Goal: Task Accomplishment & Management: Manage account settings

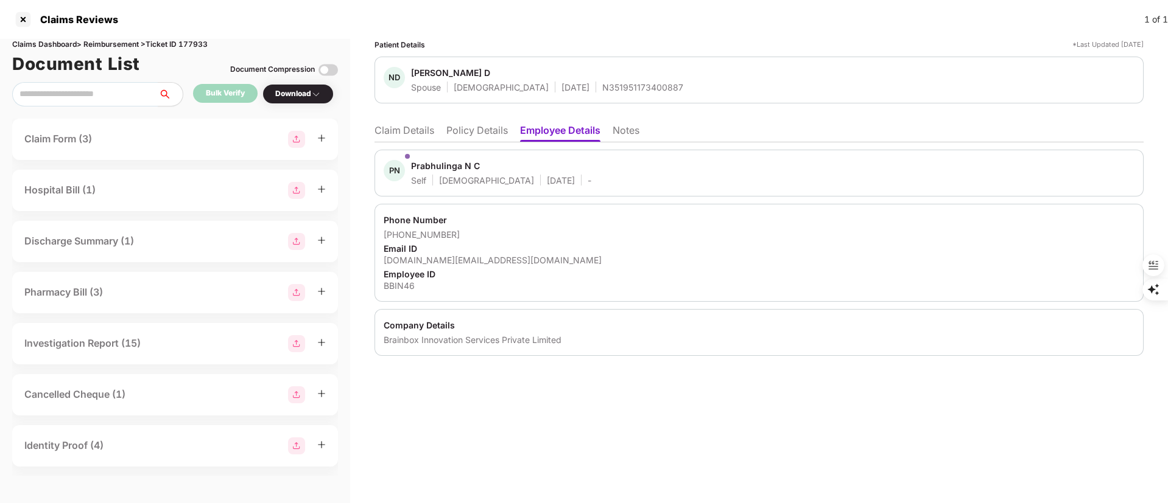
click at [602, 83] on div "N351951173400887" at bounding box center [642, 88] width 81 height 12
copy div "N351951173400887"
click at [27, 23] on div at bounding box center [22, 19] width 19 height 19
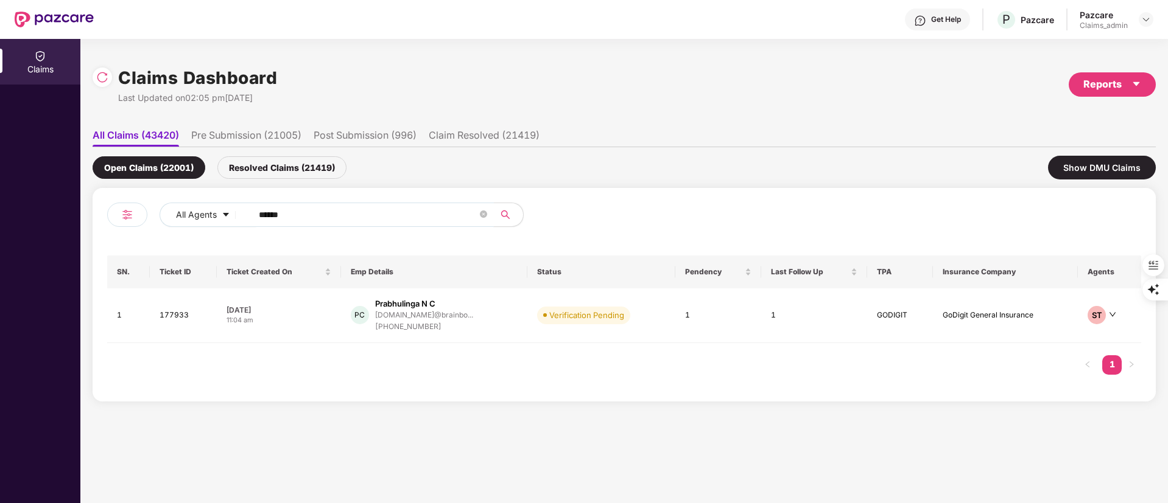
click at [79, 203] on div "Claims Claims Dashboard Last Updated on 02:05 pm, 23 Sep 2025 Reports All Claim…" at bounding box center [584, 271] width 1168 height 464
paste input "*"
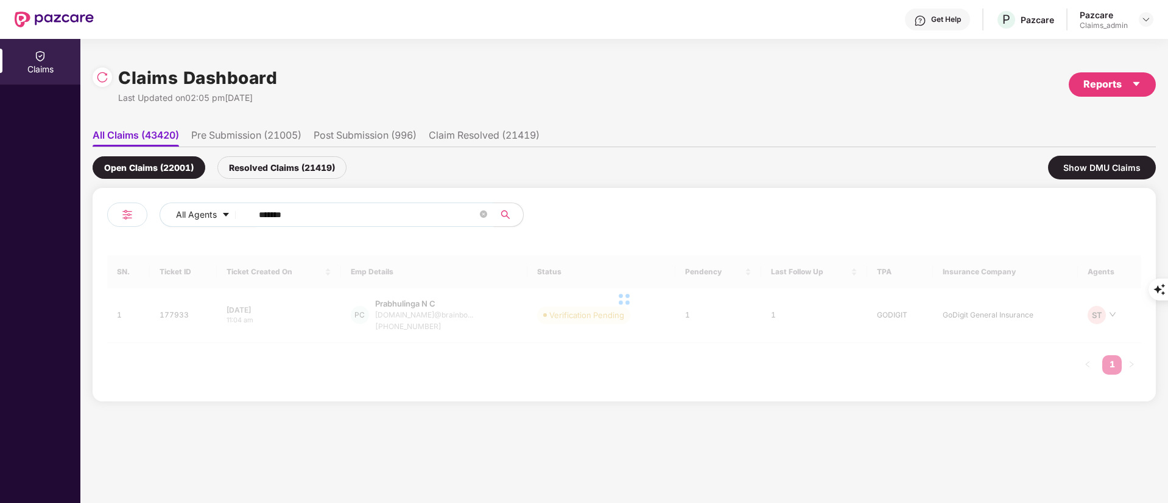
drag, startPoint x: 261, startPoint y: 216, endPoint x: 412, endPoint y: 294, distance: 169.9
click at [264, 216] on input "*******" at bounding box center [368, 215] width 219 height 18
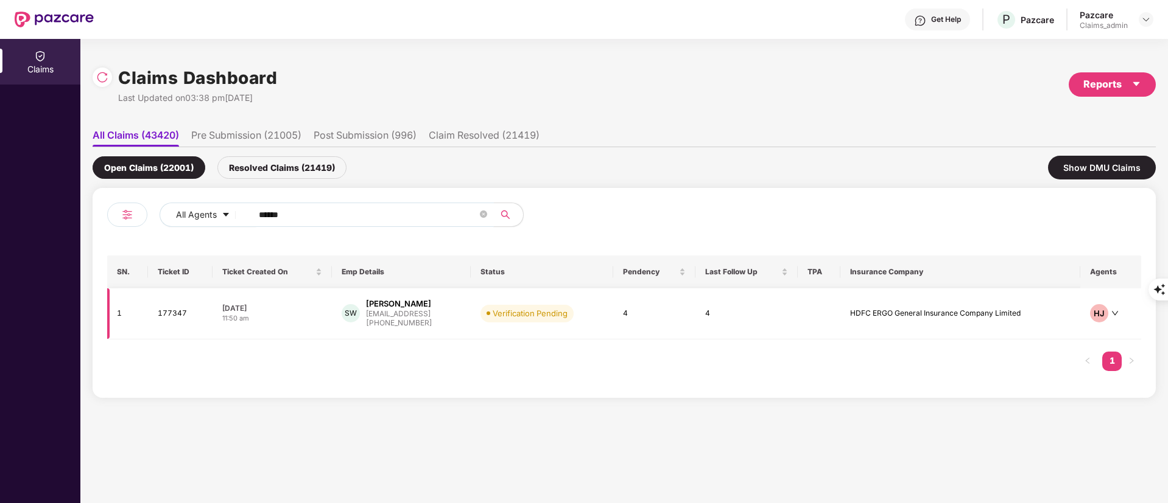
type input "******"
click at [423, 311] on div "[EMAIL_ADDRESS]" at bounding box center [399, 314] width 66 height 8
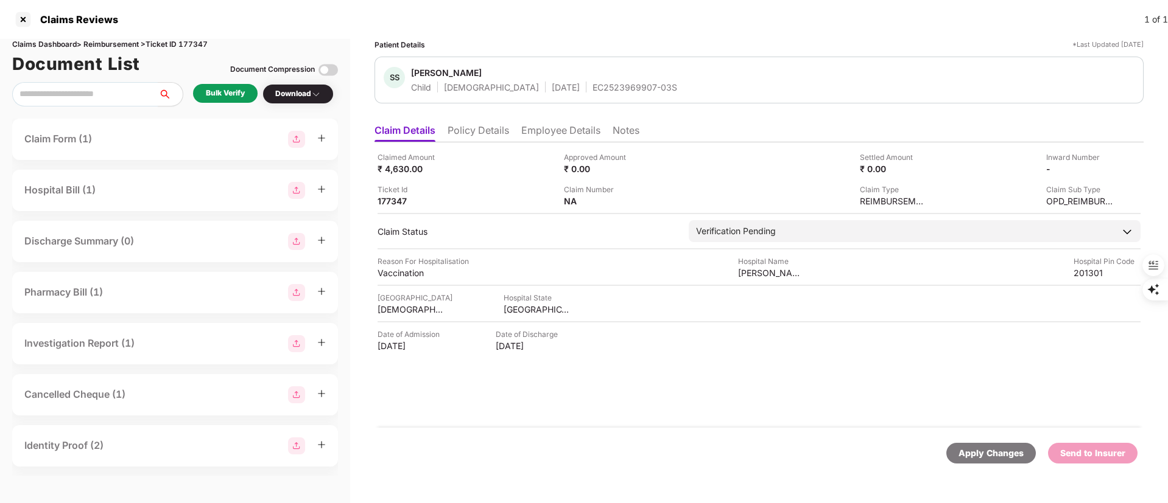
click at [480, 124] on li "Policy Details" at bounding box center [477, 133] width 61 height 18
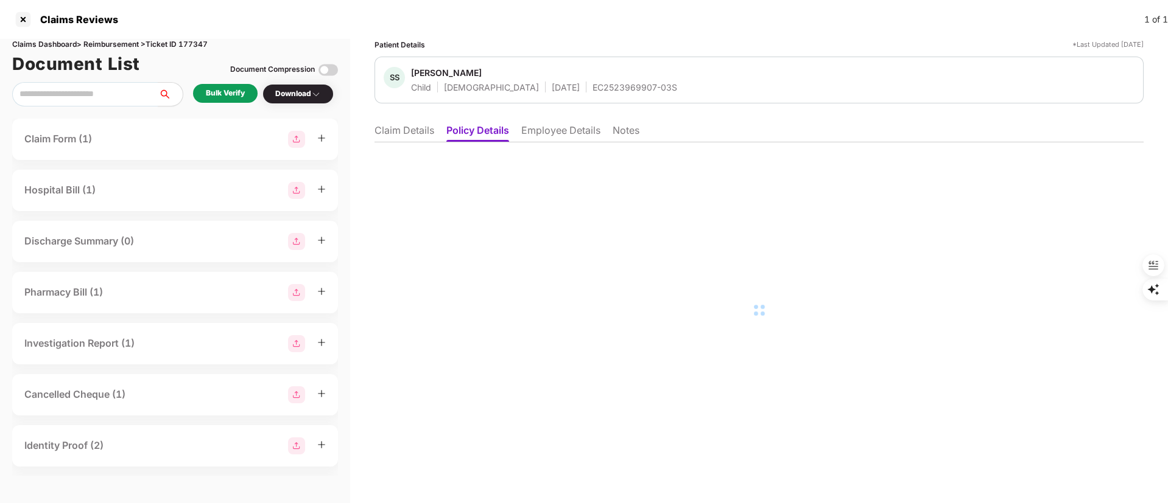
click at [412, 130] on li "Claim Details" at bounding box center [404, 133] width 60 height 18
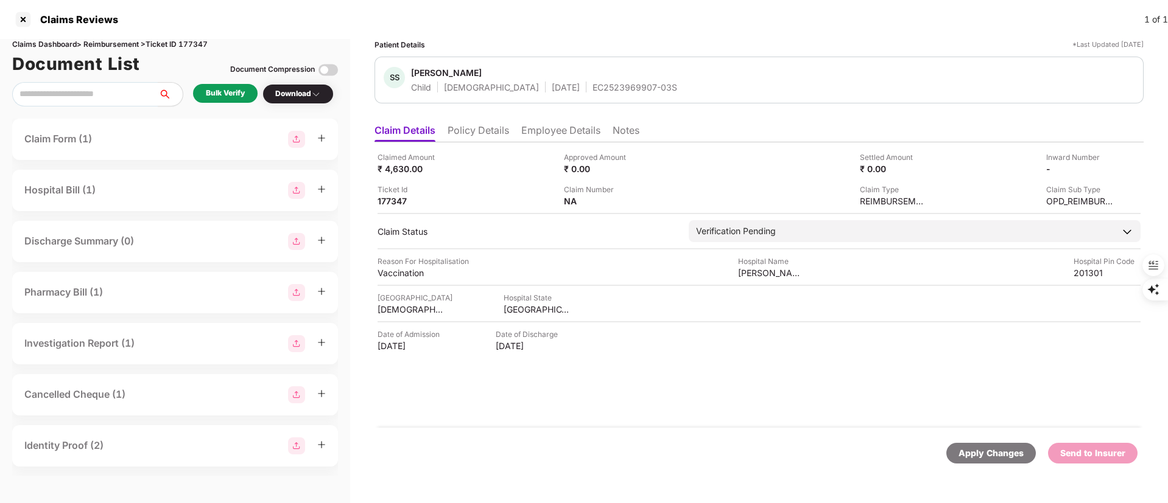
click at [223, 90] on div "Bulk Verify" at bounding box center [225, 94] width 39 height 12
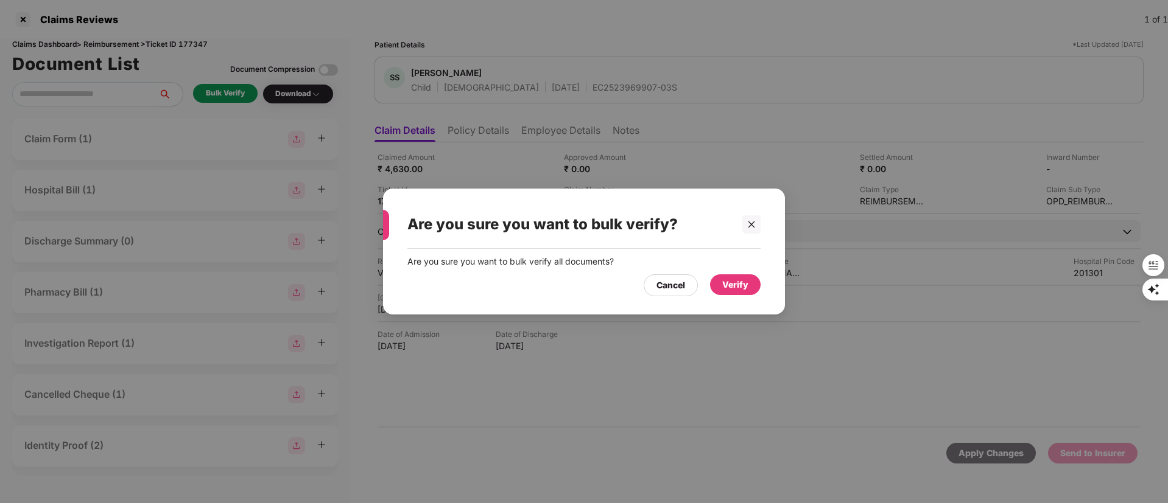
click at [752, 288] on div "Verify" at bounding box center [735, 285] width 51 height 21
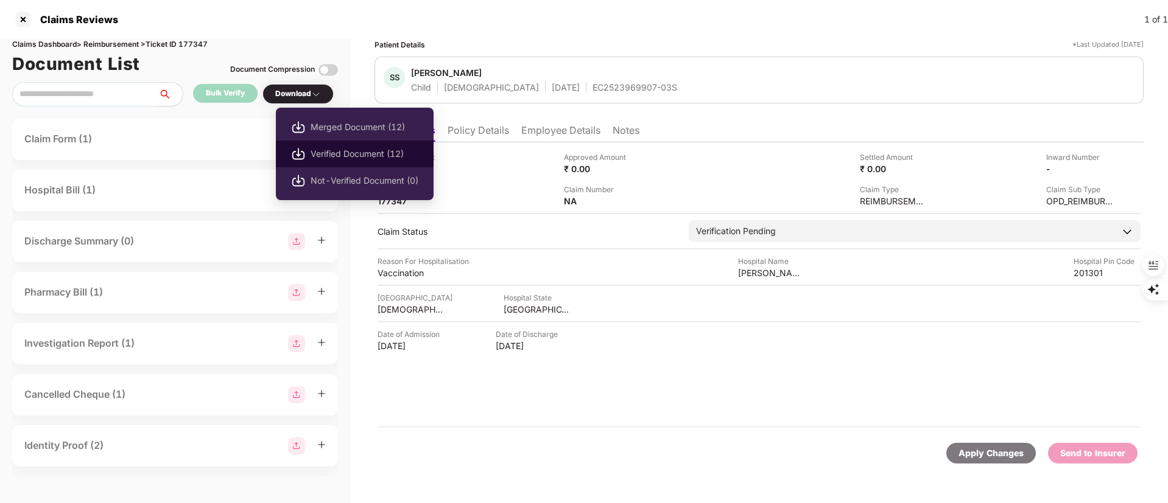
click at [334, 149] on span "Verified Document (12)" at bounding box center [364, 153] width 108 height 13
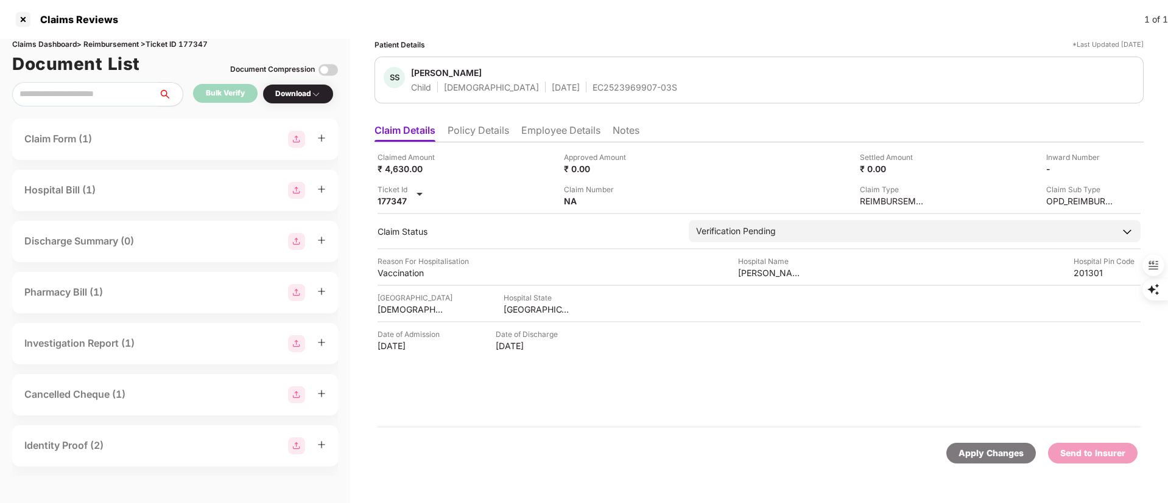
click at [547, 127] on li "Employee Details" at bounding box center [560, 133] width 79 height 18
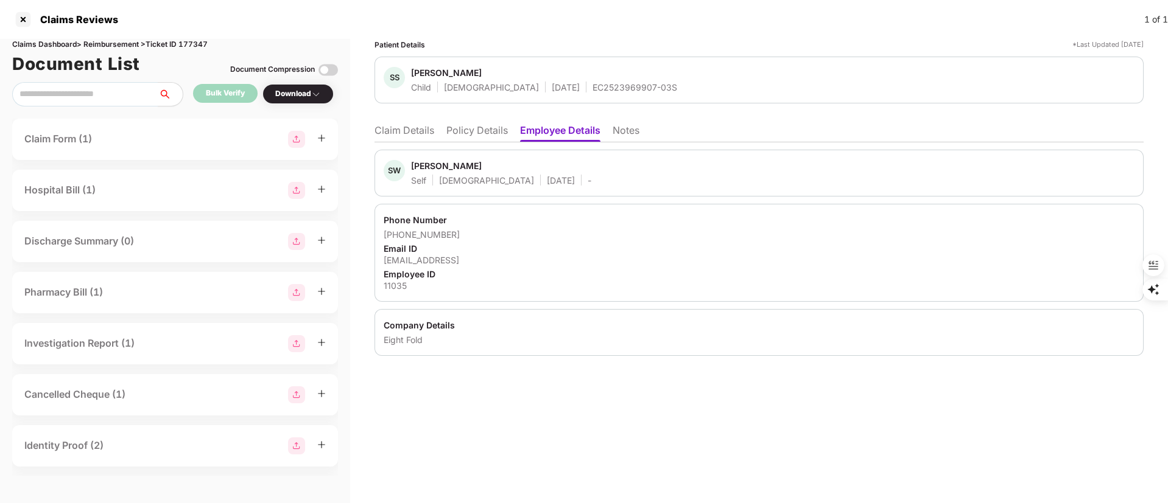
click at [396, 289] on div "11035" at bounding box center [758, 286] width 751 height 12
copy div "11035"
click at [399, 128] on li "Claim Details" at bounding box center [404, 133] width 60 height 18
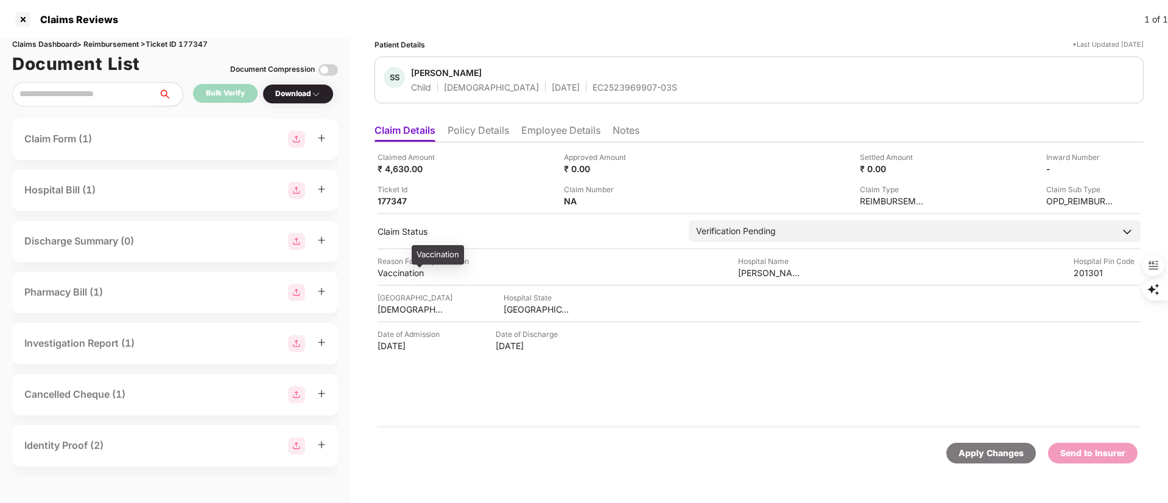
click at [404, 273] on div "Vaccination" at bounding box center [410, 273] width 67 height 12
copy div "Vaccination"
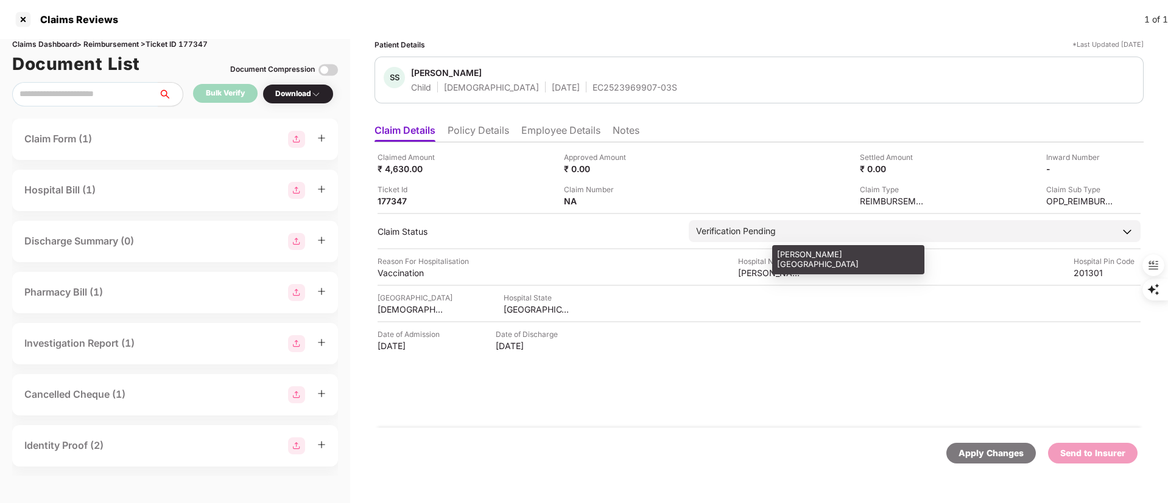
click at [759, 273] on div "[PERSON_NAME][GEOGRAPHIC_DATA]" at bounding box center [771, 273] width 67 height 12
copy div "[PERSON_NAME][GEOGRAPHIC_DATA]"
click at [712, 410] on div "Claimed Amount ₹ 4,630.00 Approved Amount ₹ 0.00 Settled Amount ₹ 0.00 Inward N…" at bounding box center [758, 284] width 769 height 285
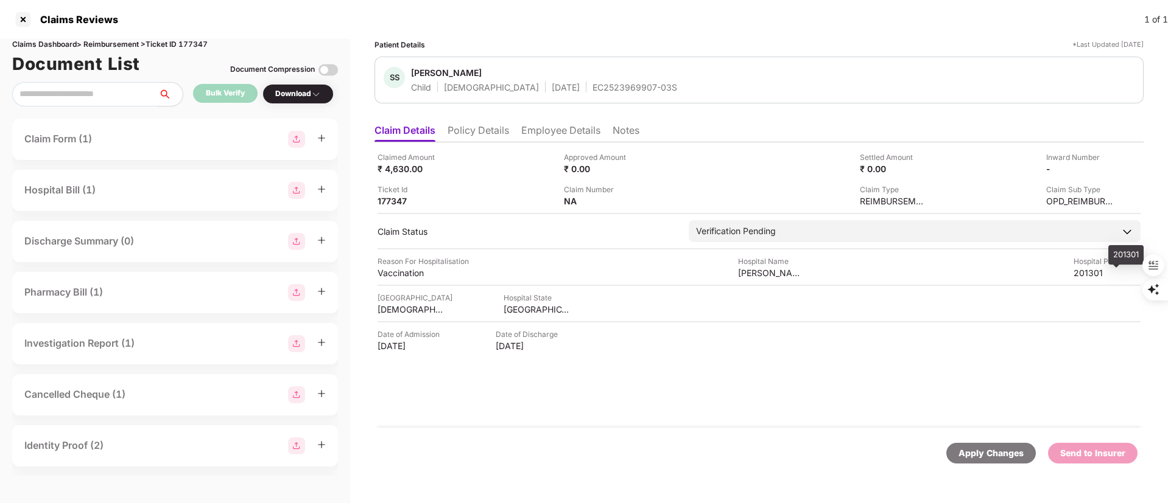
click at [1093, 270] on div "201301" at bounding box center [1106, 273] width 67 height 12
copy div "201301"
click at [592, 90] on div "EC2523969907-03S" at bounding box center [634, 88] width 85 height 12
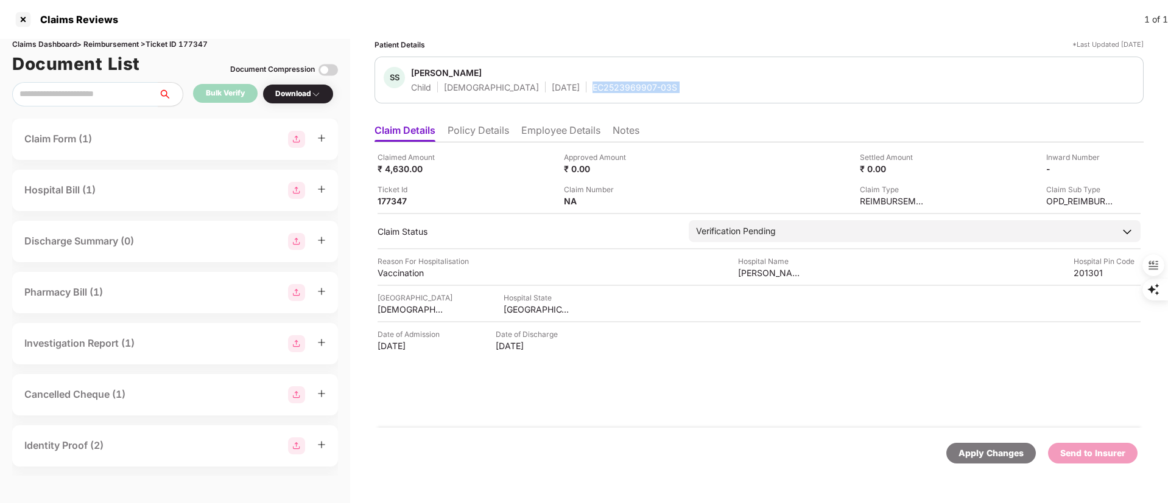
click at [592, 90] on div "EC2523969907-03S" at bounding box center [634, 88] width 85 height 12
copy div "EC2523969907-03S"
click at [1110, 172] on img at bounding box center [1108, 168] width 10 height 10
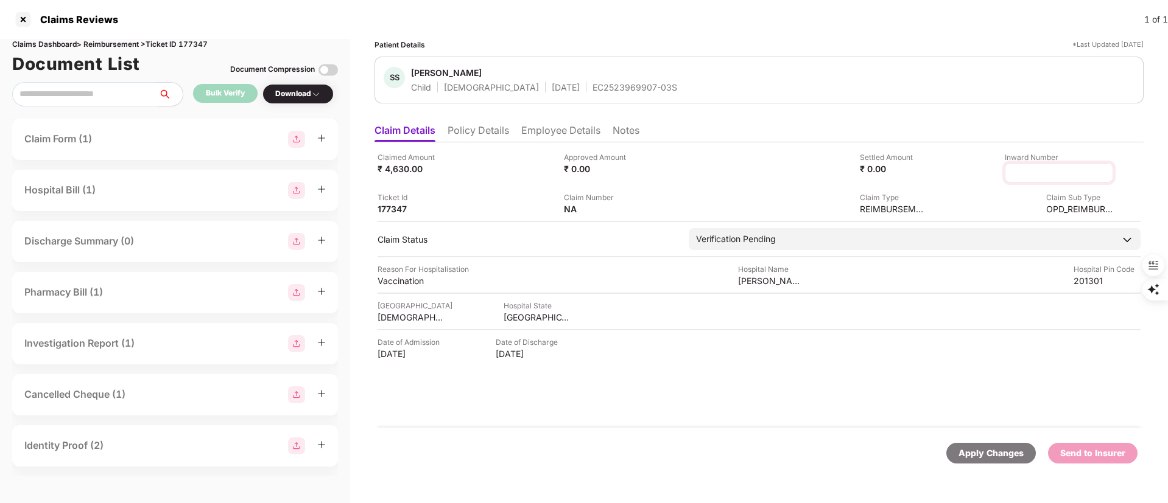
type input "**********"
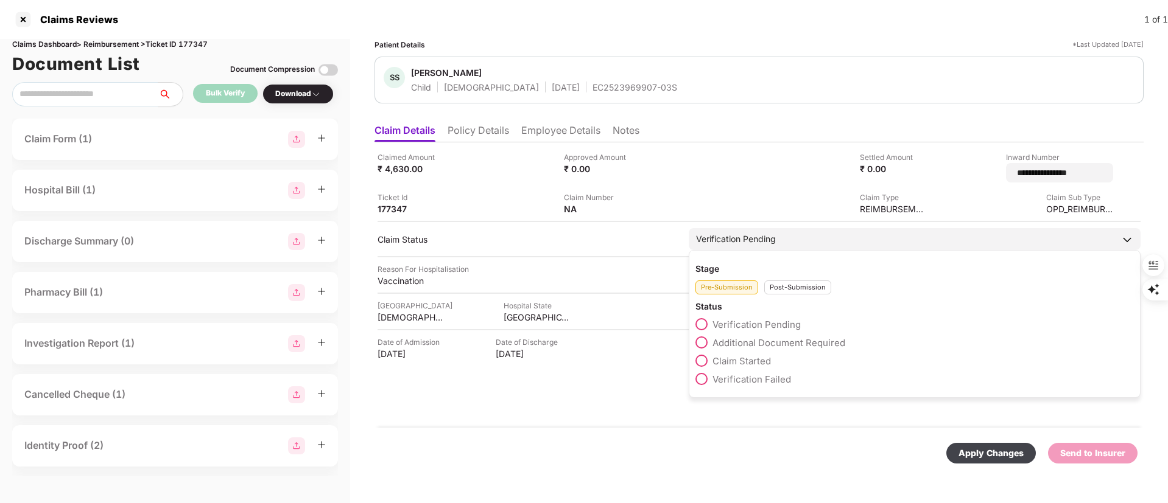
click at [797, 288] on div "Stage Pre-Submission Post-Submission Status Verification Pending Additional Doc…" at bounding box center [914, 324] width 452 height 148
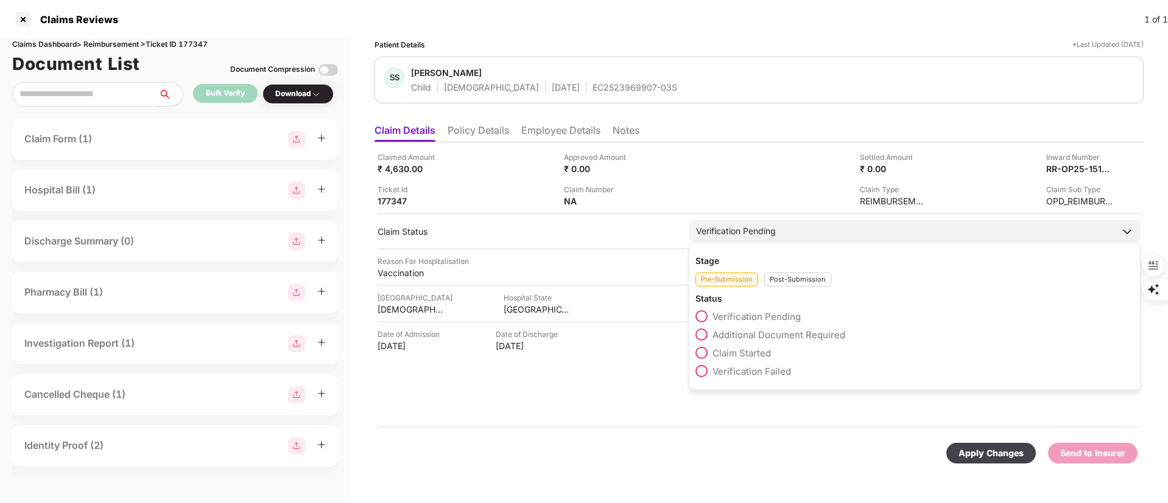
drag, startPoint x: 777, startPoint y: 338, endPoint x: 731, endPoint y: 278, distance: 75.1
drag, startPoint x: 731, startPoint y: 278, endPoint x: 716, endPoint y: 249, distance: 32.7
click at [716, 249] on div "Stage Pre-Submission Post-Submission Status Verification Pending Additional Doc…" at bounding box center [914, 316] width 452 height 148
click at [790, 278] on div "Post-Submission" at bounding box center [797, 280] width 67 height 14
click at [753, 332] on span "Claim Under Process" at bounding box center [758, 335] width 92 height 12
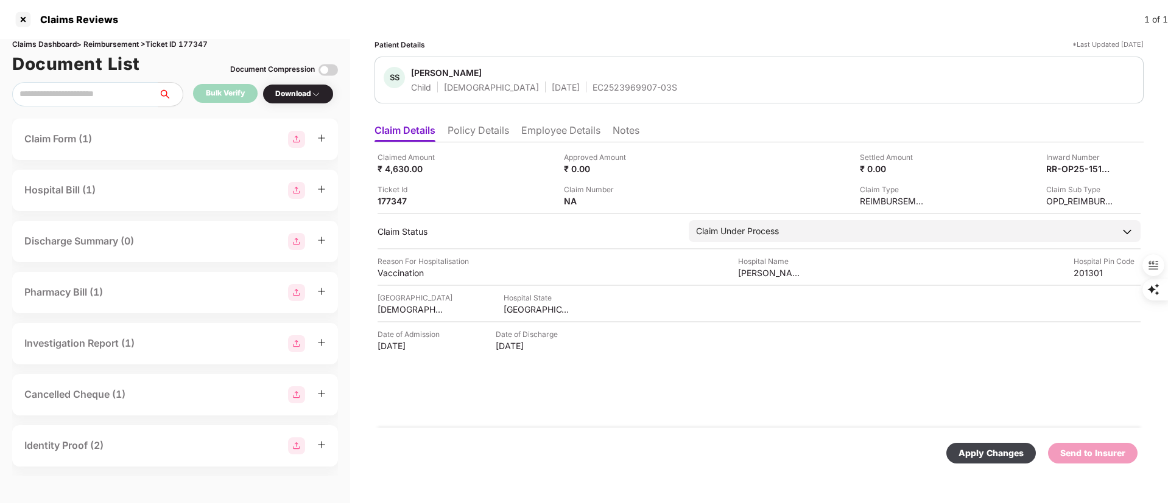
click at [989, 454] on div "Apply Changes" at bounding box center [990, 453] width 65 height 13
click at [555, 126] on li "Employee Details" at bounding box center [560, 133] width 79 height 18
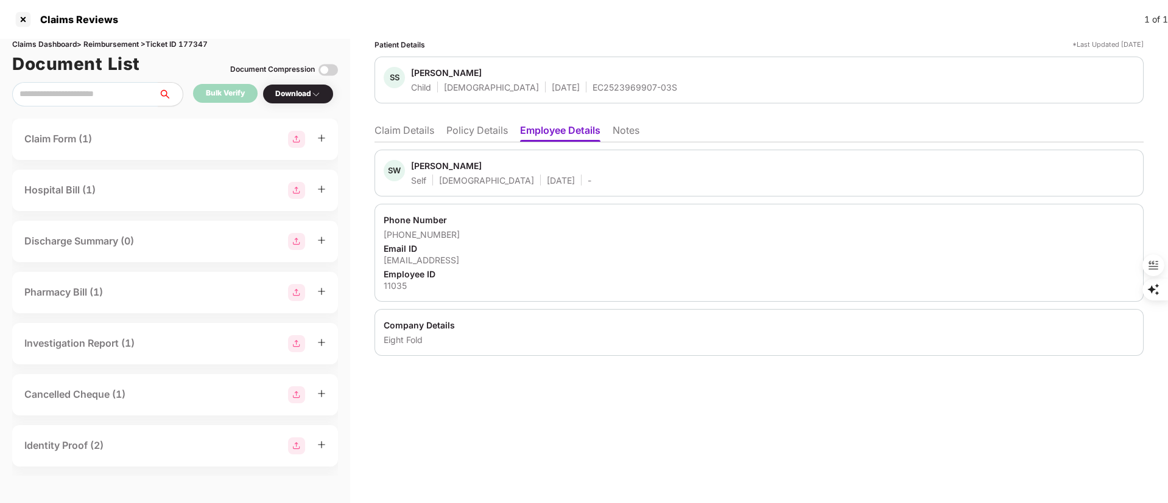
click at [429, 167] on div "Sumati Wadhwa" at bounding box center [446, 166] width 71 height 12
copy div "Sumati"
click at [24, 21] on div at bounding box center [22, 19] width 19 height 19
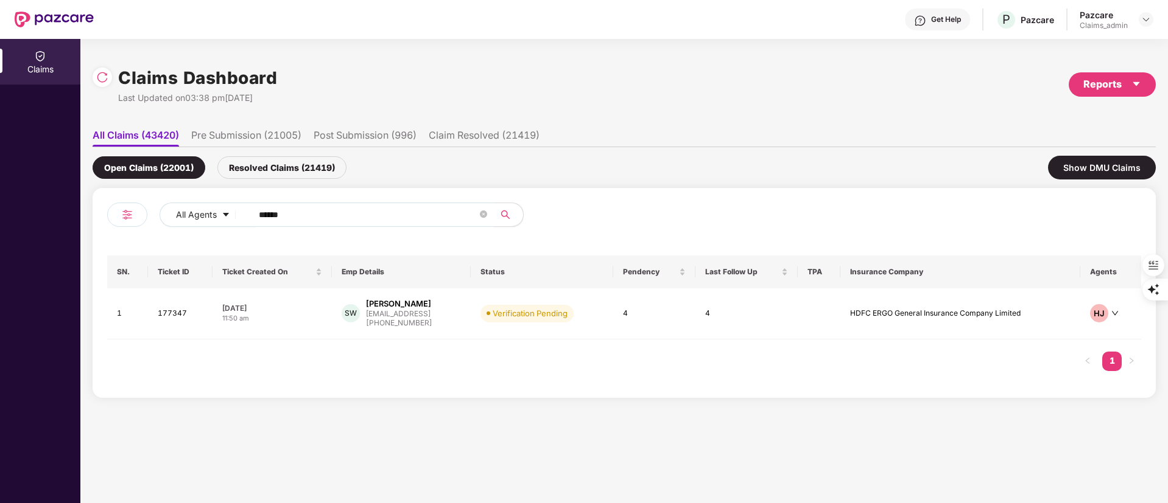
drag, startPoint x: 319, startPoint y: 209, endPoint x: 157, endPoint y: 233, distance: 163.6
click at [157, 233] on div "All Agents ******" at bounding box center [365, 220] width 517 height 34
paste input "*"
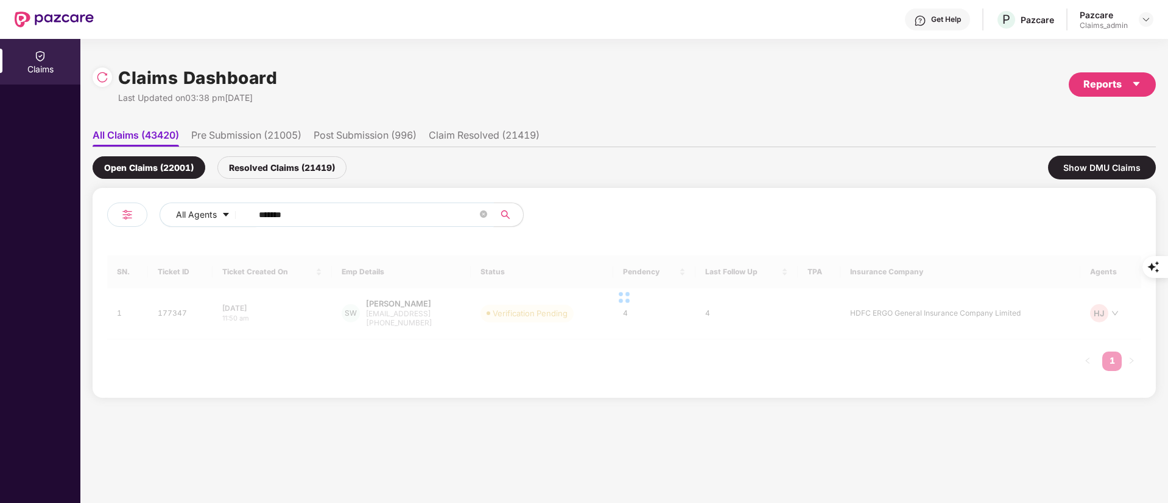
click at [263, 216] on input "*******" at bounding box center [368, 215] width 219 height 18
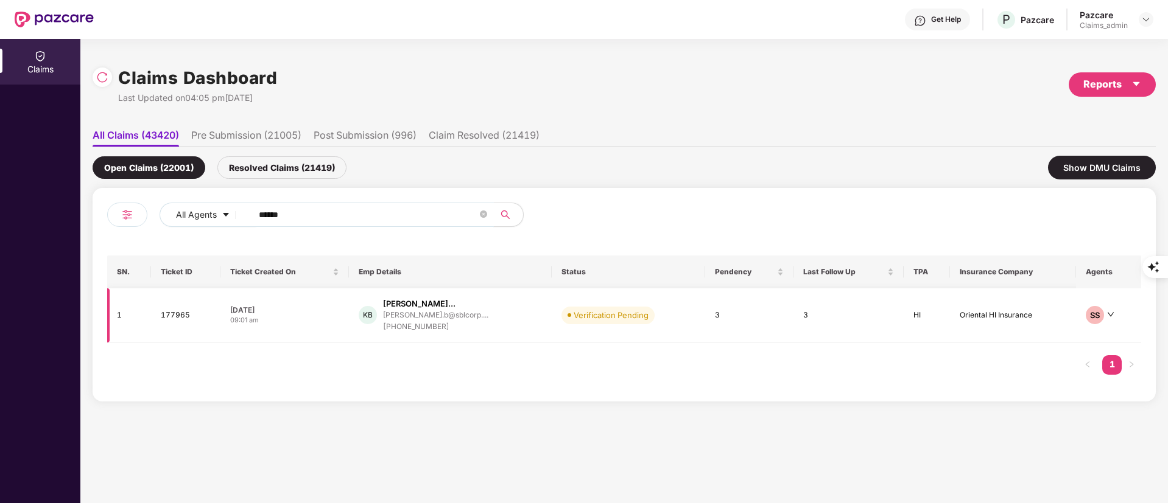
type input "******"
click at [433, 318] on div "karthikeyan.b@sblcorp...." at bounding box center [435, 315] width 105 height 8
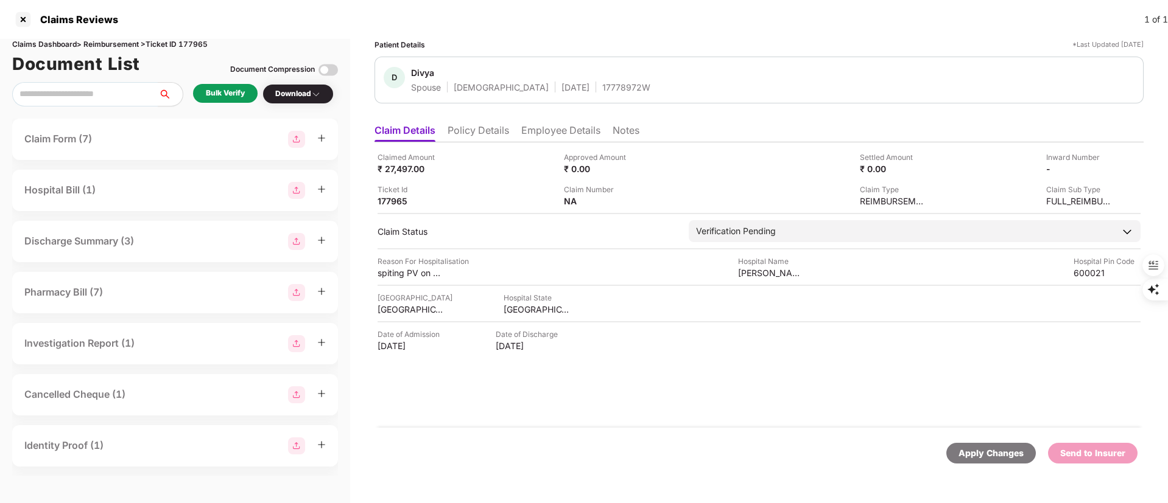
click at [243, 86] on div "Bulk Verify" at bounding box center [225, 93] width 65 height 19
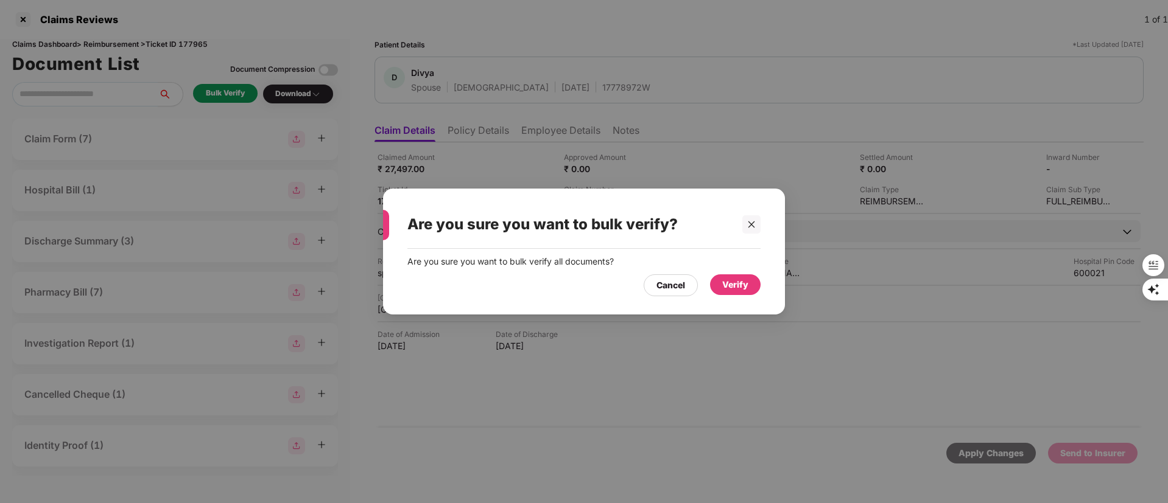
click at [716, 283] on div "Verify" at bounding box center [735, 285] width 51 height 21
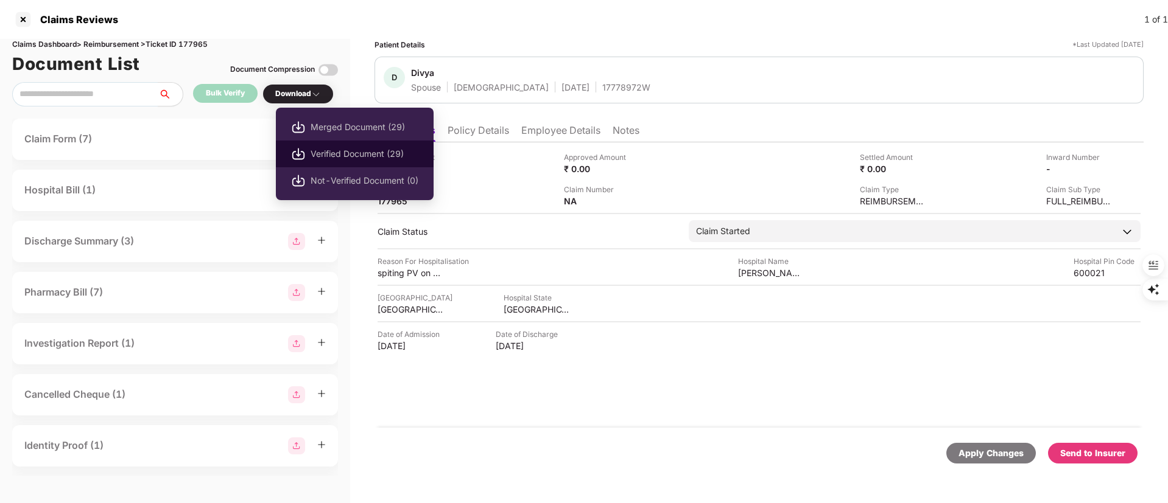
click at [337, 148] on span "Verified Document (29)" at bounding box center [364, 153] width 108 height 13
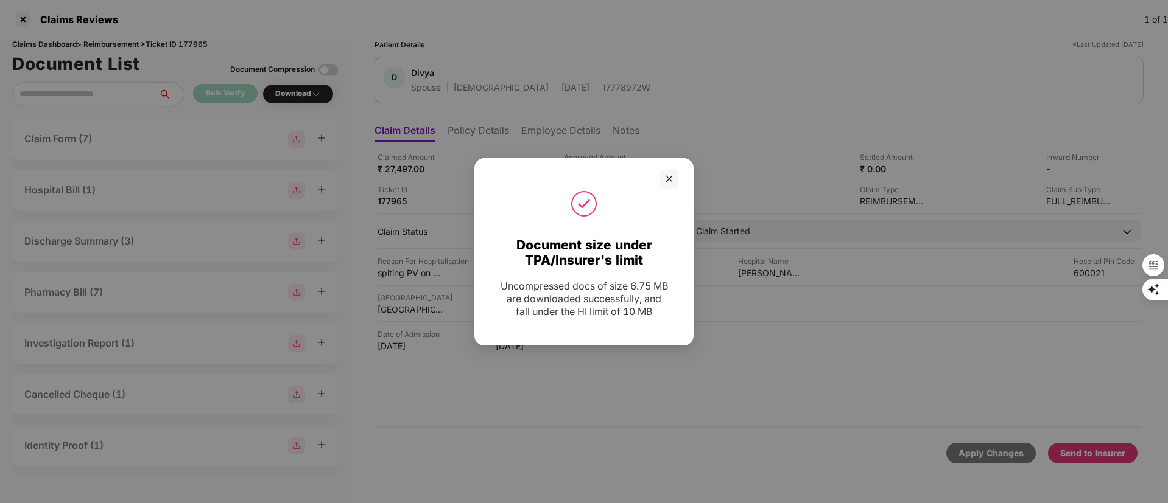
click at [656, 181] on div at bounding box center [583, 179] width 189 height 18
click at [666, 182] on icon "close" at bounding box center [669, 179] width 9 height 9
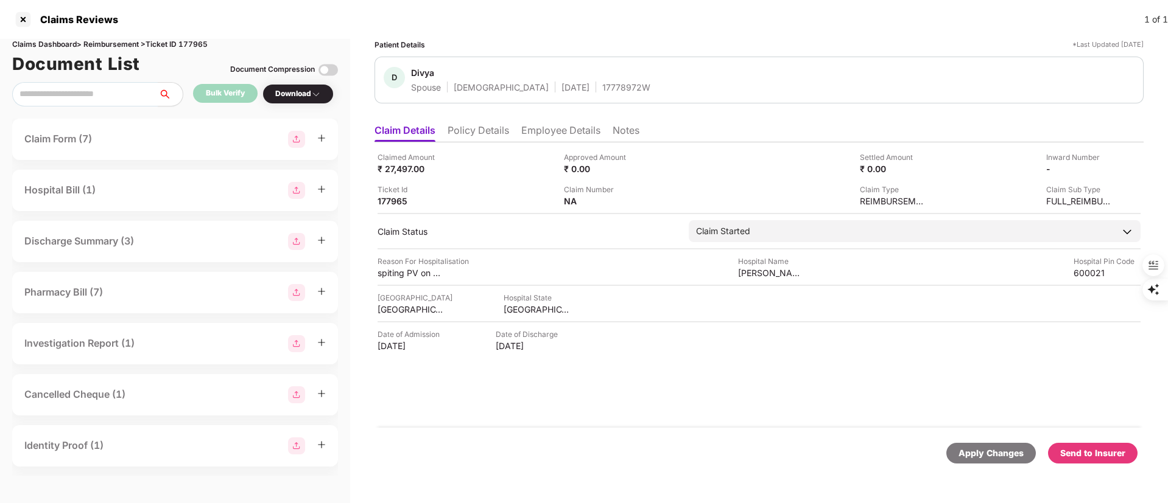
click at [1085, 459] on div "Send to Insurer" at bounding box center [1092, 453] width 65 height 13
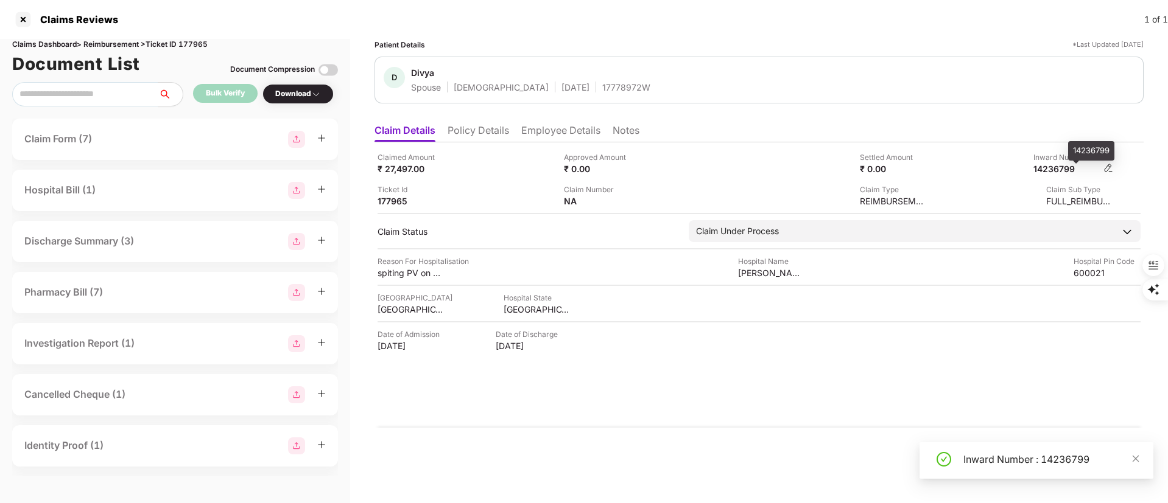
click at [1070, 166] on div "14236799" at bounding box center [1066, 169] width 67 height 12
copy div "14236799"
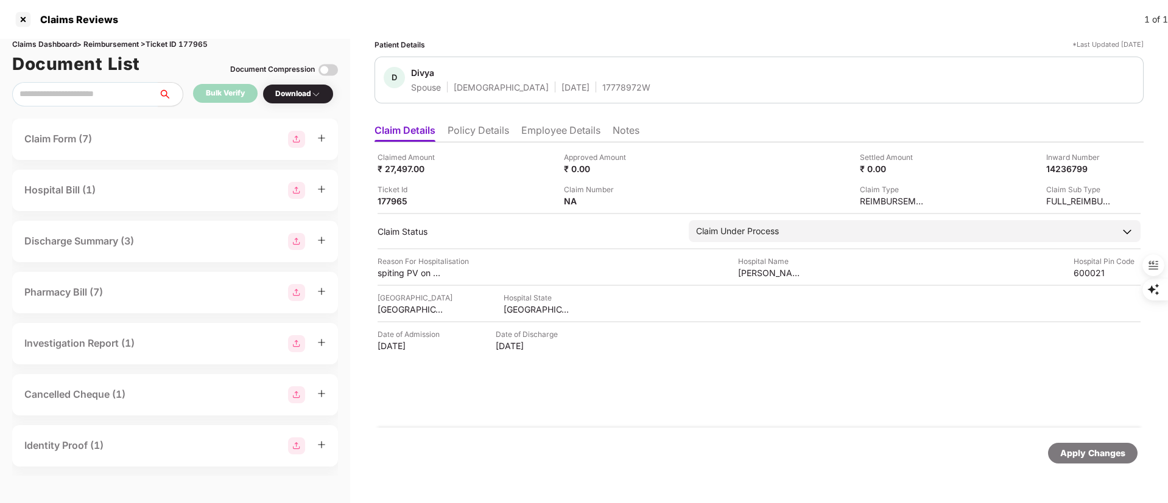
click at [547, 128] on li "Employee Details" at bounding box center [560, 133] width 79 height 18
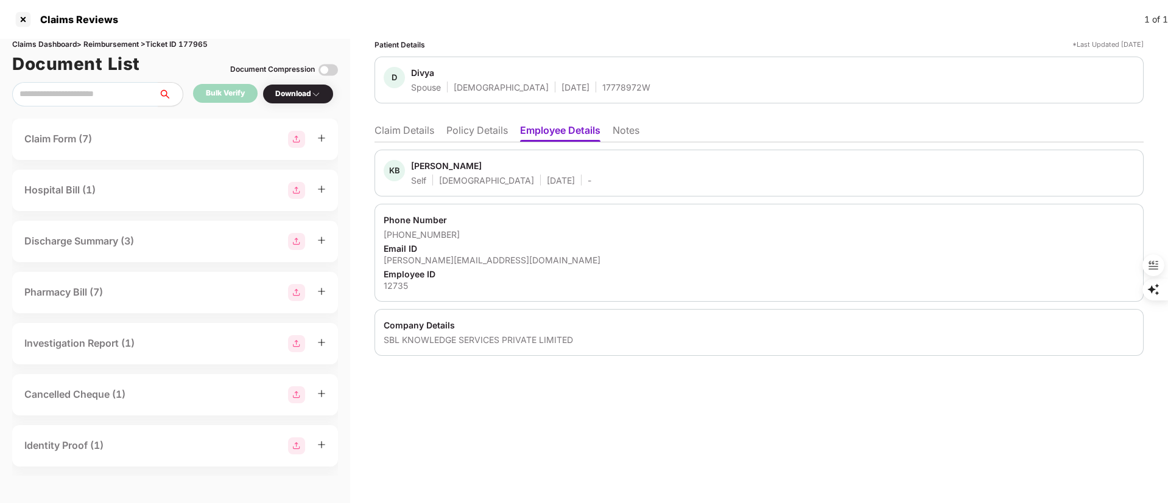
click at [432, 166] on div "Karthikeyan Balasubramani" at bounding box center [446, 166] width 71 height 12
click at [431, 166] on div "Karthikeyan Balasubramani" at bounding box center [446, 166] width 71 height 12
copy div "Karthikeyan"
click at [28, 22] on div at bounding box center [22, 19] width 19 height 19
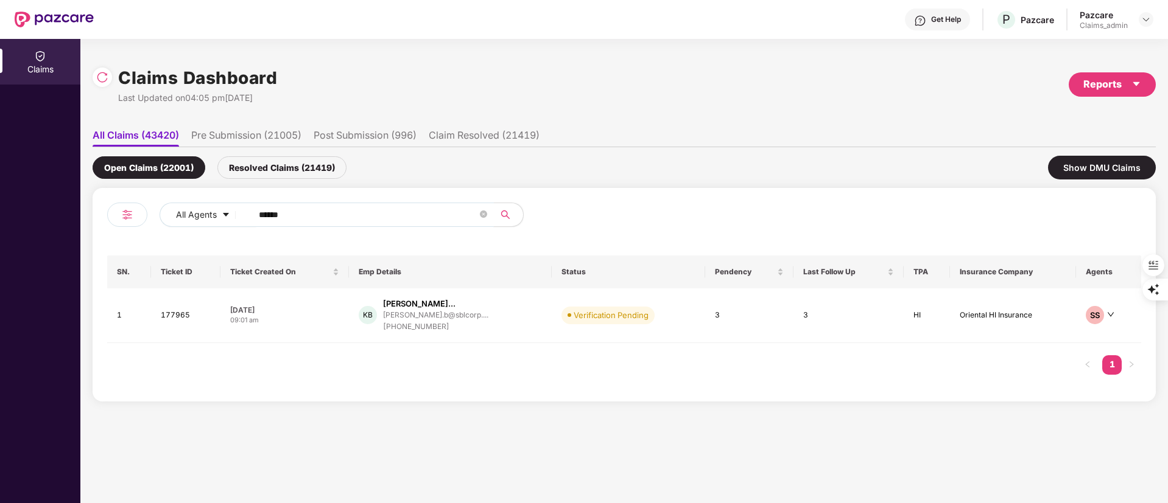
click at [316, 226] on span "******" at bounding box center [369, 215] width 250 height 24
drag, startPoint x: 315, startPoint y: 221, endPoint x: 182, endPoint y: 220, distance: 132.7
click at [182, 220] on div "All Agents ******" at bounding box center [469, 215] width 620 height 24
paste input "text"
type input "******"
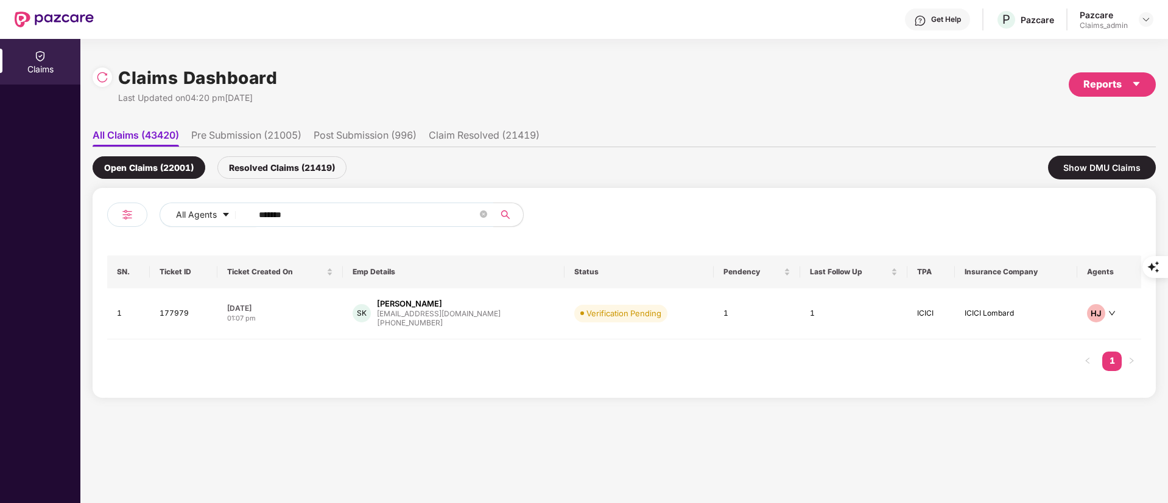
click at [433, 318] on div "+919501487922" at bounding box center [439, 324] width 124 height 12
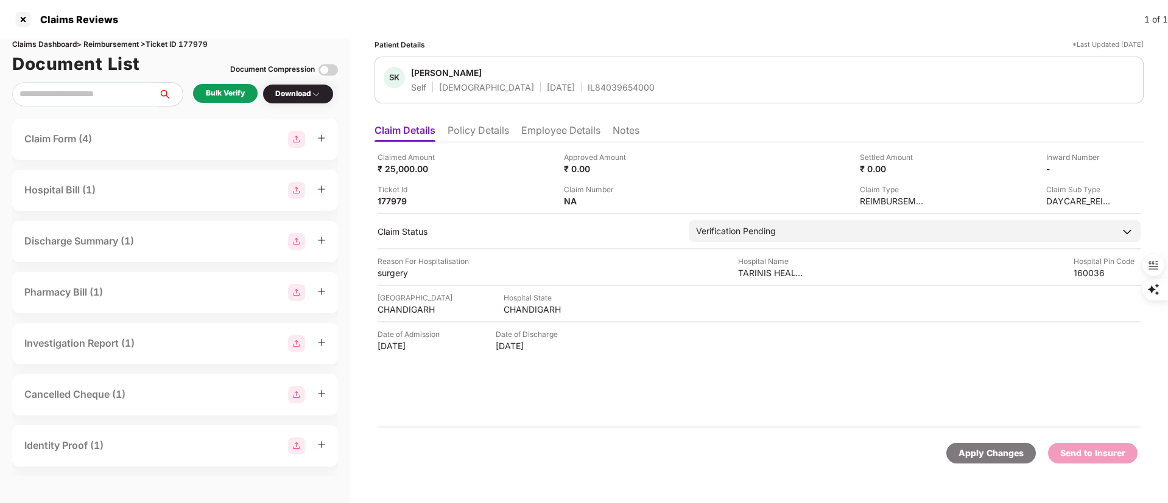
click at [537, 127] on li "Employee Details" at bounding box center [560, 133] width 79 height 18
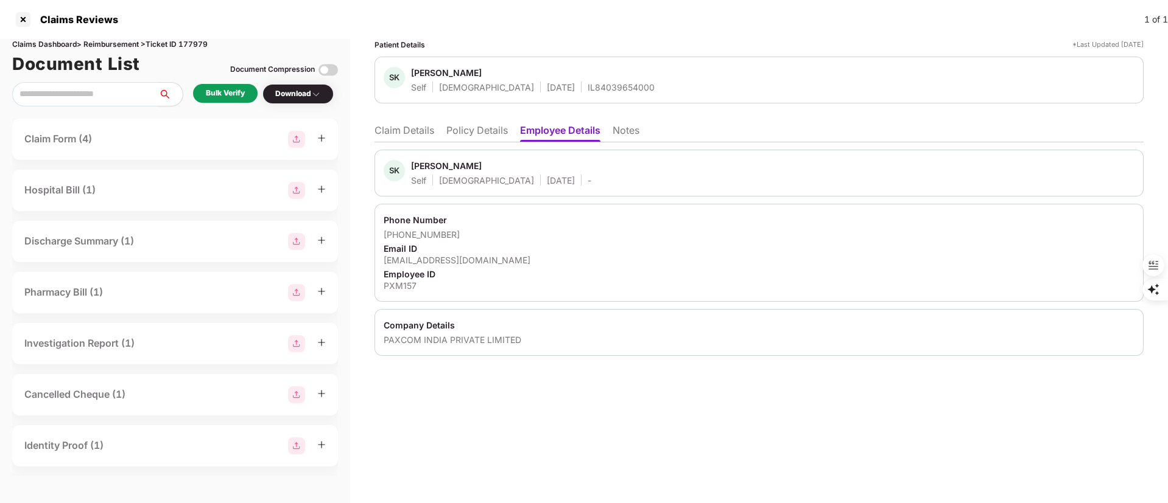
click at [205, 47] on div "Claims Dashboard > Reimbursement > Ticket ID 177979" at bounding box center [175, 45] width 326 height 12
copy div "177979"
click at [24, 10] on div at bounding box center [22, 19] width 19 height 19
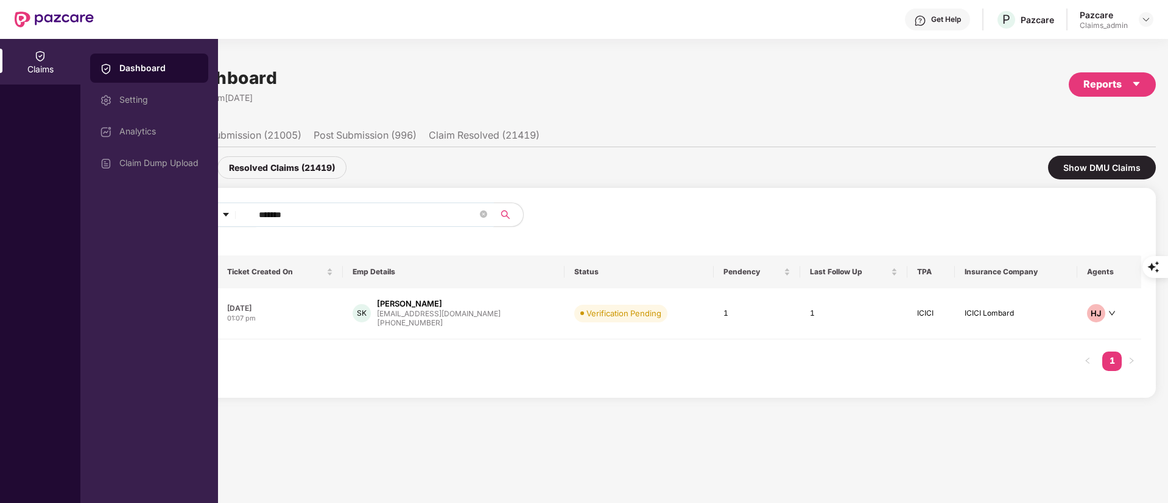
drag, startPoint x: 331, startPoint y: 221, endPoint x: 193, endPoint y: 211, distance: 138.5
click at [193, 211] on div "Claims Dashboard Setting Analytics Claim Dump Upload Claims Dashboard Last Upda…" at bounding box center [584, 271] width 1168 height 464
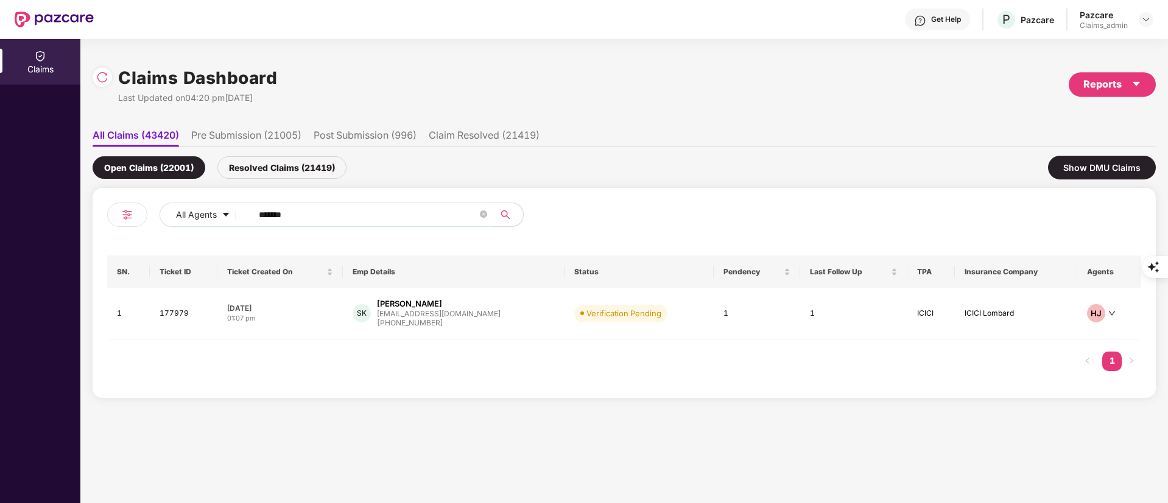
paste input "*"
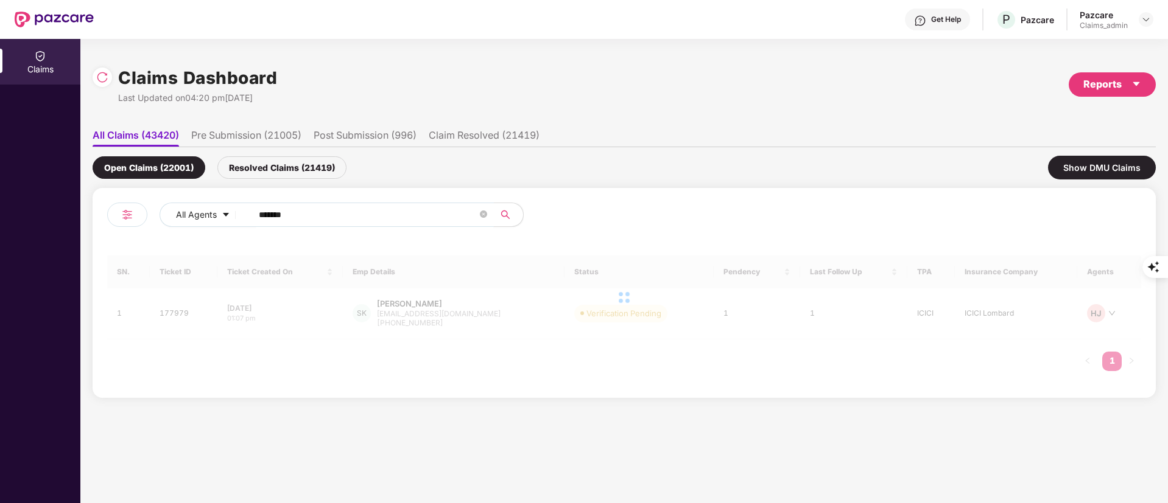
click at [264, 226] on span "*******" at bounding box center [369, 215] width 250 height 24
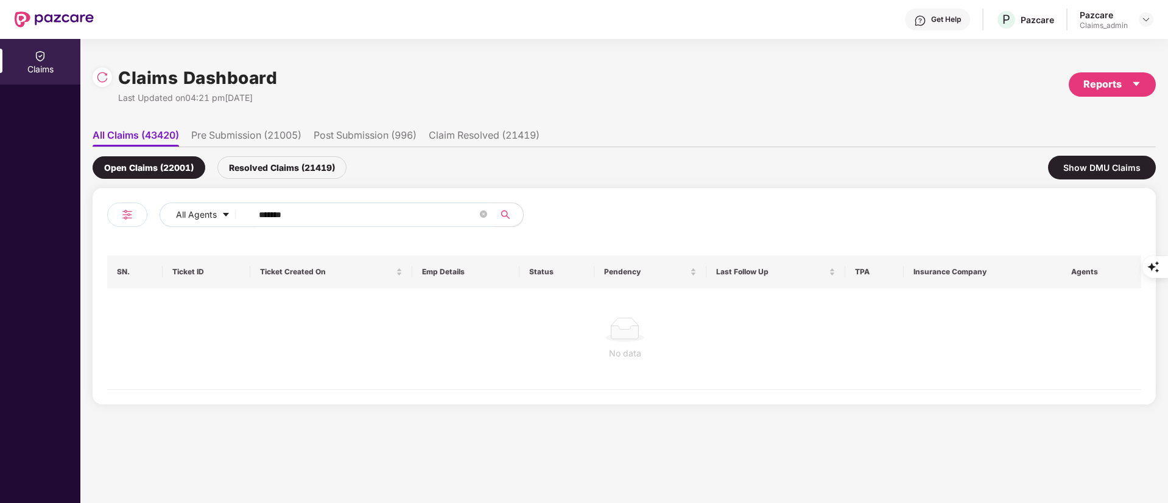
drag, startPoint x: 263, startPoint y: 219, endPoint x: 272, endPoint y: 219, distance: 9.2
click at [264, 218] on input "*******" at bounding box center [368, 215] width 219 height 18
type input "******"
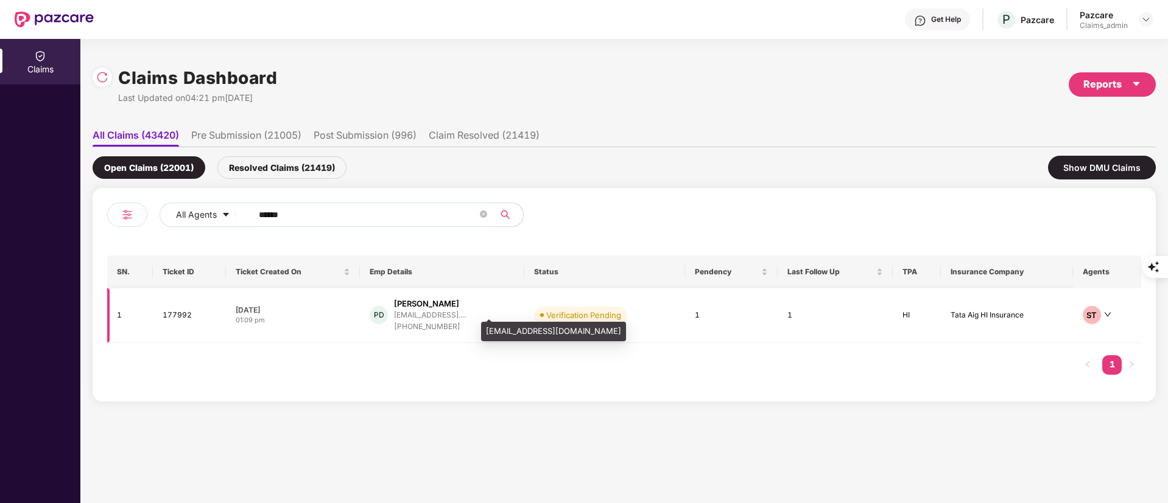
click at [419, 327] on div "+918168736377" at bounding box center [430, 327] width 72 height 12
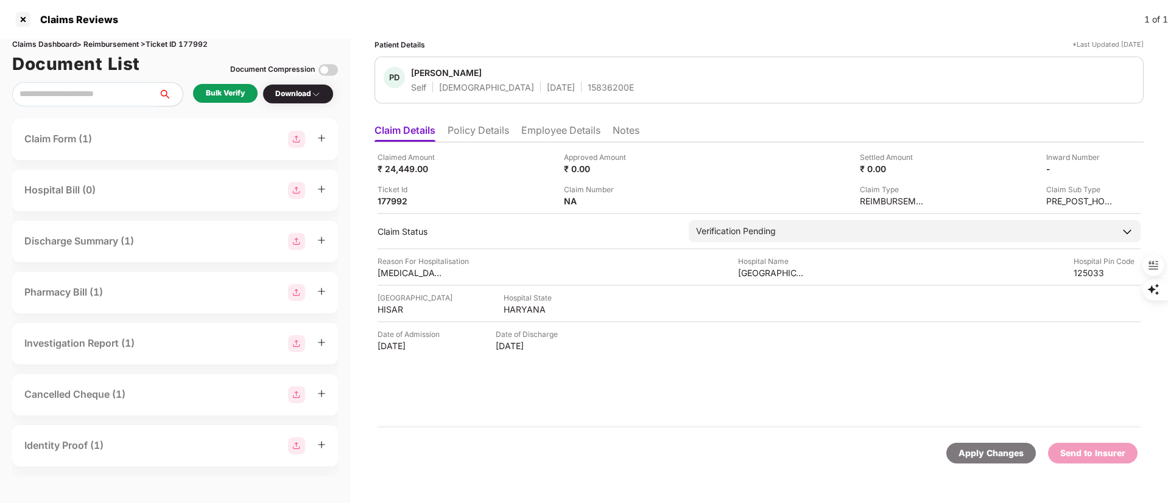
click at [231, 94] on div "Bulk Verify" at bounding box center [225, 94] width 39 height 12
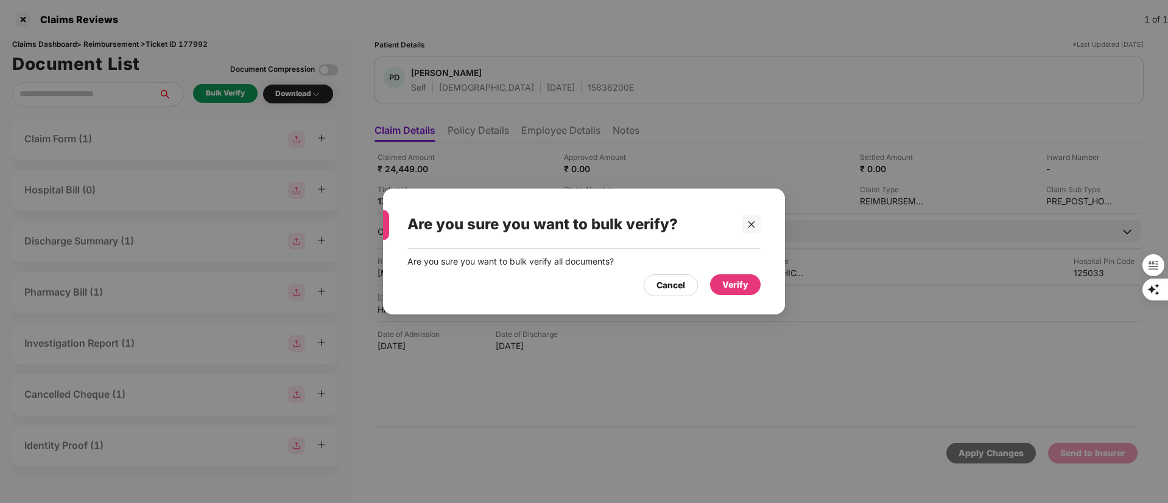
click at [741, 287] on div "Verify" at bounding box center [735, 284] width 26 height 13
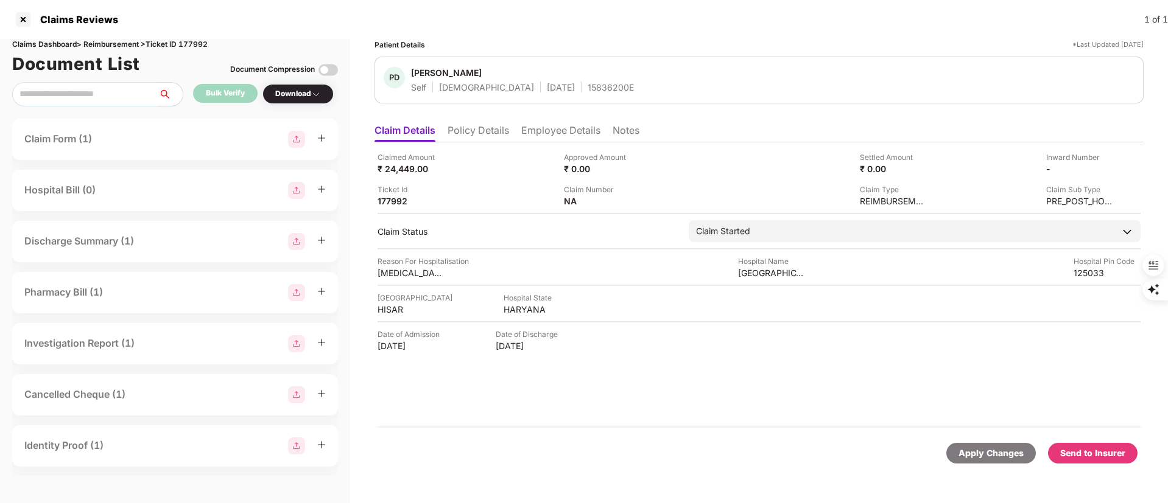
click at [321, 91] on img at bounding box center [316, 94] width 10 height 10
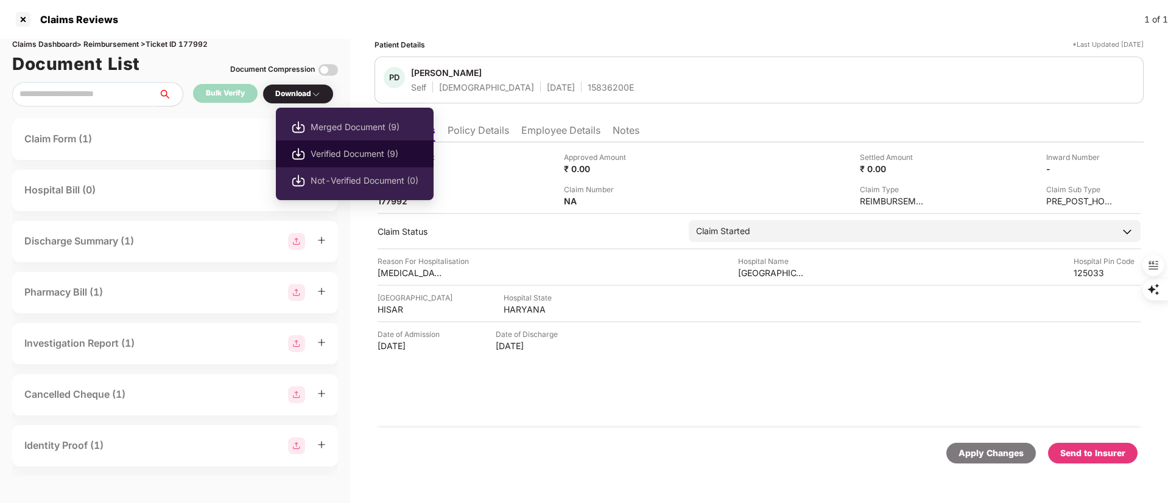
click at [324, 146] on li "Verified Document (9)" at bounding box center [355, 154] width 158 height 27
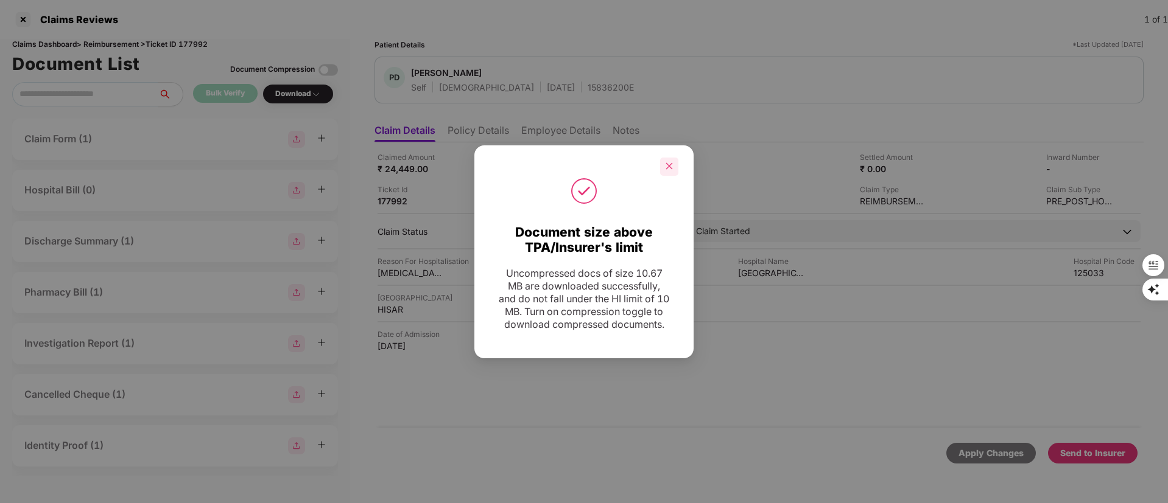
click at [663, 160] on div at bounding box center [669, 167] width 18 height 18
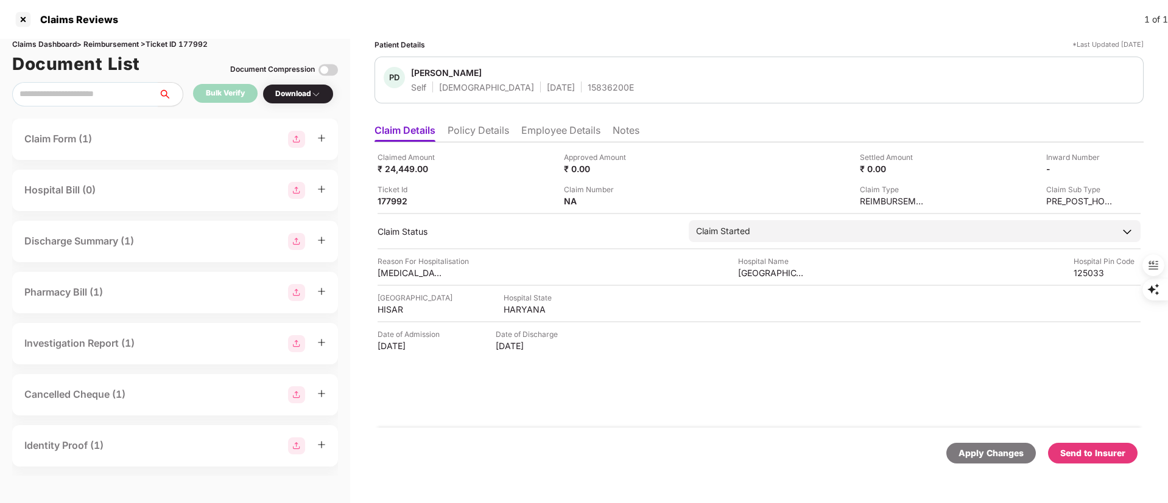
click at [1077, 452] on div "Send to Insurer" at bounding box center [1092, 453] width 65 height 13
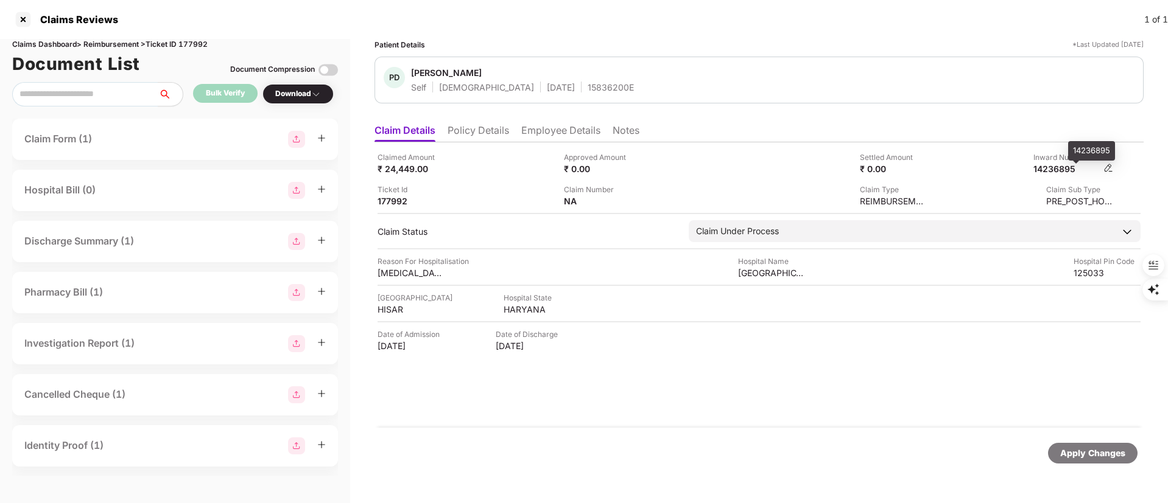
click at [1059, 167] on div "14236895" at bounding box center [1066, 169] width 67 height 12
copy div "14236895"
click at [886, 195] on div "REIMBURSEMENT" at bounding box center [893, 201] width 67 height 12
click at [1050, 169] on div "14236895" at bounding box center [1066, 169] width 67 height 12
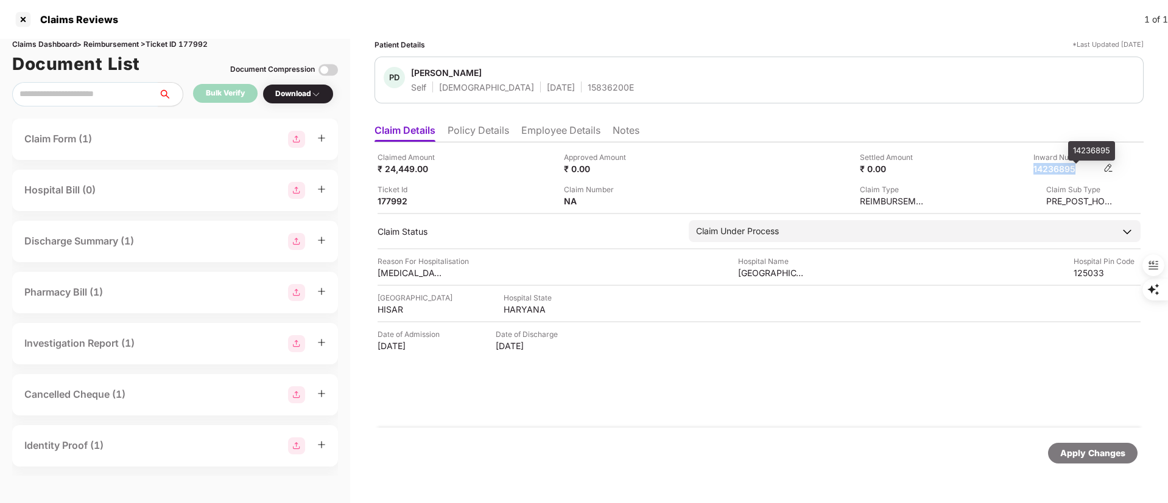
click at [1050, 169] on div "14236895" at bounding box center [1066, 169] width 67 height 12
click at [555, 127] on li "Employee Details" at bounding box center [560, 133] width 79 height 18
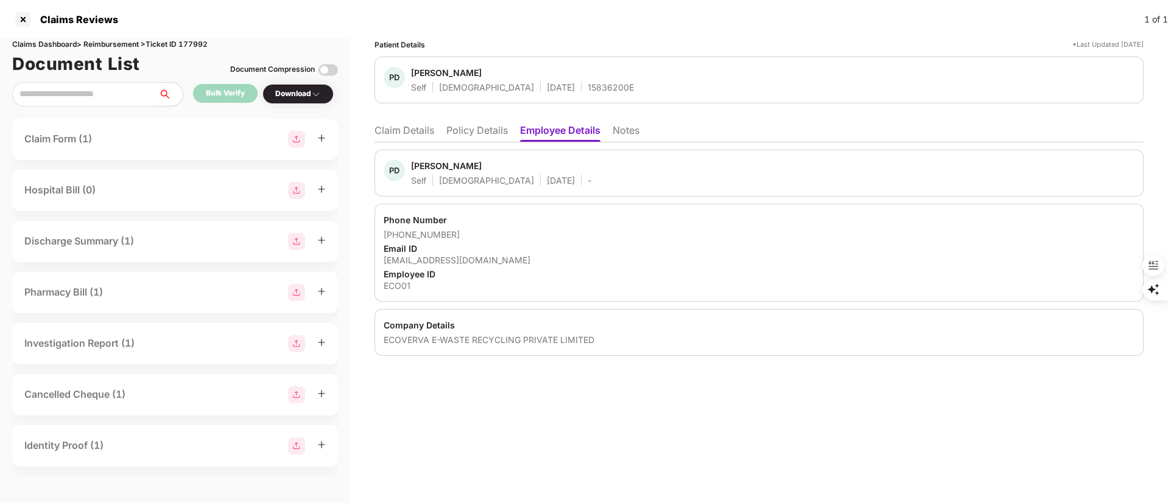
click at [427, 166] on div "Pankaj Dhawan" at bounding box center [446, 166] width 71 height 12
click at [419, 173] on span "Pankaj Dhawan" at bounding box center [501, 167] width 180 height 15
click at [424, 168] on div "Pankaj Dhawan" at bounding box center [446, 166] width 71 height 12
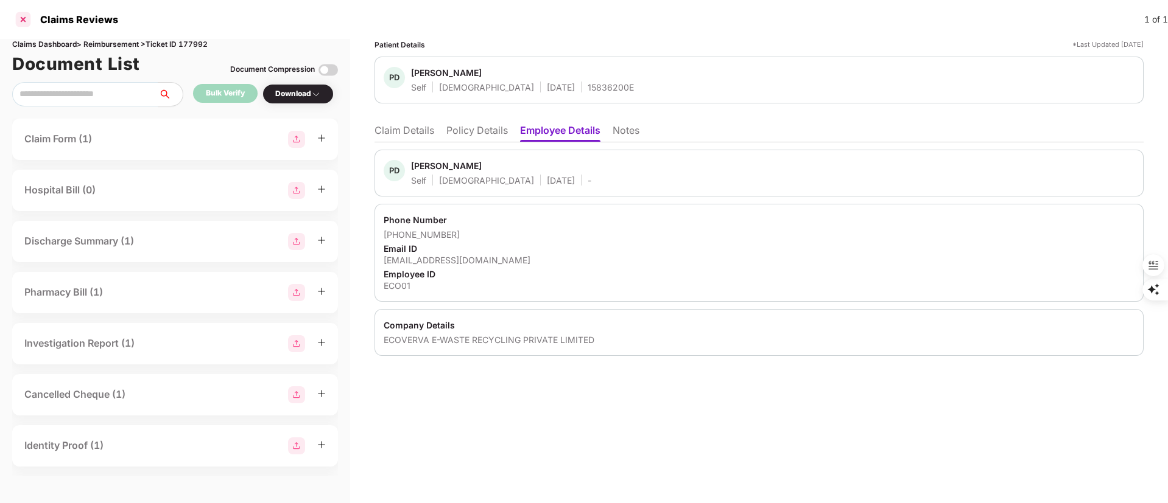
click at [21, 24] on div at bounding box center [22, 19] width 19 height 19
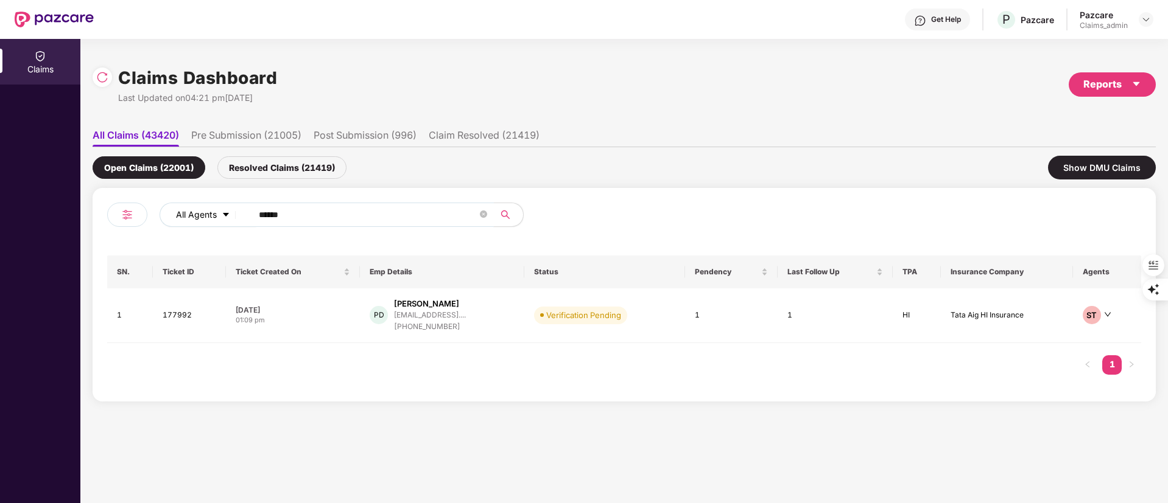
drag, startPoint x: 303, startPoint y: 211, endPoint x: 184, endPoint y: 214, distance: 118.7
click at [184, 214] on div "All Agents ******" at bounding box center [469, 215] width 620 height 24
paste input "text"
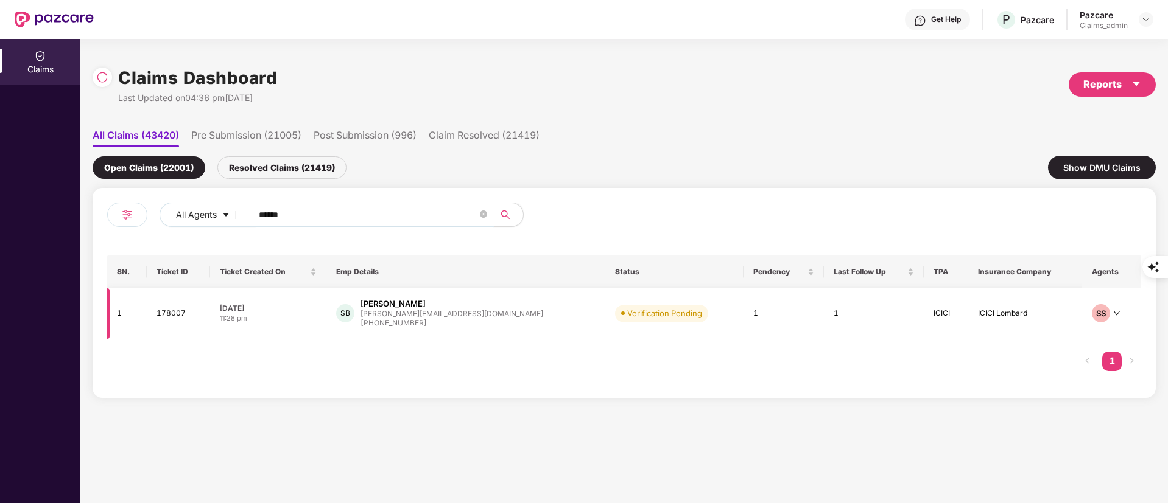
type input "******"
click at [425, 315] on div "sayali.b@scimplify.com" at bounding box center [451, 314] width 183 height 8
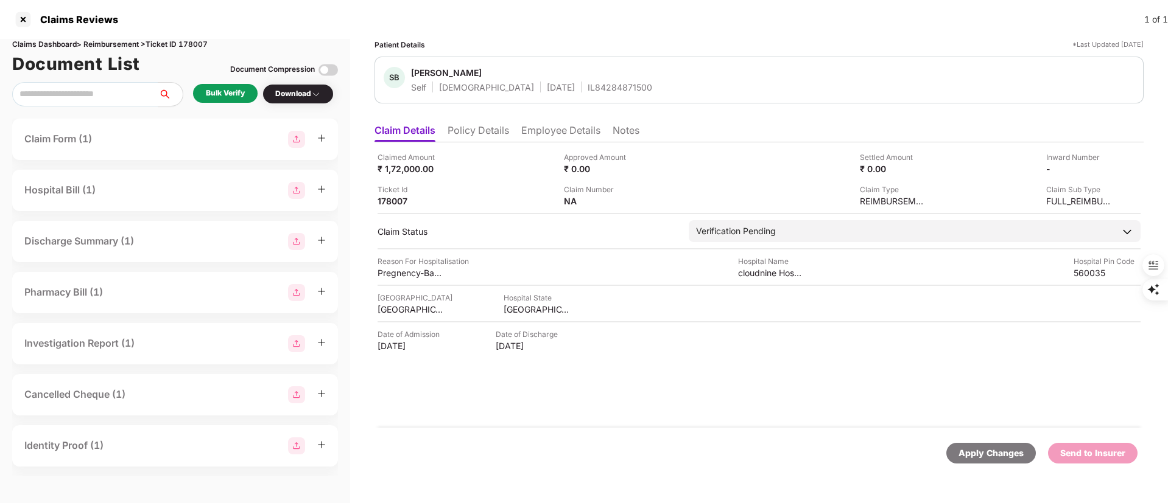
click at [209, 44] on div "Claims Dashboard > Reimbursement > Ticket ID 178007" at bounding box center [175, 45] width 326 height 12
click at [199, 40] on div "Claims Dashboard > Reimbursement > Ticket ID 178007" at bounding box center [175, 45] width 326 height 12
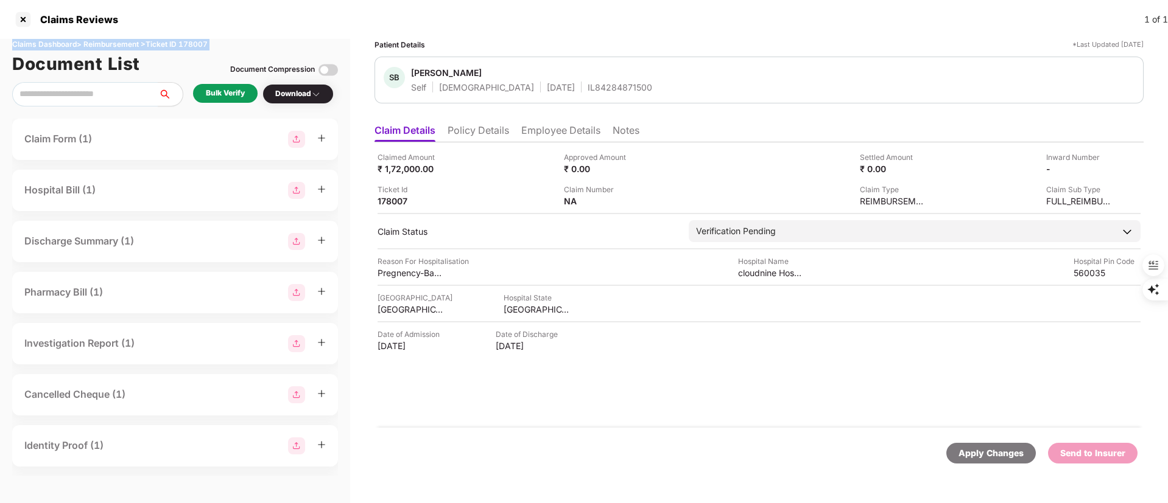
click at [213, 42] on div "Claims Dashboard > Reimbursement > Ticket ID 178007" at bounding box center [175, 45] width 326 height 12
drag, startPoint x: 225, startPoint y: 48, endPoint x: 149, endPoint y: 40, distance: 76.5
click at [149, 40] on div "Claims Dashboard > Reimbursement > Ticket ID 178007" at bounding box center [175, 45] width 326 height 12
click at [1107, 373] on div "Claimed Amount ₹ 1,72,000.00 Approved Amount ₹ 0.00 Settled Amount ₹ 0.00 Inwar…" at bounding box center [758, 284] width 769 height 285
click at [26, 18] on div at bounding box center [22, 19] width 19 height 19
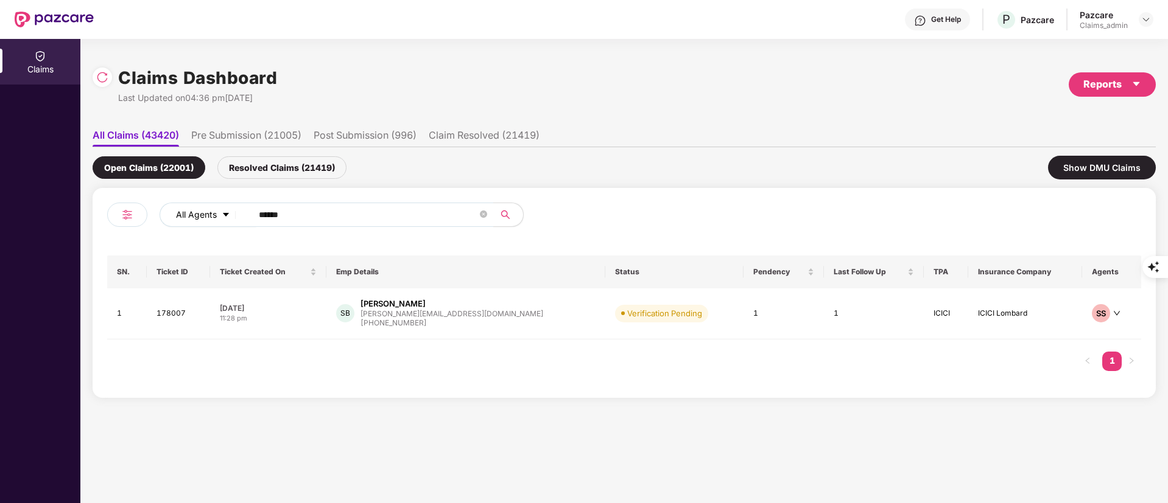
drag, startPoint x: 366, startPoint y: 203, endPoint x: 239, endPoint y: 213, distance: 127.0
click at [239, 213] on div "All Agents ******" at bounding box center [469, 215] width 620 height 24
drag, startPoint x: 296, startPoint y: 213, endPoint x: 173, endPoint y: 213, distance: 123.0
click at [173, 213] on div "All Agents ******" at bounding box center [469, 215] width 620 height 24
paste input "text"
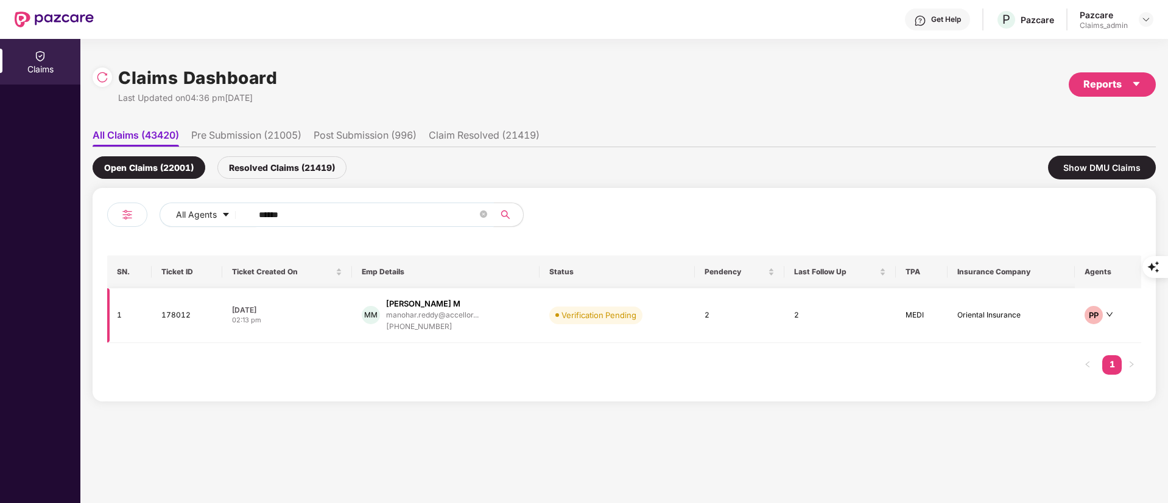
type input "******"
click at [475, 323] on div "+917799052252" at bounding box center [432, 327] width 93 height 12
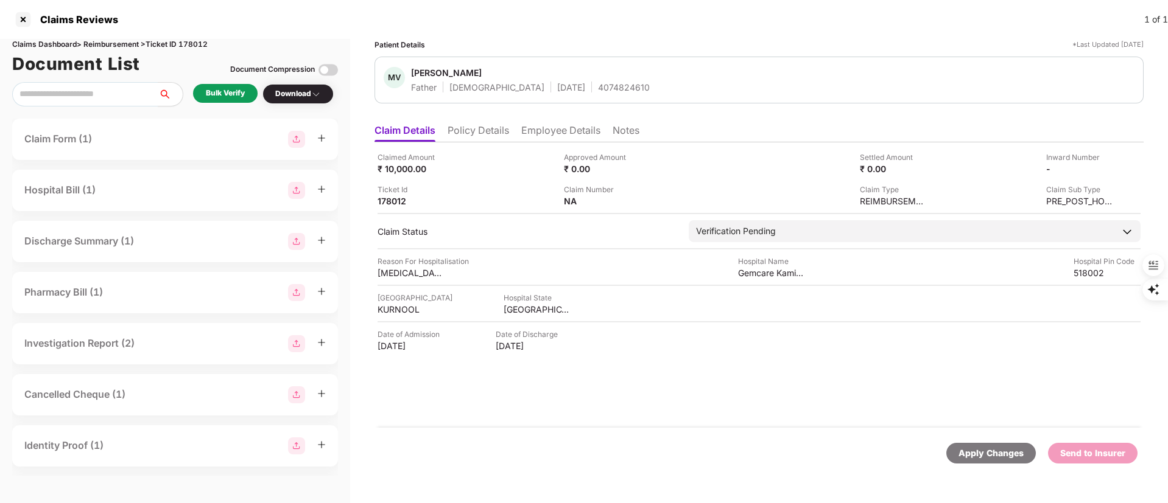
click at [548, 128] on li "Employee Details" at bounding box center [560, 133] width 79 height 18
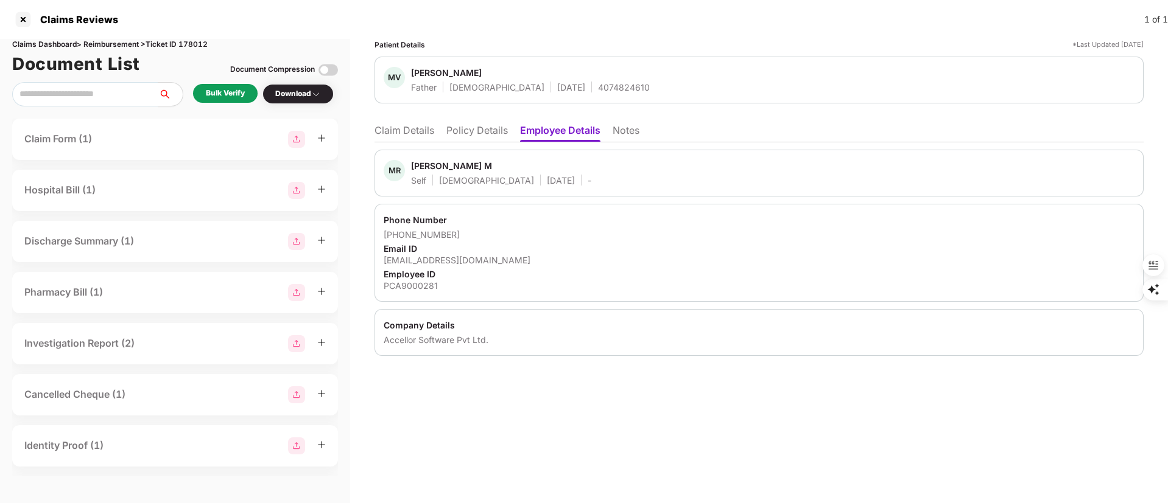
click at [469, 125] on li "Policy Details" at bounding box center [476, 133] width 61 height 18
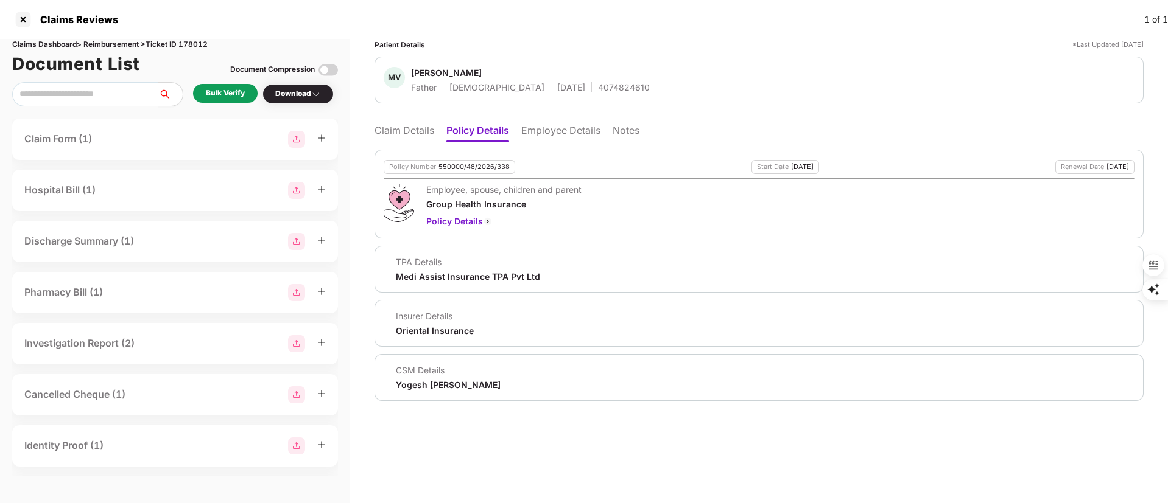
click at [222, 96] on div "Bulk Verify" at bounding box center [225, 94] width 39 height 12
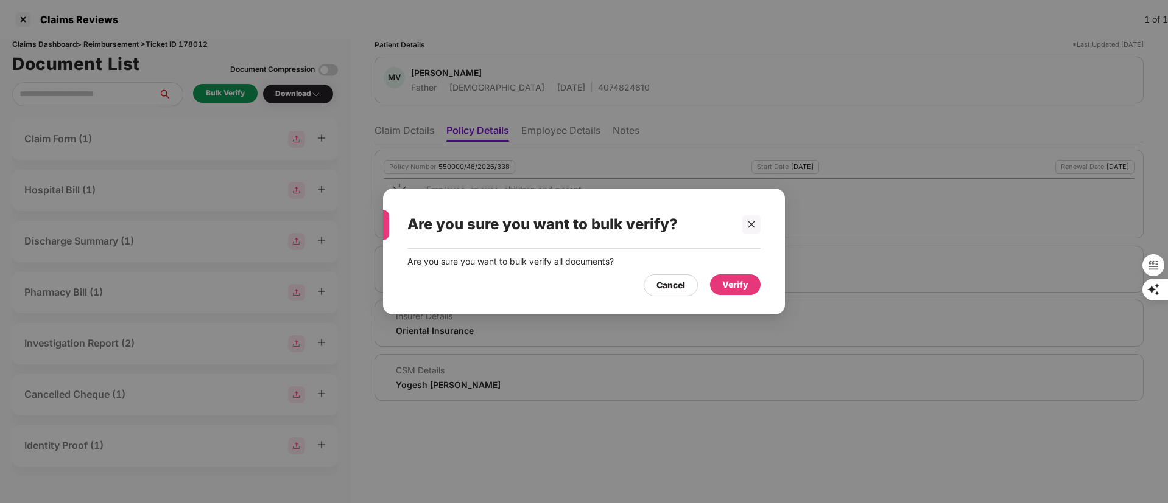
click at [718, 282] on div "Verify" at bounding box center [735, 285] width 51 height 21
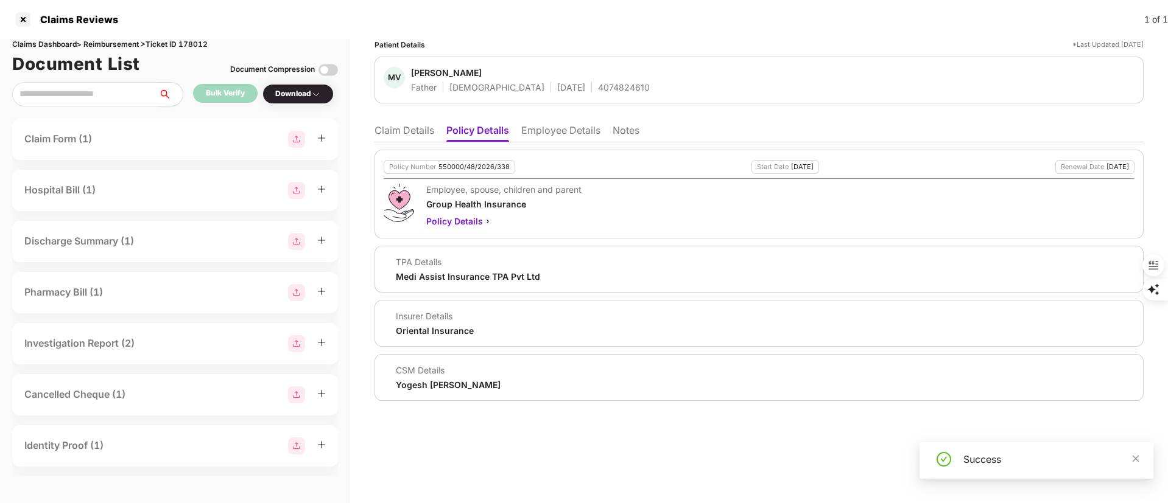
click at [541, 138] on li "Employee Details" at bounding box center [560, 133] width 79 height 18
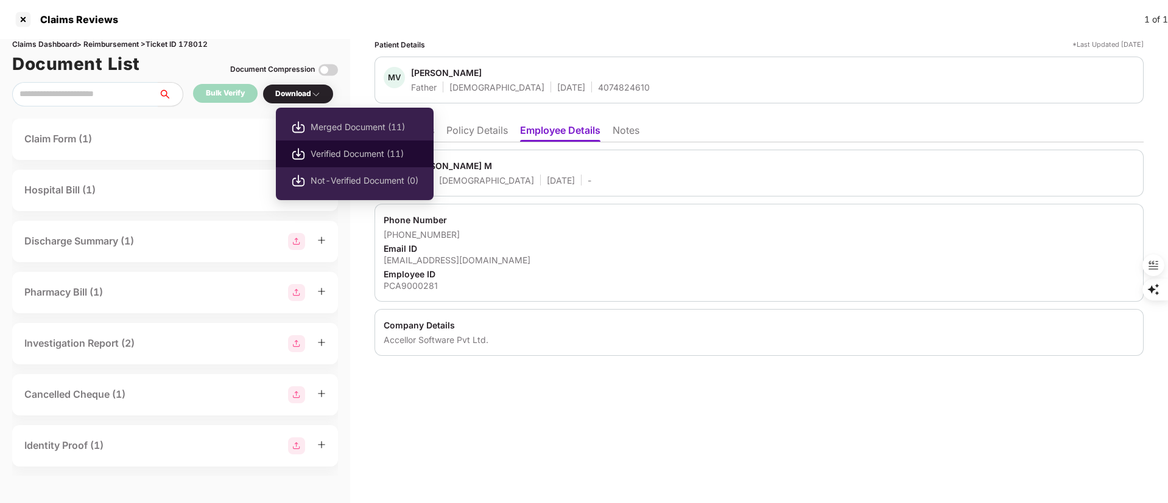
click at [336, 147] on span "Verified Document (11)" at bounding box center [364, 153] width 108 height 13
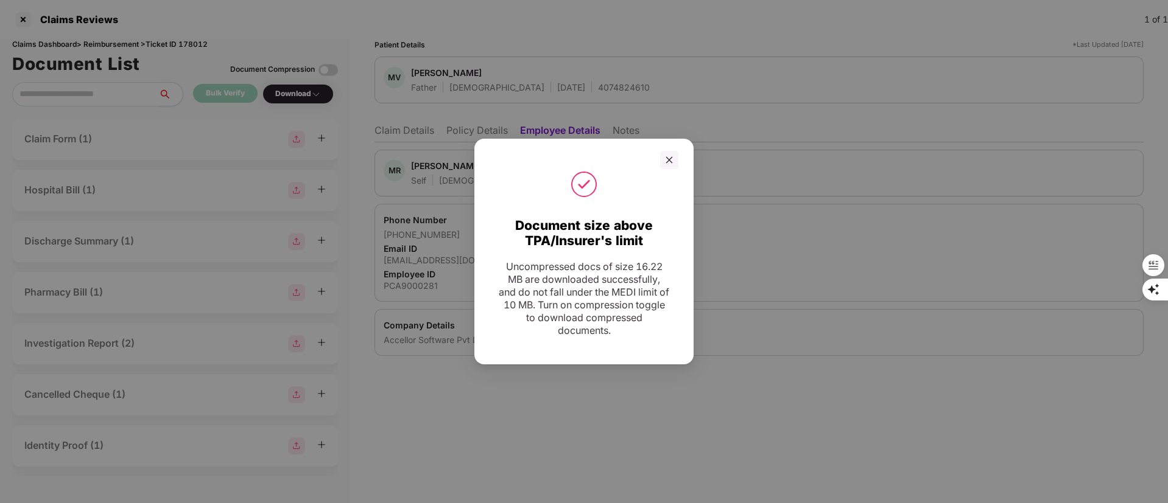
click at [656, 160] on div at bounding box center [583, 160] width 189 height 18
click at [662, 161] on div at bounding box center [669, 160] width 18 height 18
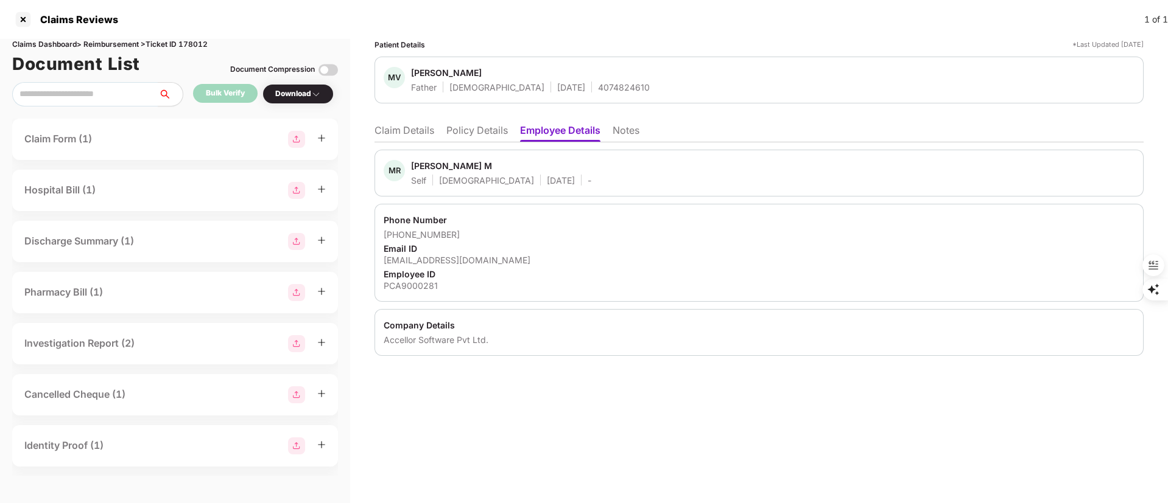
click at [494, 132] on li "Policy Details" at bounding box center [476, 133] width 61 height 18
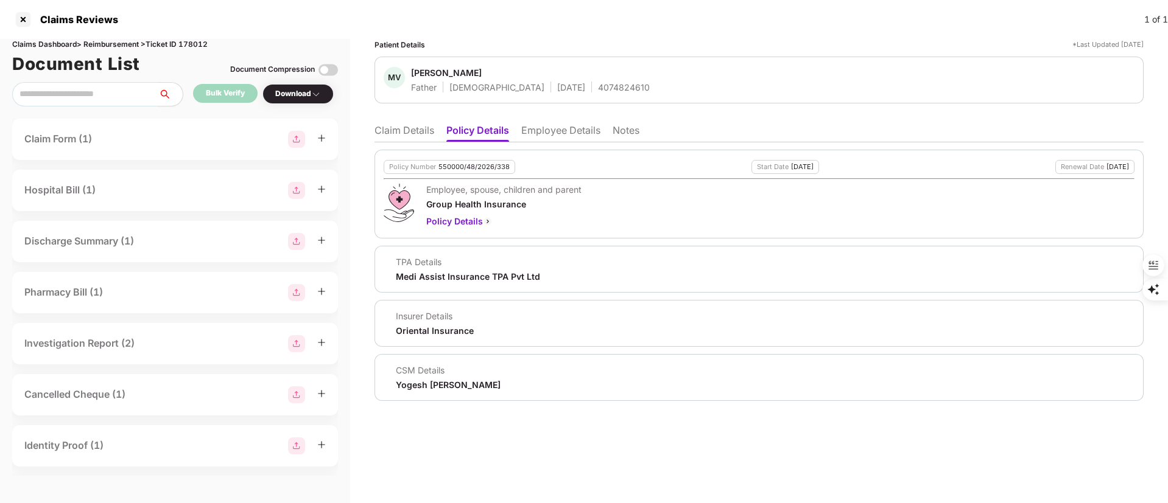
click at [391, 130] on li "Claim Details" at bounding box center [404, 133] width 60 height 18
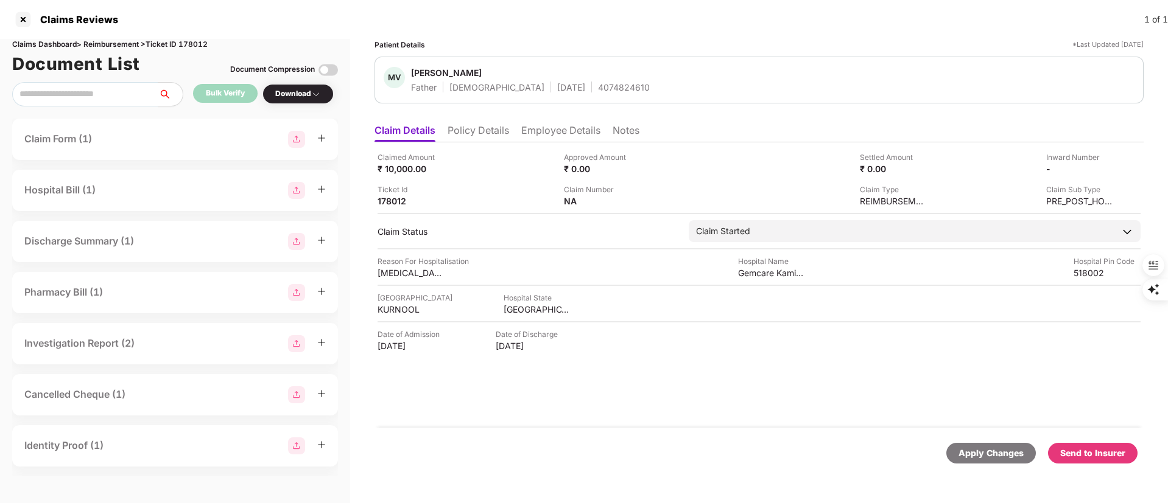
click at [1093, 448] on div "Send to Insurer" at bounding box center [1092, 453] width 65 height 13
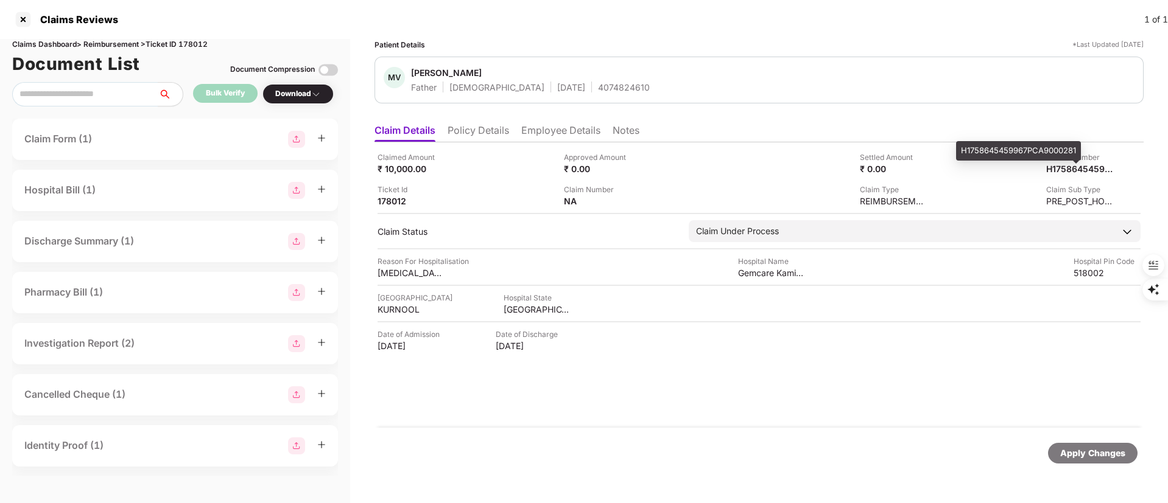
click at [1040, 152] on div "H1758645459967PCA9000281" at bounding box center [1018, 150] width 125 height 19
click at [480, 133] on li "Policy Details" at bounding box center [477, 133] width 61 height 18
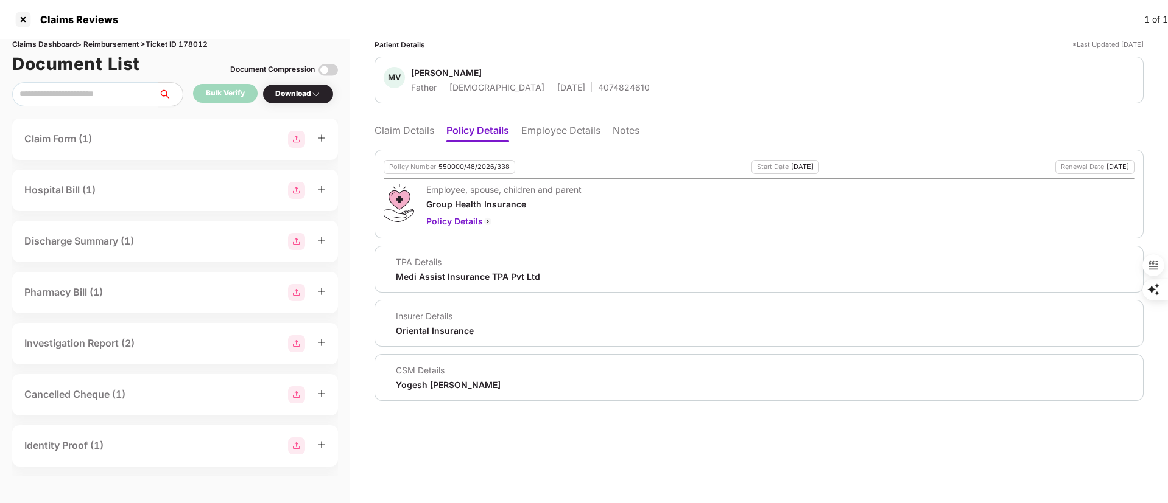
click at [565, 122] on ul "Claim Details Policy Details Employee Details Notes" at bounding box center [758, 130] width 769 height 24
click at [551, 126] on li "Employee Details" at bounding box center [560, 133] width 79 height 18
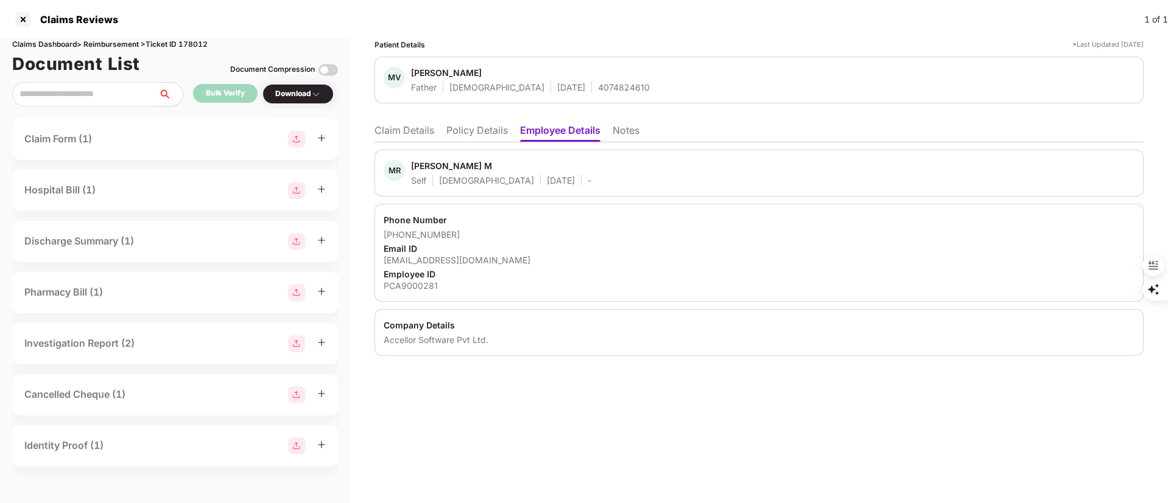
click at [430, 164] on div "Manohar Reddy M" at bounding box center [451, 166] width 81 height 12
click at [480, 127] on li "Policy Details" at bounding box center [476, 133] width 61 height 18
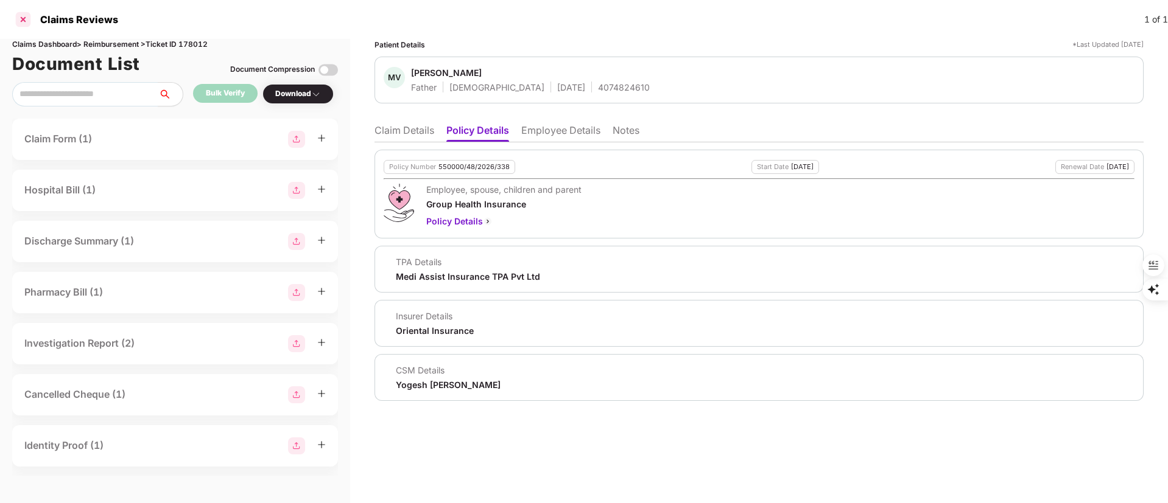
click at [23, 21] on div at bounding box center [22, 19] width 19 height 19
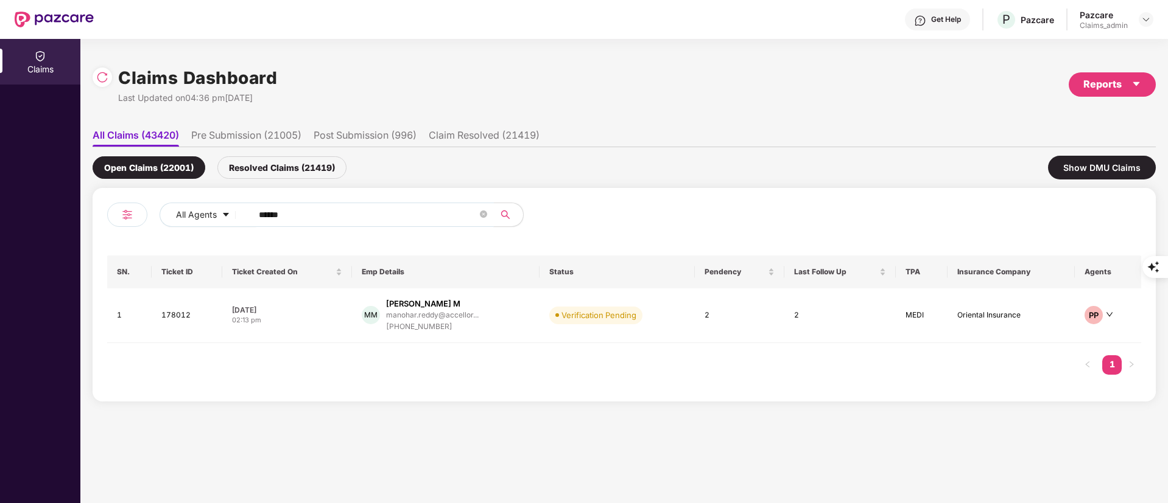
drag, startPoint x: 337, startPoint y: 209, endPoint x: 74, endPoint y: 223, distance: 262.7
click at [74, 223] on div "Claims Claims Dashboard Last Updated on 04:36 pm, 23 Sep 2025 Reports All Claim…" at bounding box center [584, 271] width 1168 height 464
paste input "text"
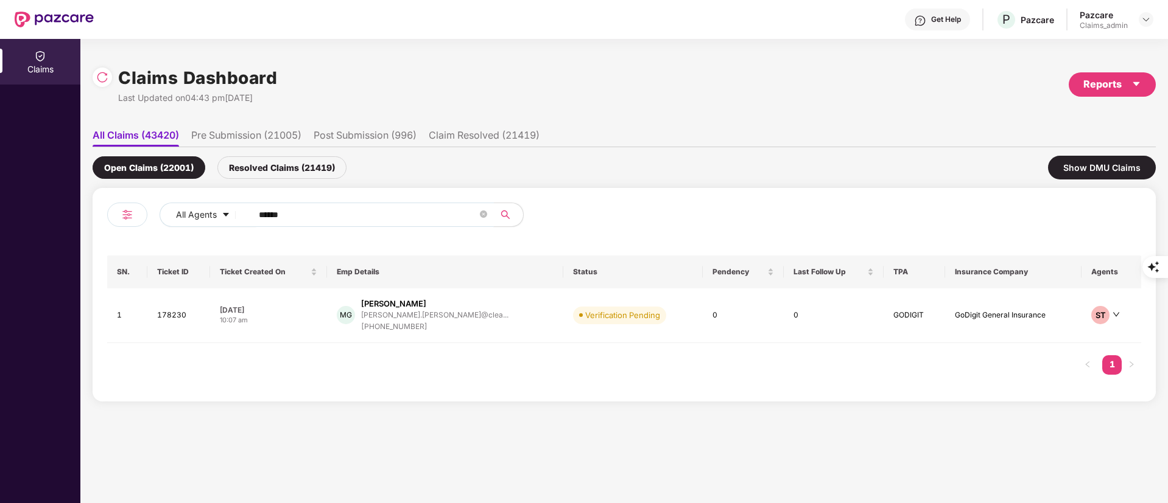
type input "******"
click at [424, 323] on div "+917406658475" at bounding box center [434, 327] width 147 height 12
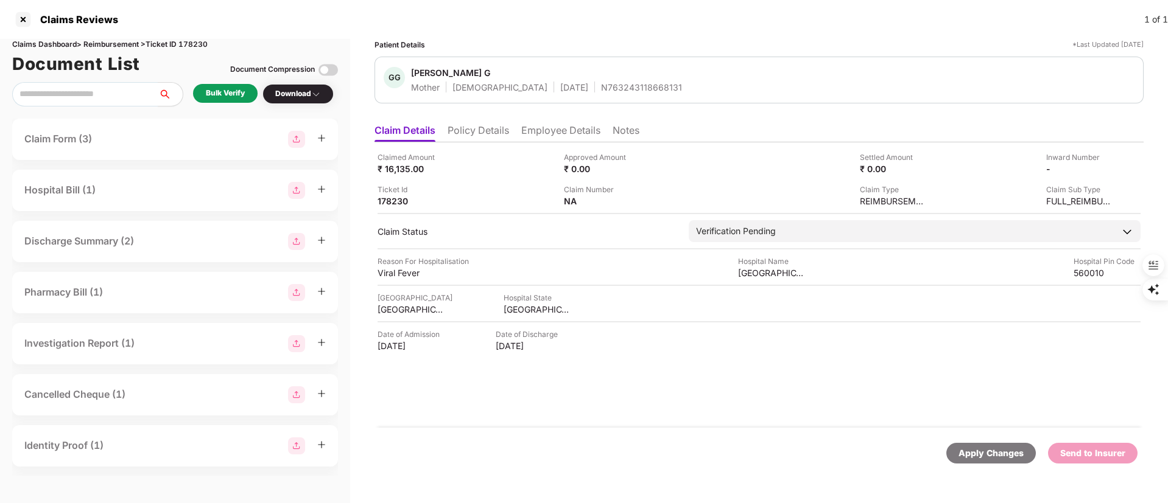
click at [543, 127] on li "Employee Details" at bounding box center [560, 133] width 79 height 18
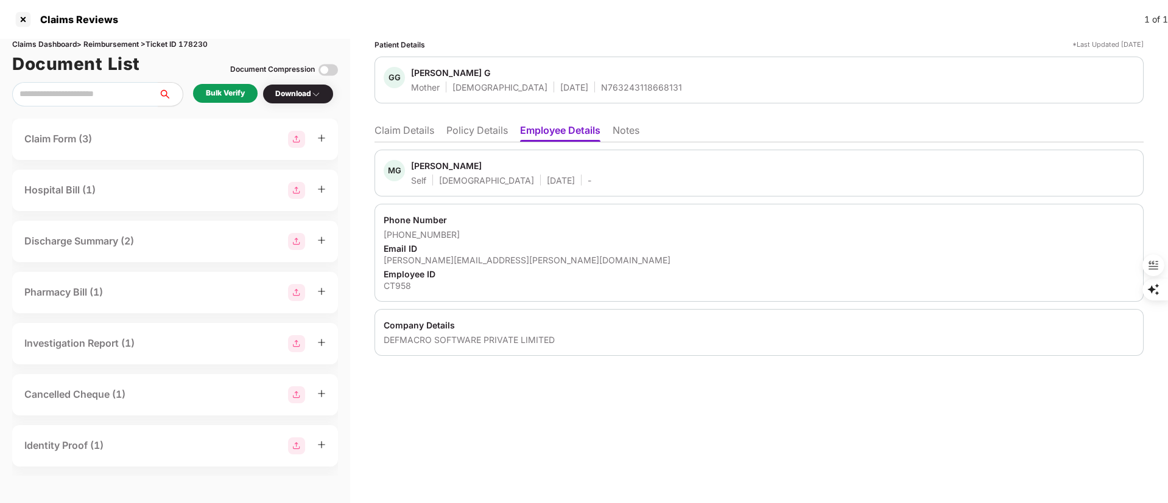
click at [453, 128] on li "Policy Details" at bounding box center [476, 133] width 61 height 18
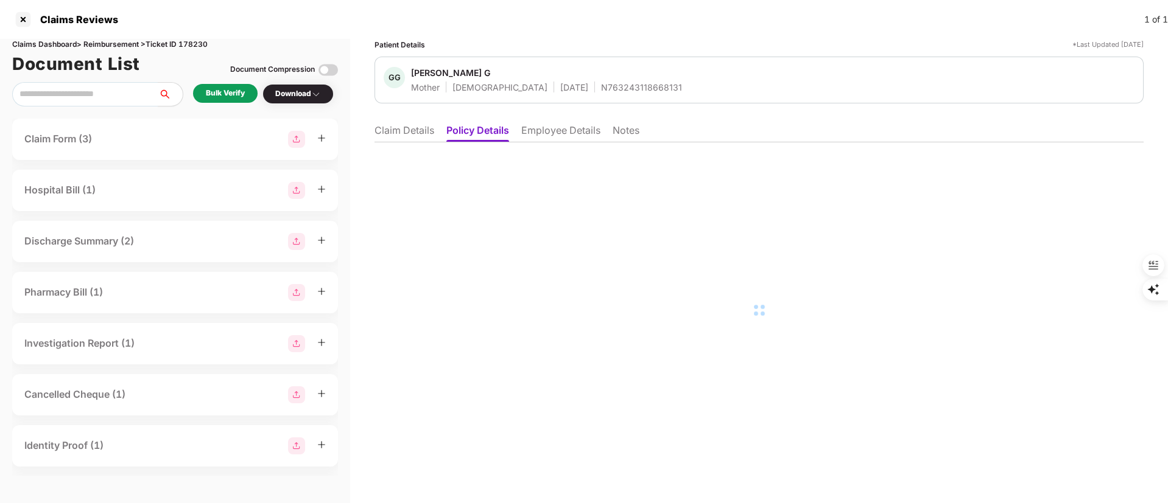
click at [391, 124] on li "Claim Details" at bounding box center [404, 133] width 60 height 18
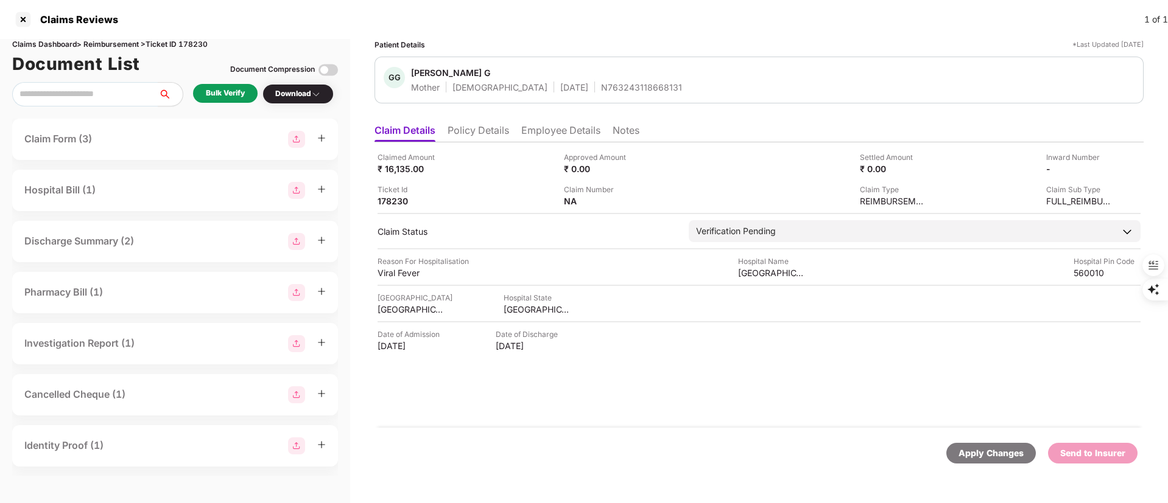
click at [471, 130] on li "Policy Details" at bounding box center [477, 133] width 61 height 18
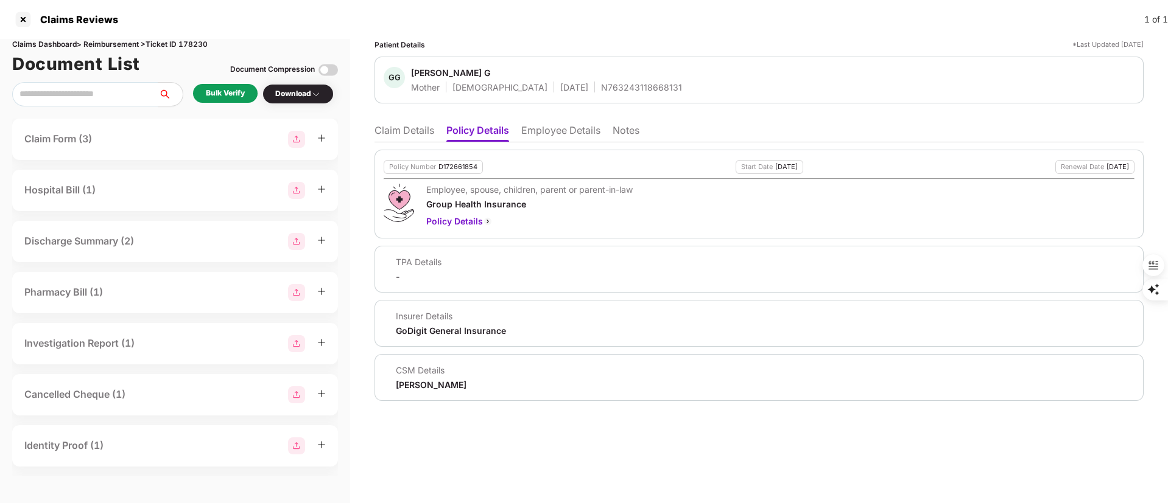
click at [537, 134] on li "Employee Details" at bounding box center [560, 133] width 79 height 18
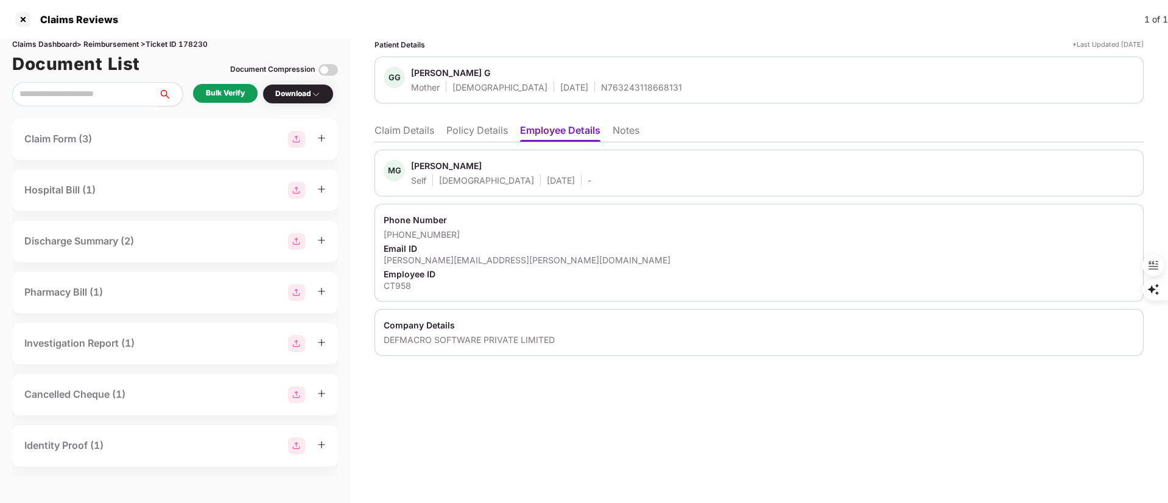
click at [394, 137] on li "Claim Details" at bounding box center [404, 133] width 60 height 18
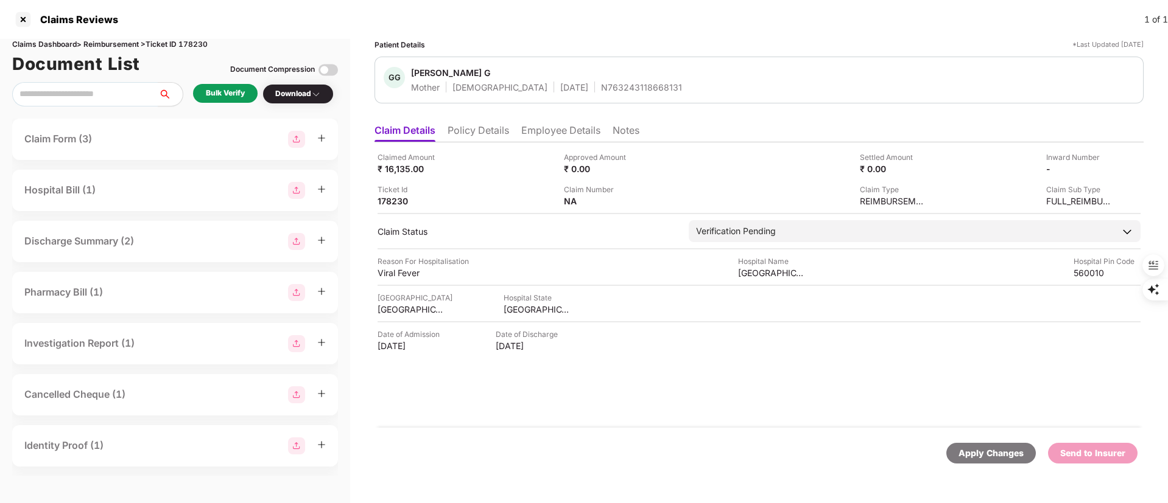
drag, startPoint x: 475, startPoint y: 131, endPoint x: 513, endPoint y: 131, distance: 37.7
click at [477, 130] on li "Policy Details" at bounding box center [477, 133] width 61 height 18
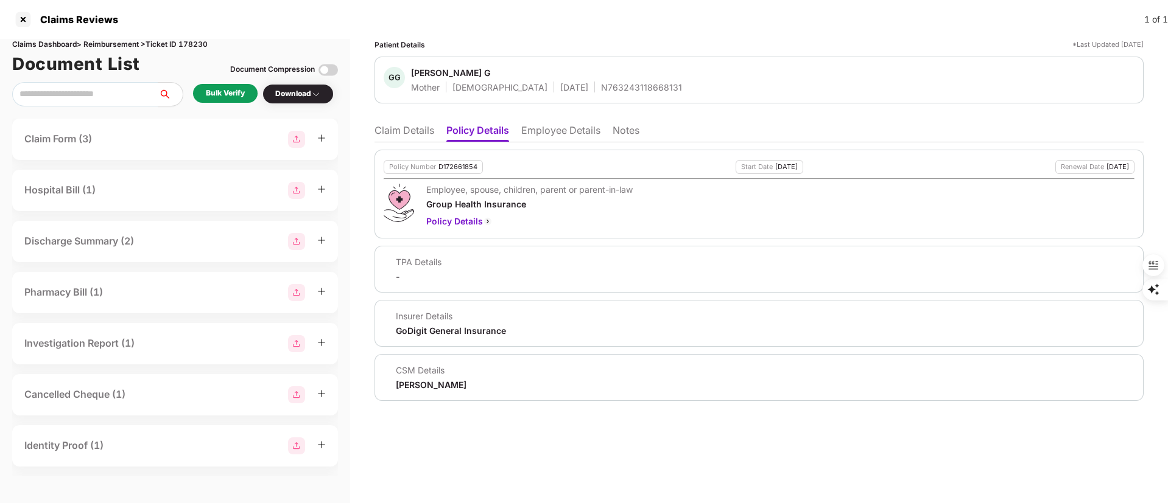
click at [457, 167] on div "D172661854" at bounding box center [457, 167] width 39 height 8
click at [403, 131] on li "Claim Details" at bounding box center [404, 133] width 60 height 18
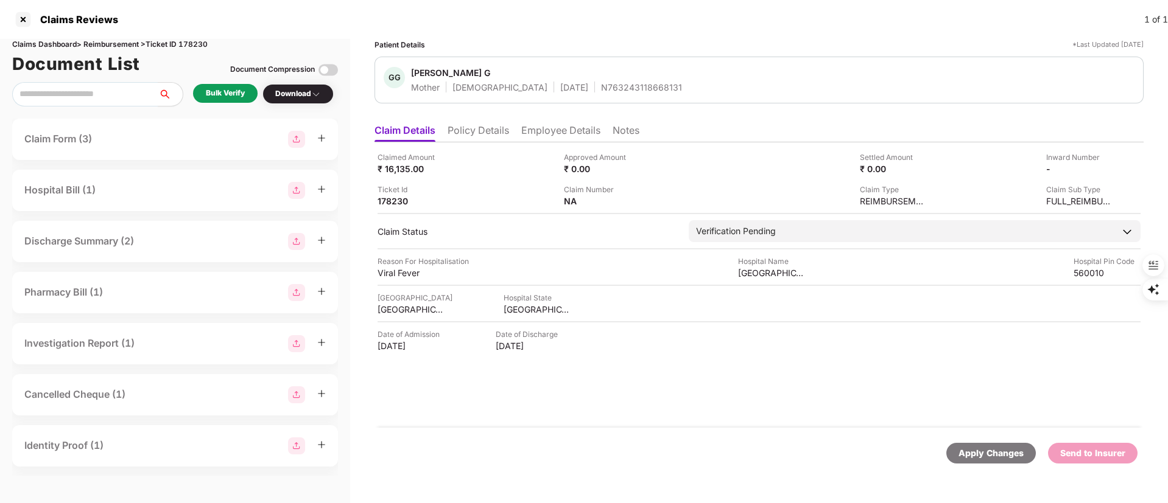
click at [605, 82] on div "N763243118668131" at bounding box center [641, 88] width 81 height 12
click at [556, 114] on div "Patient Details *Last Updated 23 Sep 2025 GG Gomathi G Mother Female 22 Feb 197…" at bounding box center [758, 259] width 769 height 440
click at [555, 130] on li "Employee Details" at bounding box center [560, 133] width 79 height 18
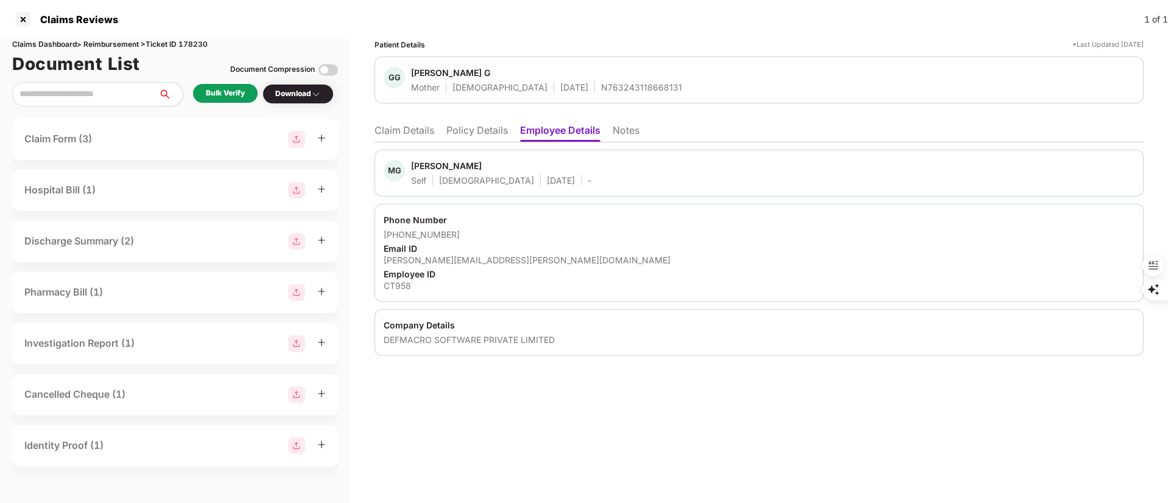
click at [456, 263] on div "monica.gunashekar@clear.in" at bounding box center [758, 260] width 751 height 12
click at [455, 263] on div "monica.gunashekar@clear.in" at bounding box center [758, 260] width 751 height 12
drag, startPoint x: 453, startPoint y: 230, endPoint x: 399, endPoint y: 229, distance: 54.2
click at [399, 229] on div "+917406658475" at bounding box center [758, 235] width 751 height 12
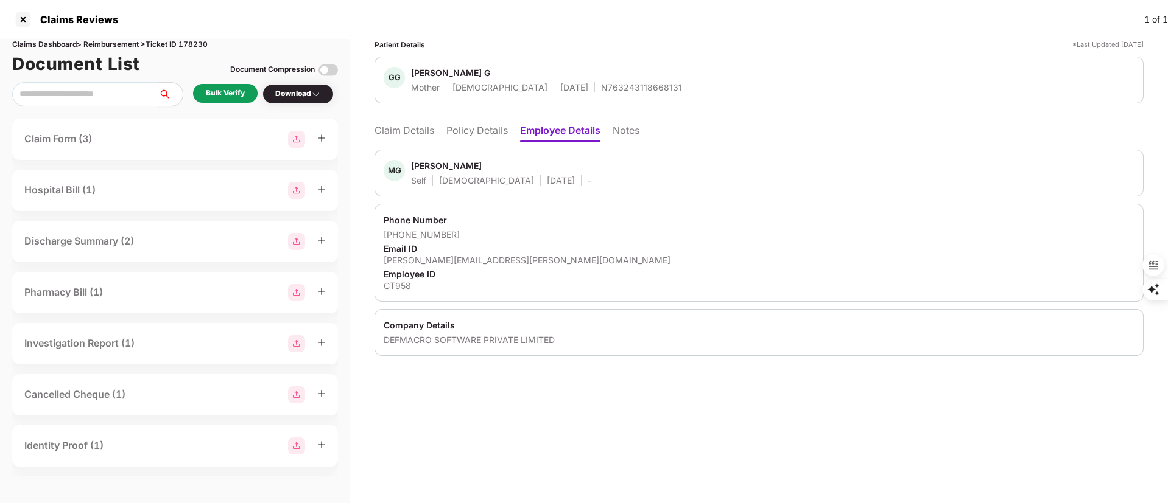
click at [408, 122] on ul "Claim Details Policy Details Employee Details Notes" at bounding box center [758, 130] width 769 height 24
click at [410, 135] on li "Claim Details" at bounding box center [404, 133] width 60 height 18
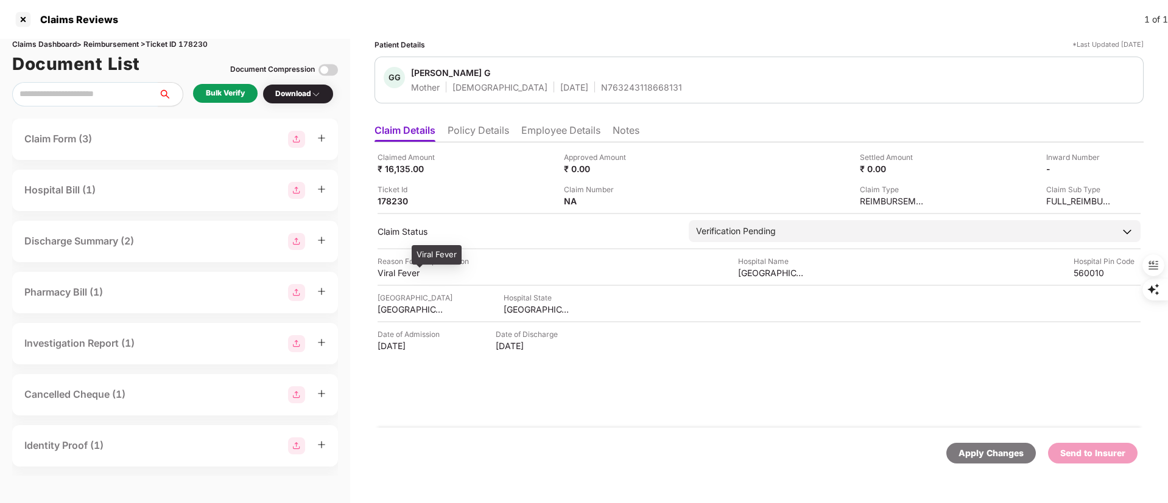
click at [402, 269] on div "Viral Fever" at bounding box center [410, 273] width 67 height 12
click at [761, 275] on div "Sidvin hospital" at bounding box center [771, 273] width 67 height 12
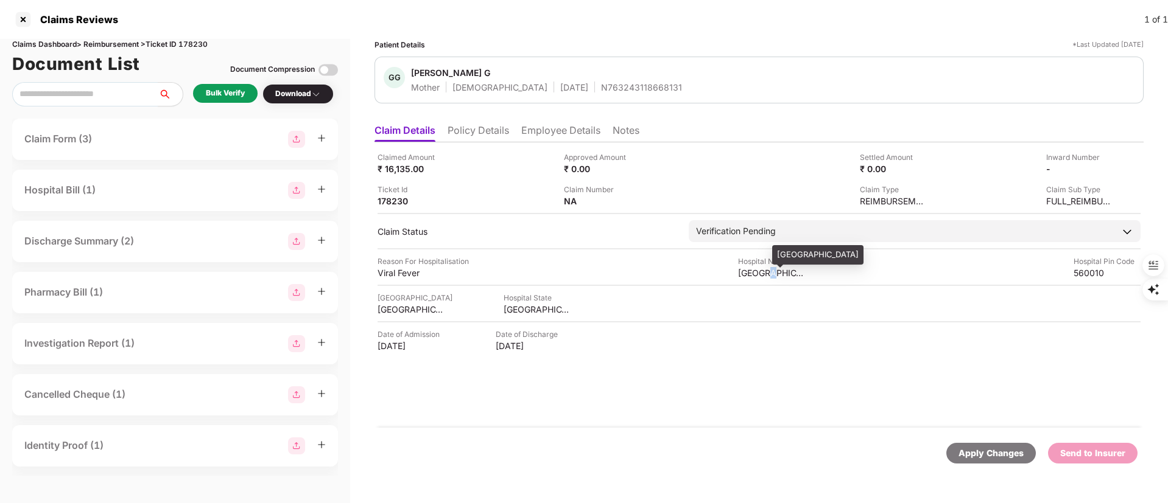
click at [761, 275] on div "Sidvin hospital" at bounding box center [771, 273] width 67 height 12
click at [399, 317] on div "Claimed Amount ₹ 16,135.00 Approved Amount ₹ 0.00 Settled Amount ₹ 0.00 Inward …" at bounding box center [758, 284] width 769 height 285
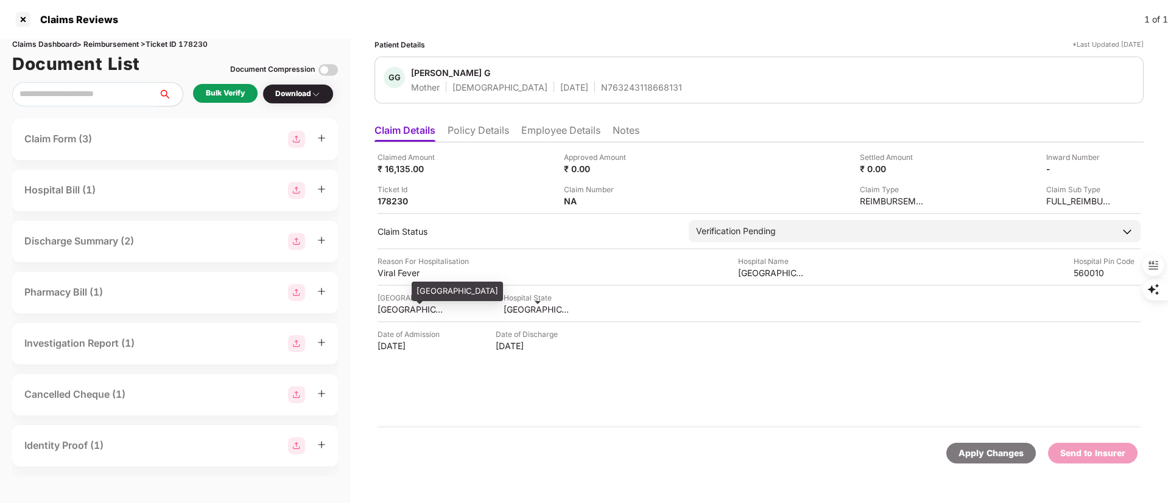
click at [401, 312] on div "BANGALORE" at bounding box center [410, 310] width 67 height 12
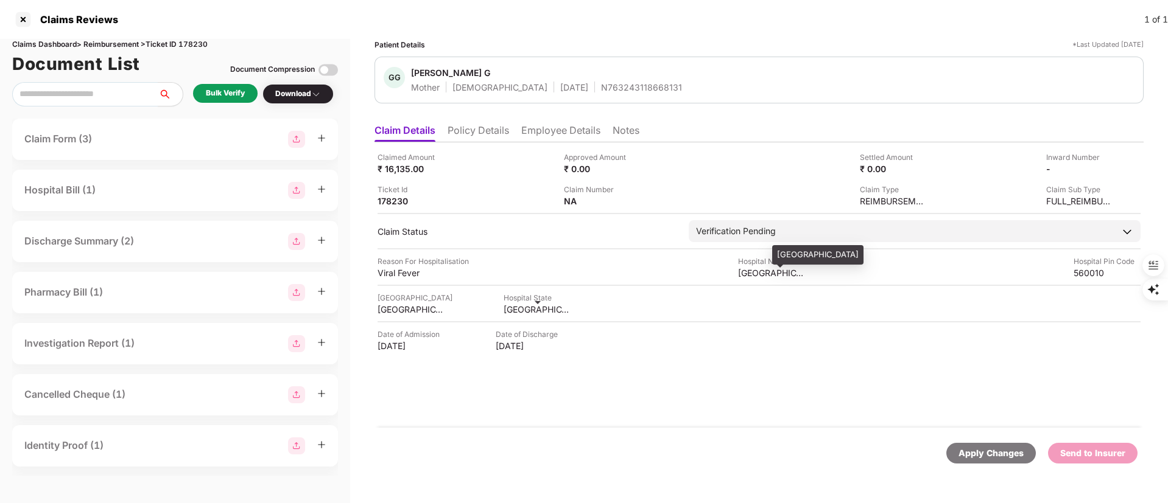
click at [763, 275] on div "Sidvin hospital" at bounding box center [771, 273] width 67 height 12
click at [223, 93] on div "Bulk Verify" at bounding box center [225, 94] width 39 height 12
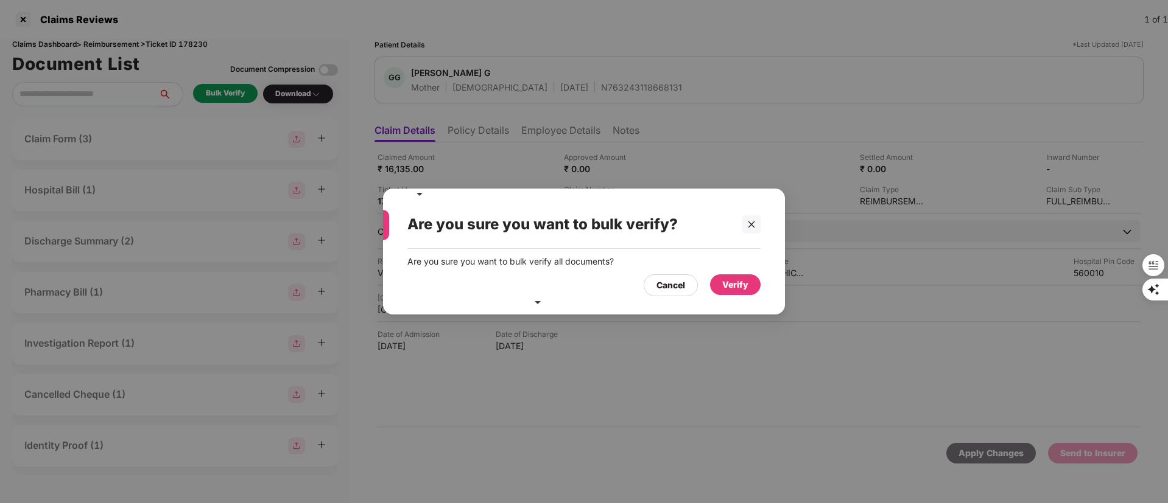
click at [734, 288] on div "Verify" at bounding box center [735, 284] width 26 height 13
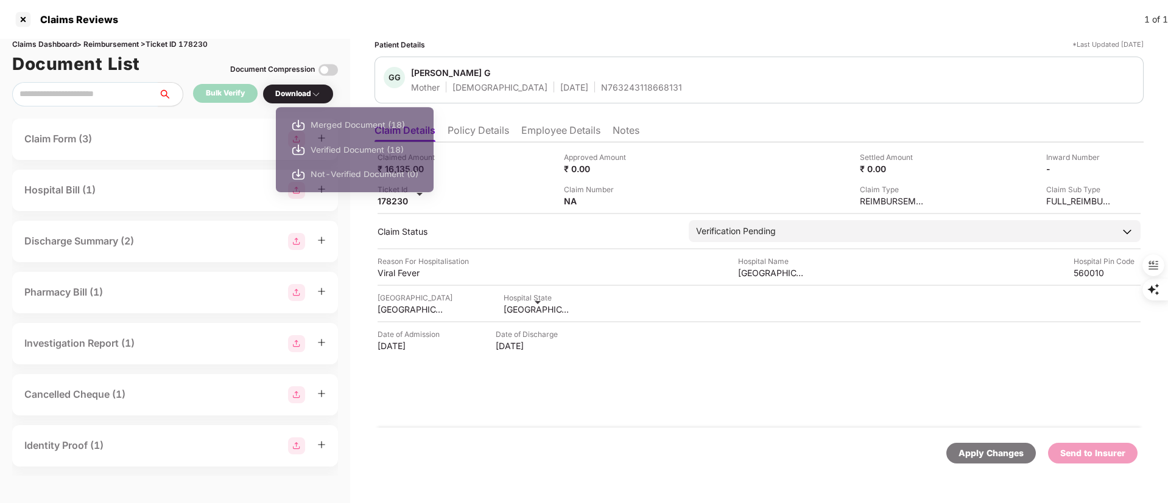
click at [320, 97] on img at bounding box center [316, 94] width 10 height 10
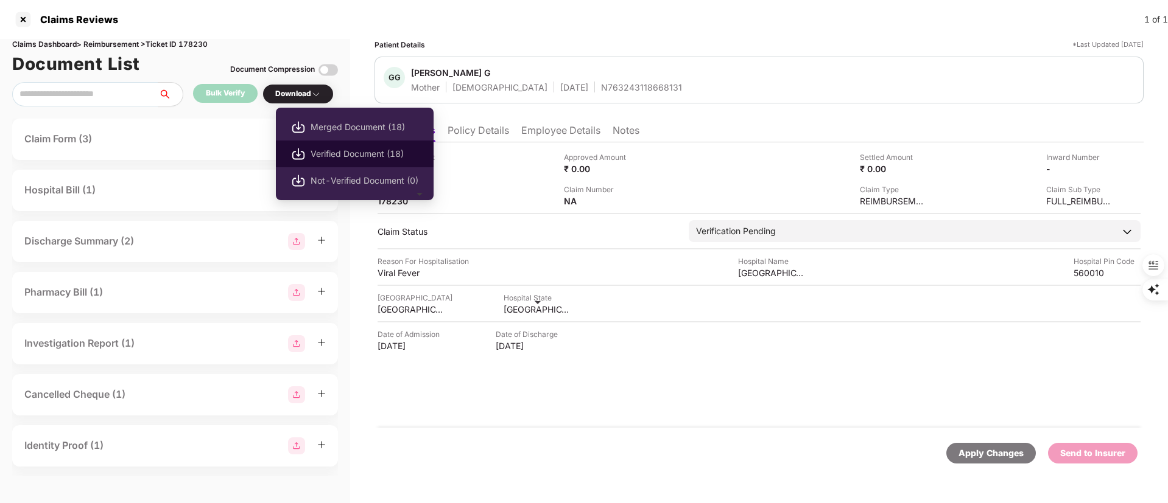
click at [346, 151] on span "Verified Document (18)" at bounding box center [364, 153] width 108 height 13
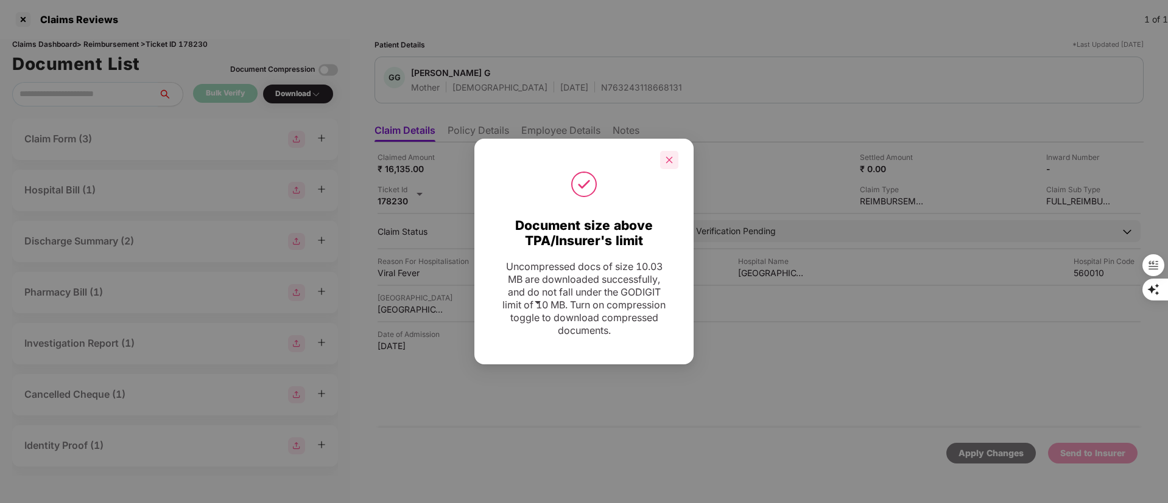
click at [671, 156] on icon "close" at bounding box center [669, 160] width 9 height 9
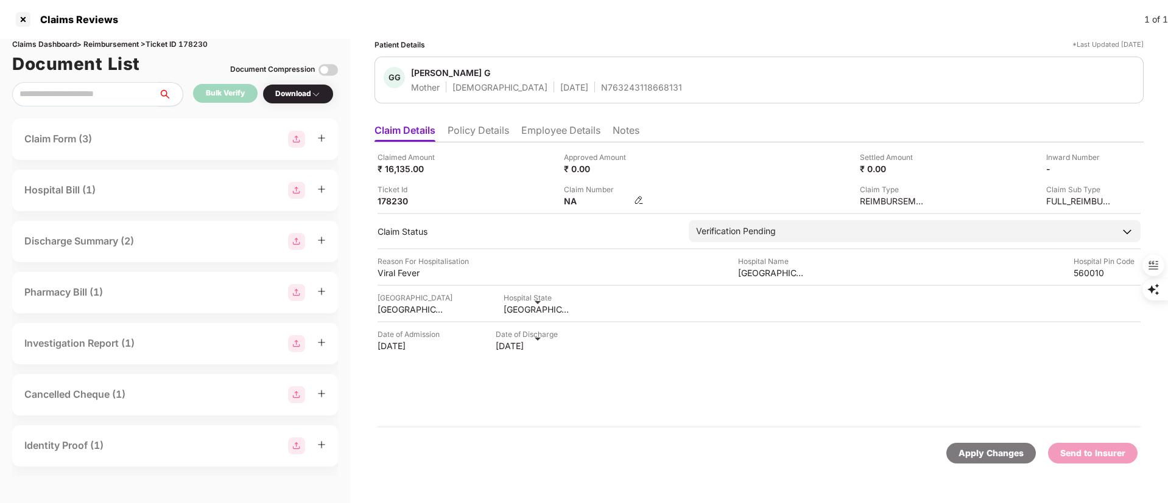
click at [636, 201] on img at bounding box center [639, 200] width 10 height 10
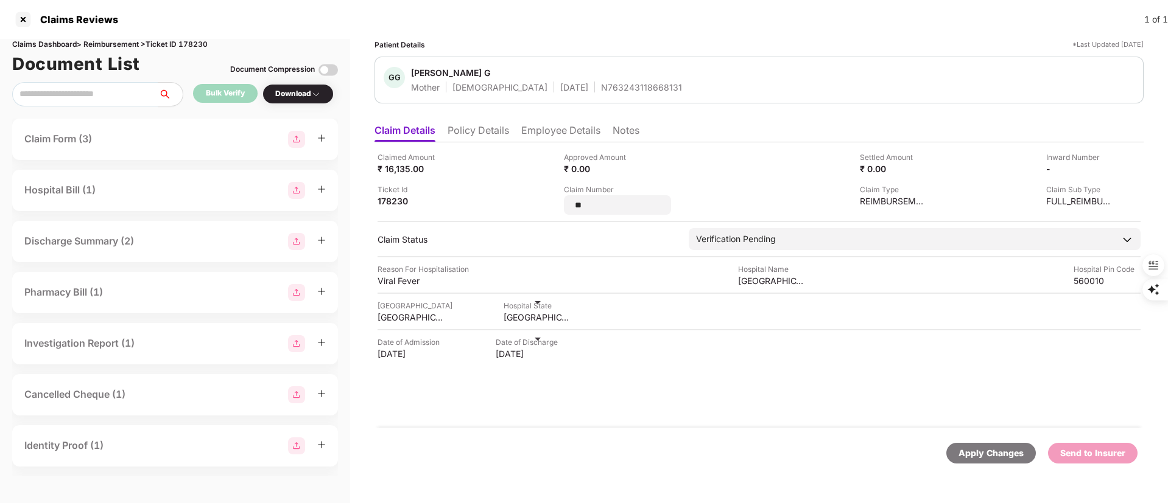
drag, startPoint x: 626, startPoint y: 201, endPoint x: 531, endPoint y: 213, distance: 95.7
click at [531, 213] on div "Claimed Amount ₹ 16,135.00 Approved Amount ₹ 0.00 Settled Amount ₹ 0.00 Inward …" at bounding box center [758, 183] width 763 height 63
type input "**********"
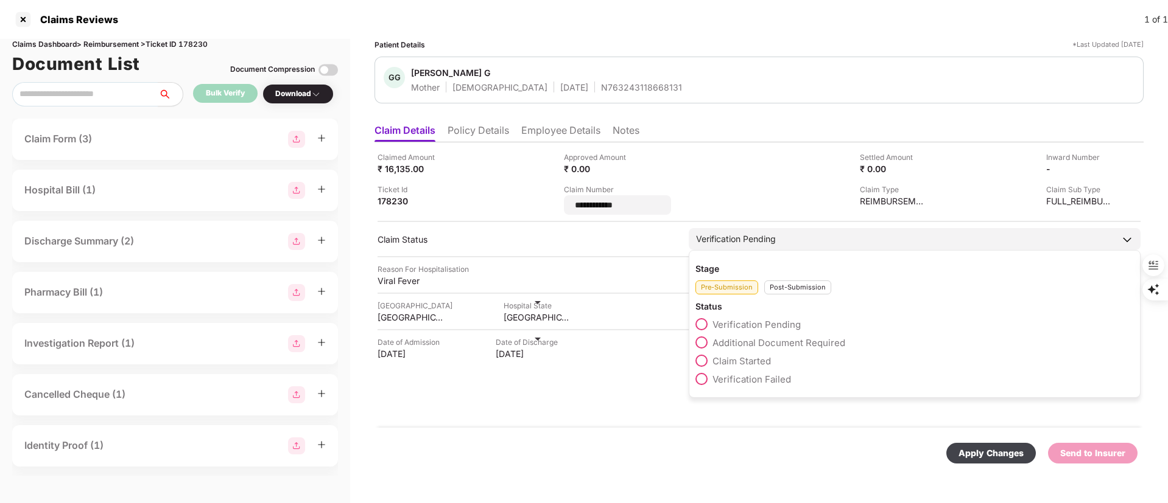
click at [785, 282] on div "Post-Submission" at bounding box center [797, 288] width 67 height 14
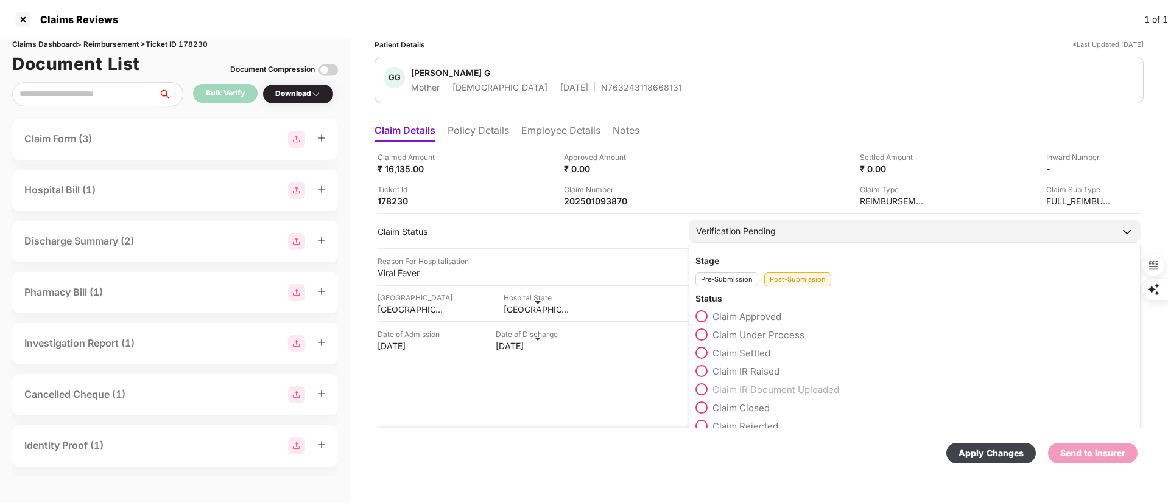
click at [774, 332] on span "Claim Under Process" at bounding box center [758, 335] width 92 height 12
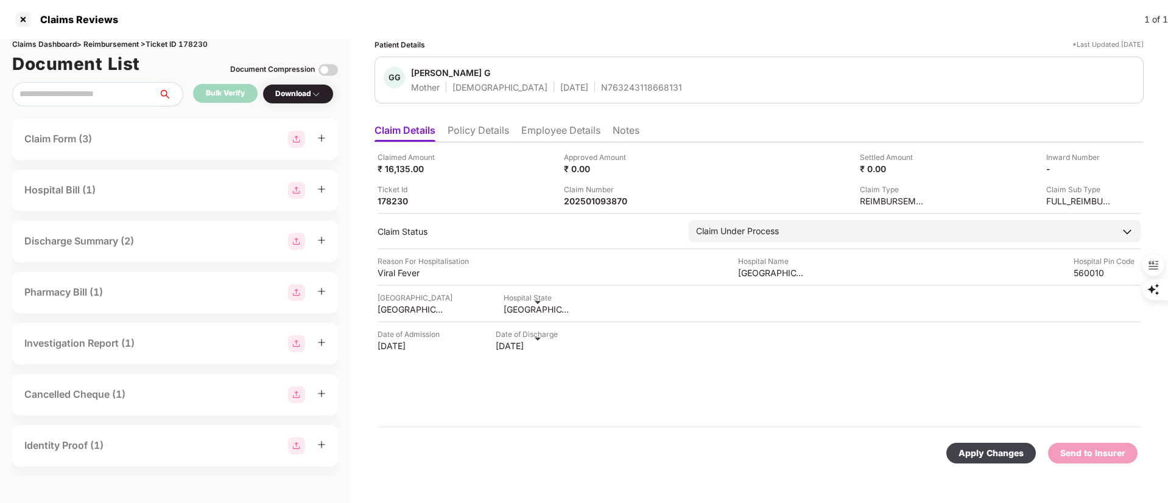
click at [979, 454] on div "Apply Changes" at bounding box center [990, 453] width 65 height 13
click at [539, 127] on li "Employee Details" at bounding box center [560, 133] width 79 height 18
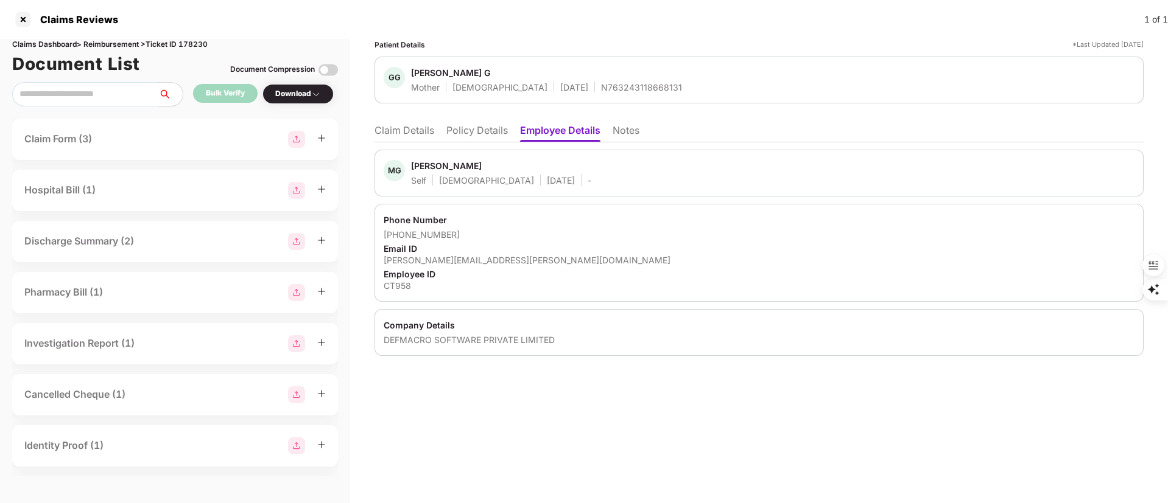
click at [413, 127] on li "Claim Details" at bounding box center [404, 133] width 60 height 18
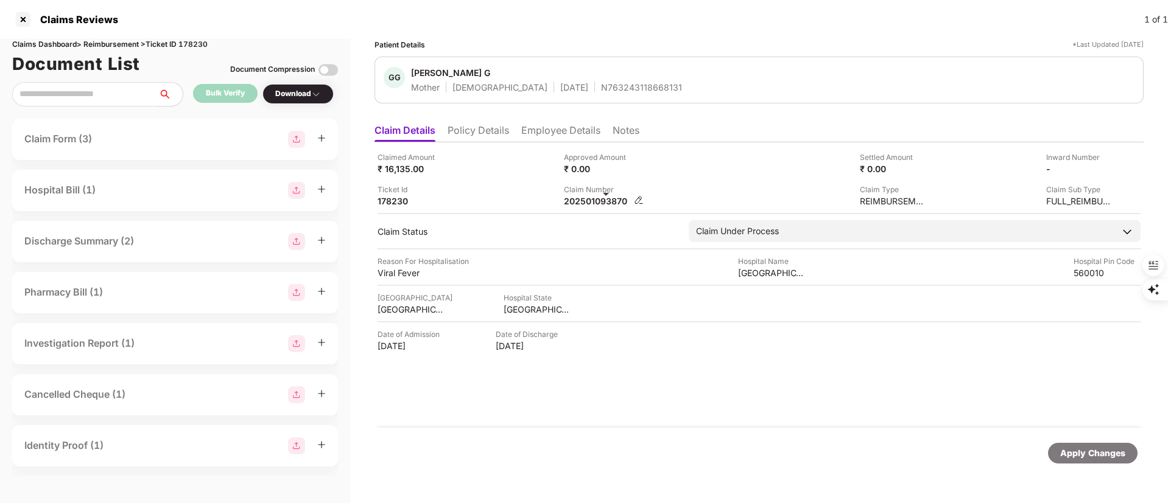
click at [606, 203] on div "202501093870" at bounding box center [597, 201] width 67 height 12
click at [604, 203] on div "202501093870" at bounding box center [597, 201] width 67 height 12
click at [16, 21] on div at bounding box center [22, 19] width 19 height 19
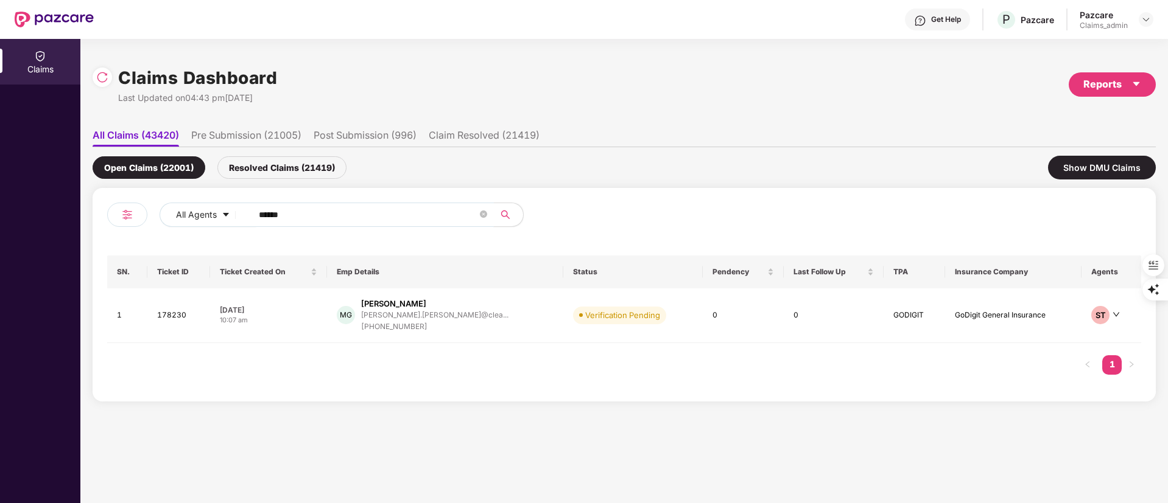
drag, startPoint x: 323, startPoint y: 214, endPoint x: 136, endPoint y: 214, distance: 186.3
click at [136, 214] on div "All Agents ******" at bounding box center [365, 220] width 517 height 34
paste input "text"
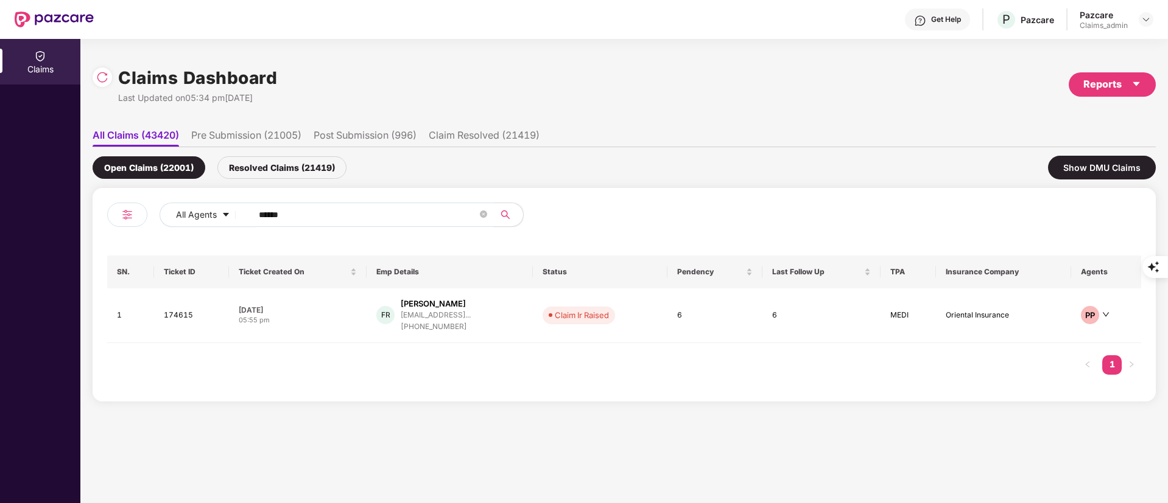
type input "******"
click at [435, 328] on div "+918553749015" at bounding box center [436, 327] width 70 height 12
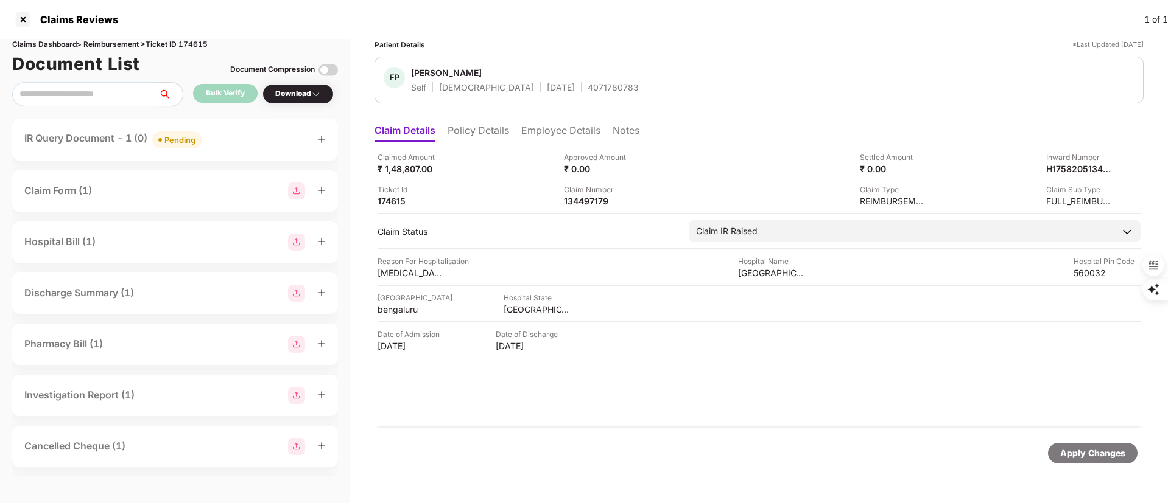
click at [199, 141] on span "Pending" at bounding box center [176, 139] width 49 height 17
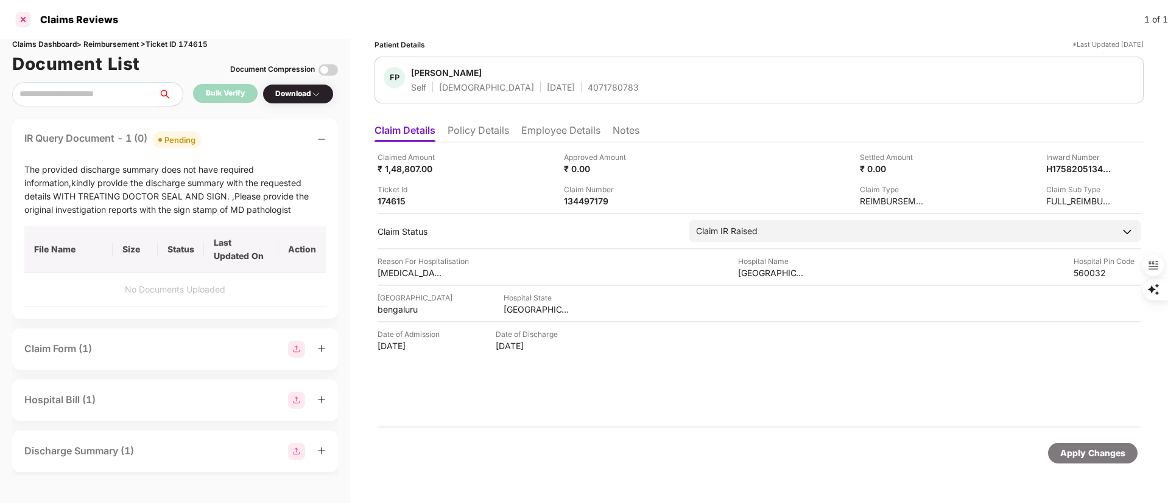
click at [18, 19] on div at bounding box center [22, 19] width 19 height 19
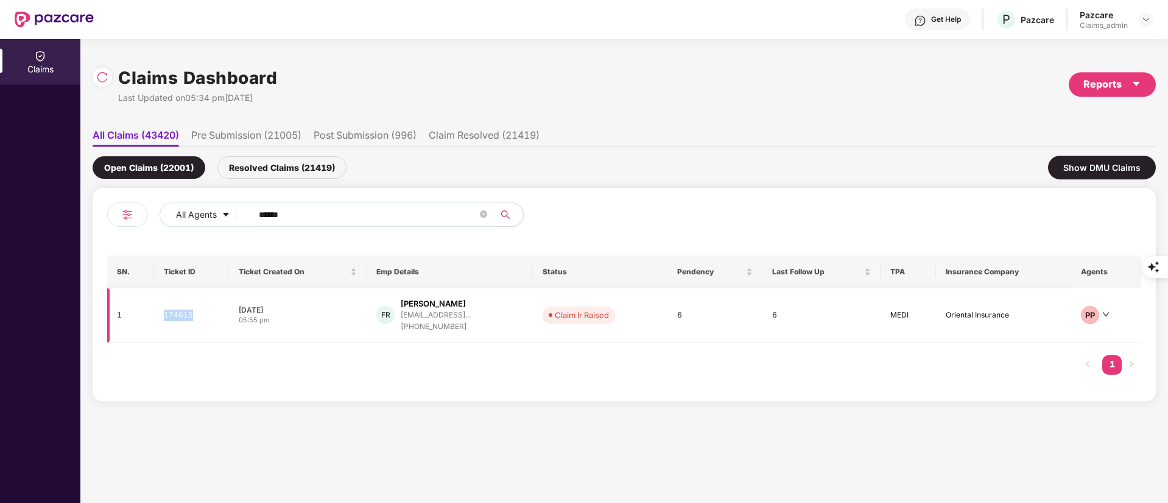
drag, startPoint x: 193, startPoint y: 312, endPoint x: 163, endPoint y: 310, distance: 29.9
click at [163, 310] on td "174615" at bounding box center [191, 316] width 75 height 55
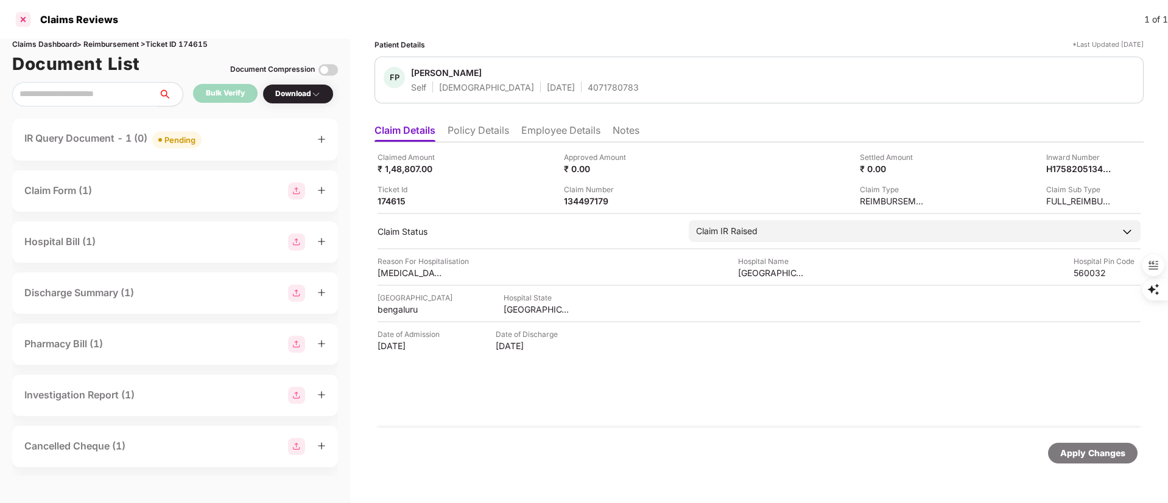
click at [20, 24] on div at bounding box center [22, 19] width 19 height 19
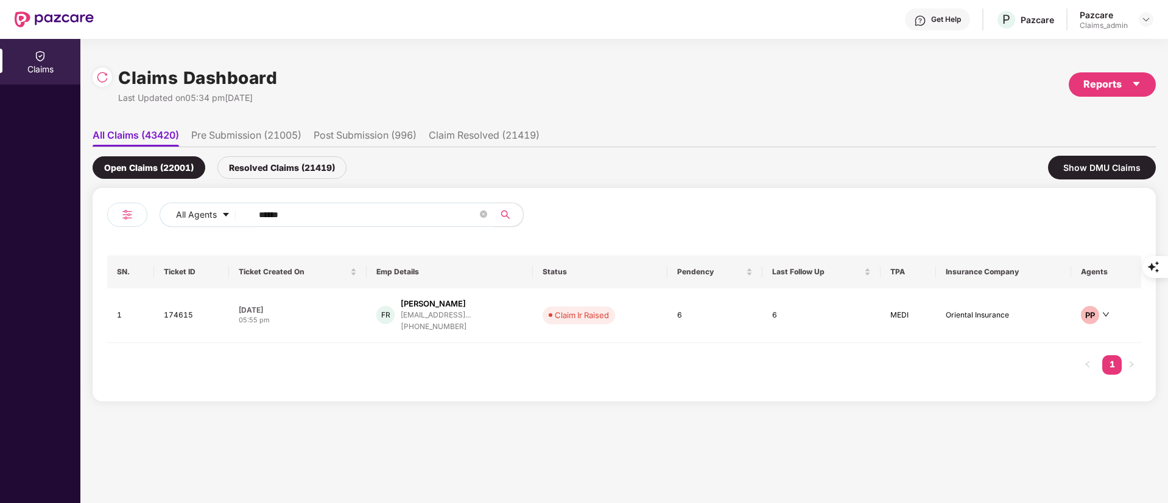
drag, startPoint x: 305, startPoint y: 211, endPoint x: 142, endPoint y: 211, distance: 162.5
click at [142, 211] on div "All Agents ******" at bounding box center [365, 220] width 517 height 34
paste input "text"
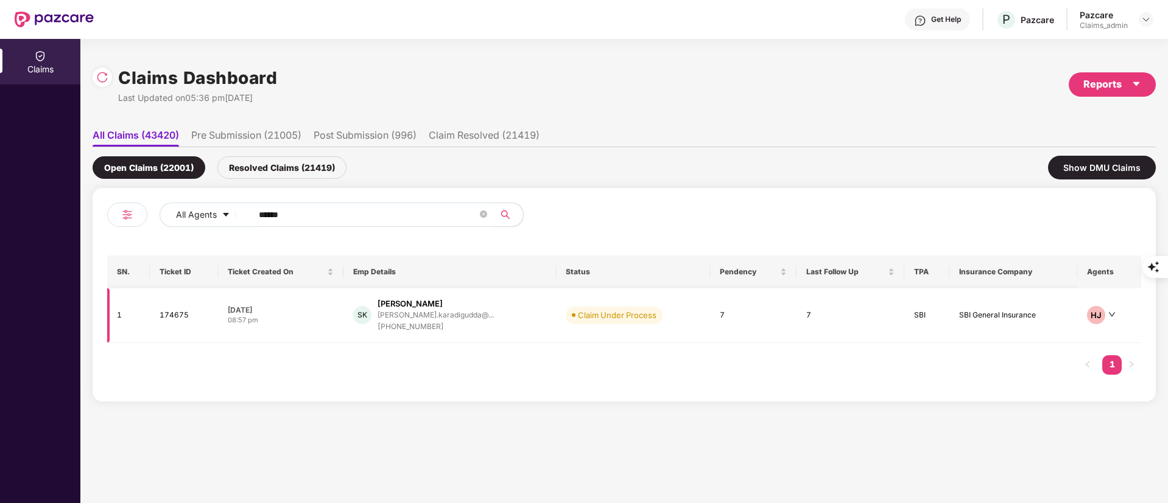
type input "******"
click at [443, 323] on div "+919529981183" at bounding box center [435, 327] width 116 height 12
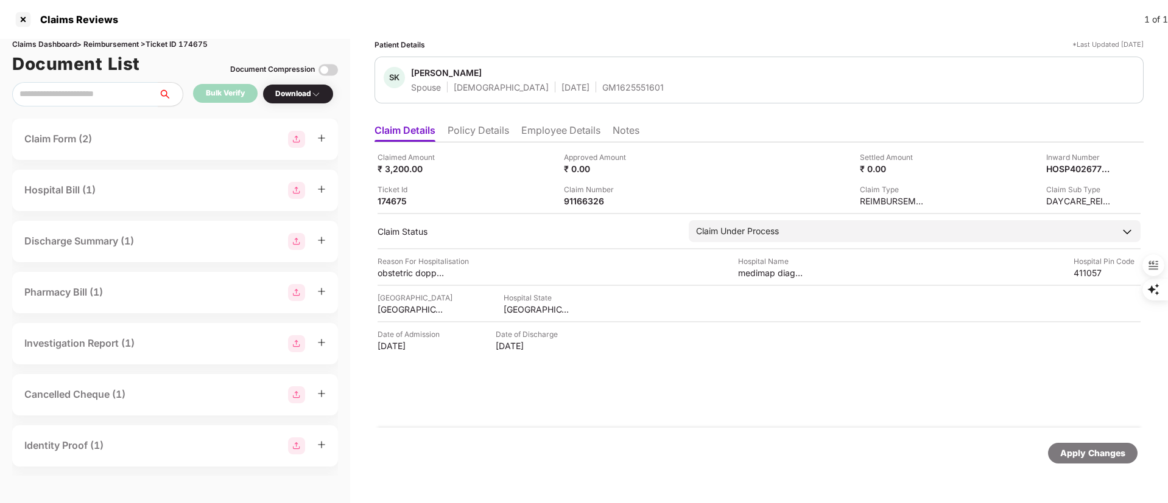
click at [548, 243] on div "Claimed Amount ₹ 3,200.00 Approved Amount ₹ 0.00 Settled Amount ₹ 0.00 Inward N…" at bounding box center [758, 284] width 769 height 285
click at [26, 23] on div at bounding box center [22, 19] width 19 height 19
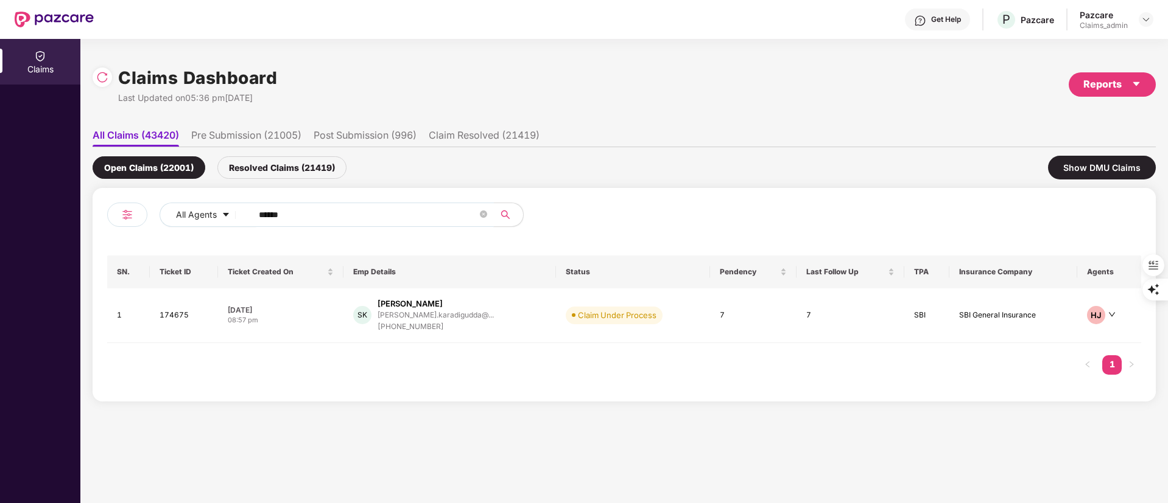
drag, startPoint x: 192, startPoint y: 217, endPoint x: 121, endPoint y: 220, distance: 71.3
click at [121, 220] on div "All Agents ******" at bounding box center [365, 220] width 517 height 34
paste input "text"
type input "******"
click at [429, 319] on div "danish.punjabi@getseth..." at bounding box center [422, 315] width 88 height 8
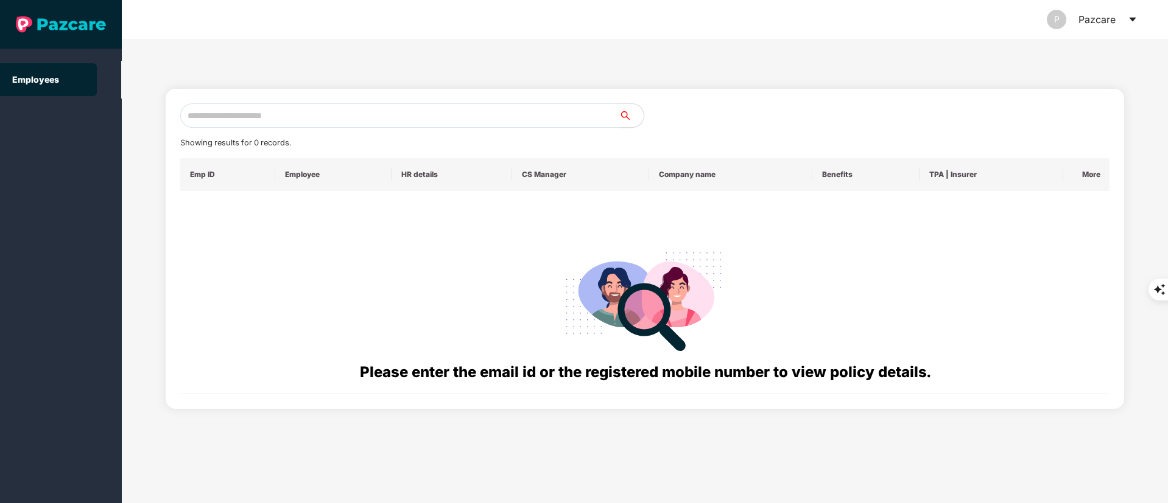
click at [256, 120] on input "text" at bounding box center [399, 115] width 439 height 24
paste input "**********"
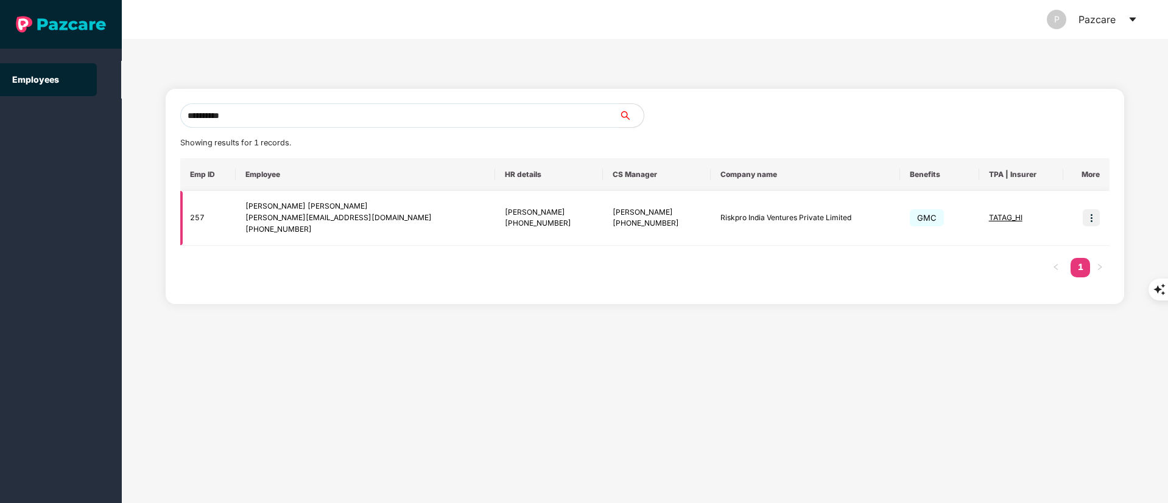
type input "**********"
click at [1096, 220] on img at bounding box center [1090, 217] width 17 height 17
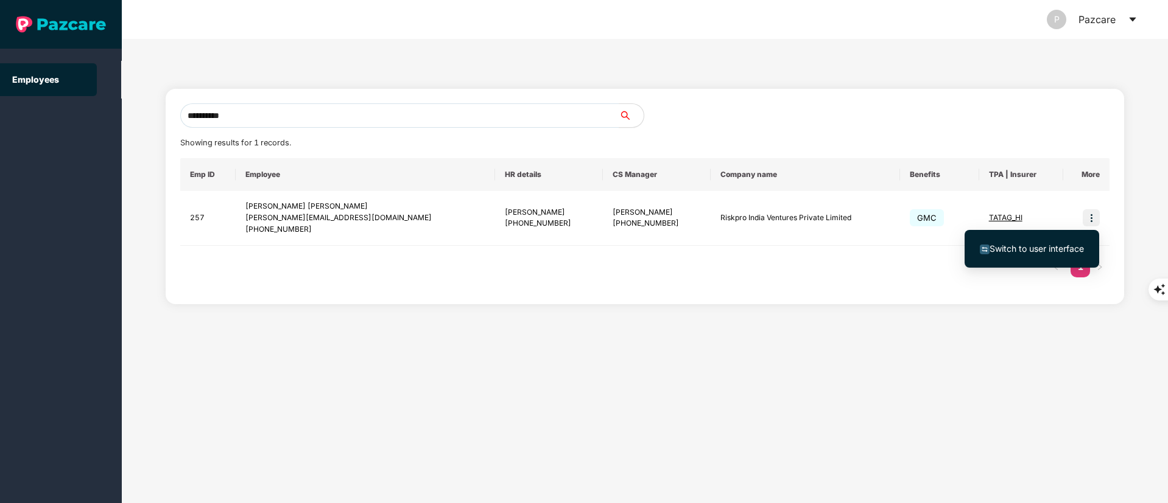
click at [1064, 243] on span "Switch to user interface" at bounding box center [1036, 248] width 94 height 10
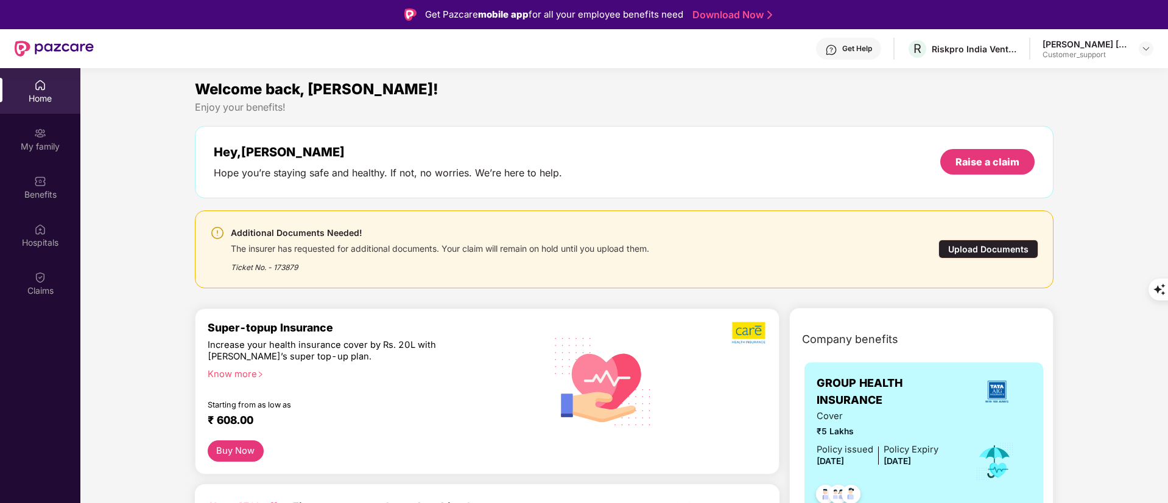
click at [981, 246] on div "Upload Documents" at bounding box center [988, 249] width 100 height 19
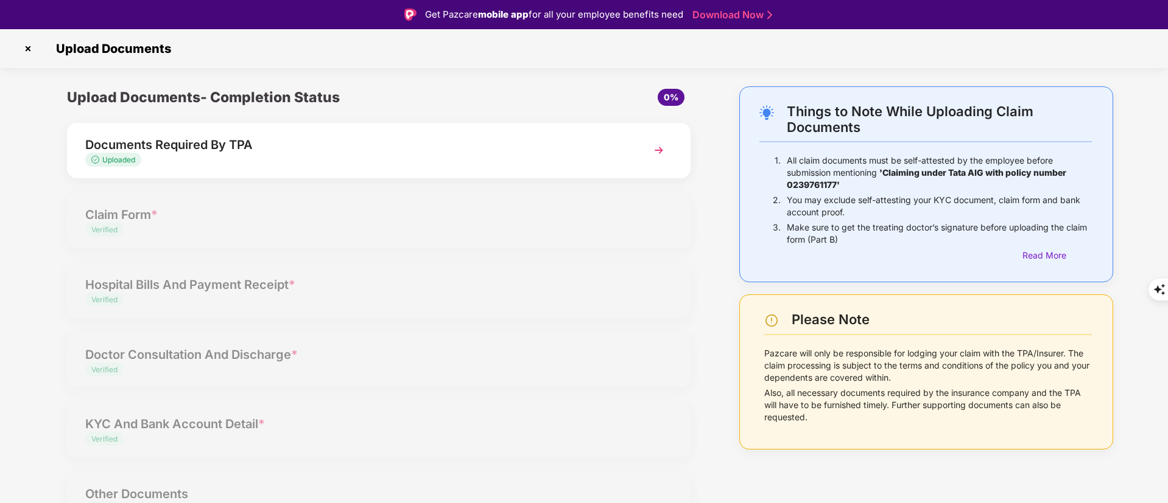
click at [516, 149] on div "Documents Required By TPA" at bounding box center [353, 144] width 537 height 19
select select "**********"
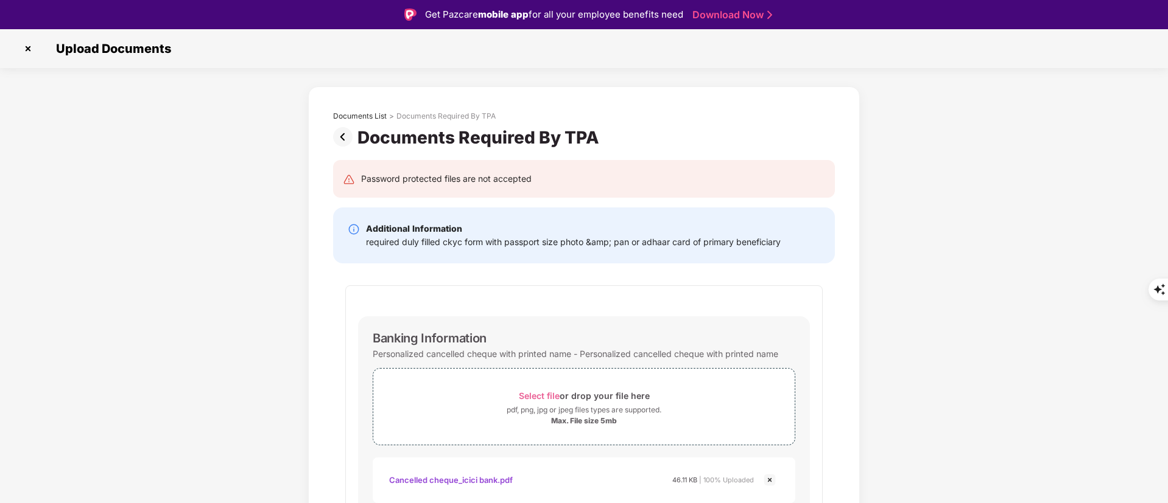
click at [27, 46] on img at bounding box center [27, 48] width 19 height 19
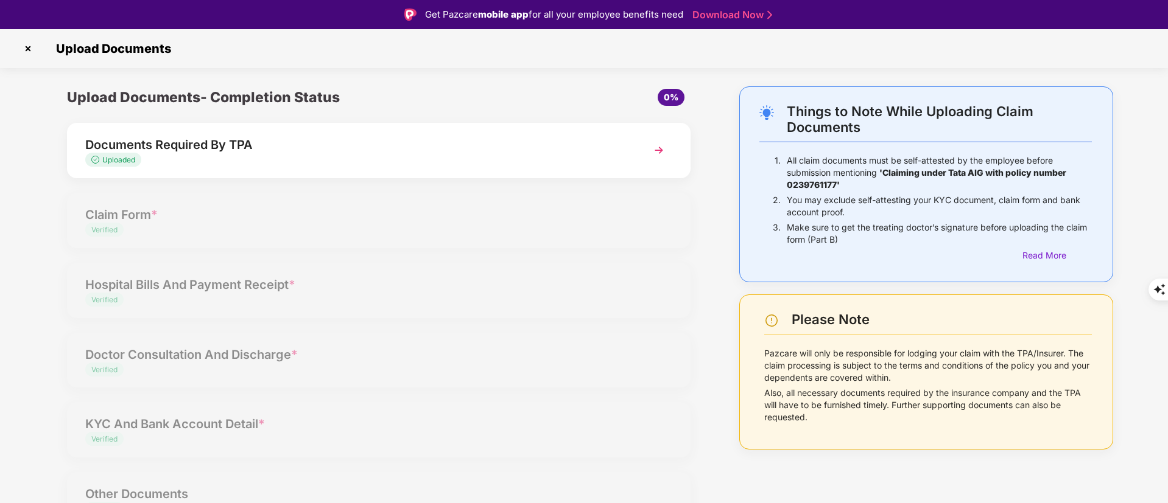
click at [32, 47] on img at bounding box center [27, 48] width 19 height 19
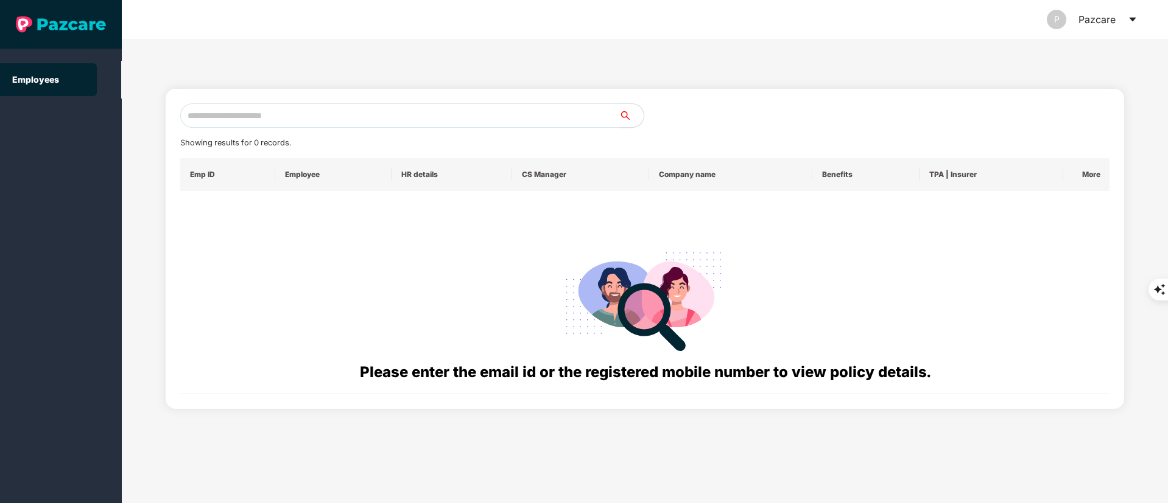
click at [267, 105] on input "text" at bounding box center [399, 115] width 439 height 24
paste input "**********"
type input "*"
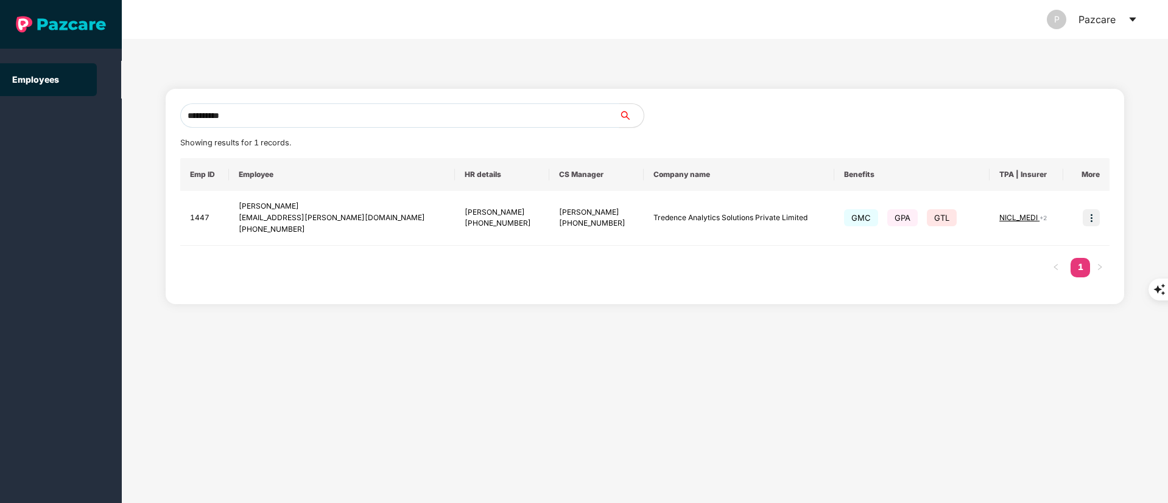
drag, startPoint x: 277, startPoint y: 119, endPoint x: 34, endPoint y: 124, distance: 242.9
click at [34, 124] on section "**********" at bounding box center [584, 251] width 1168 height 503
paste input "text"
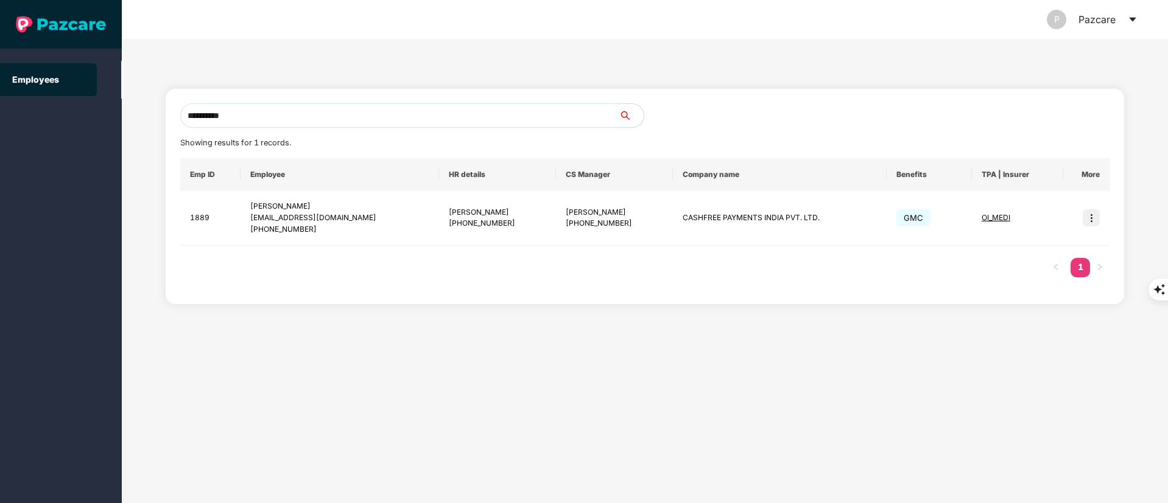
type input "**********"
